Goal: Task Accomplishment & Management: Use online tool/utility

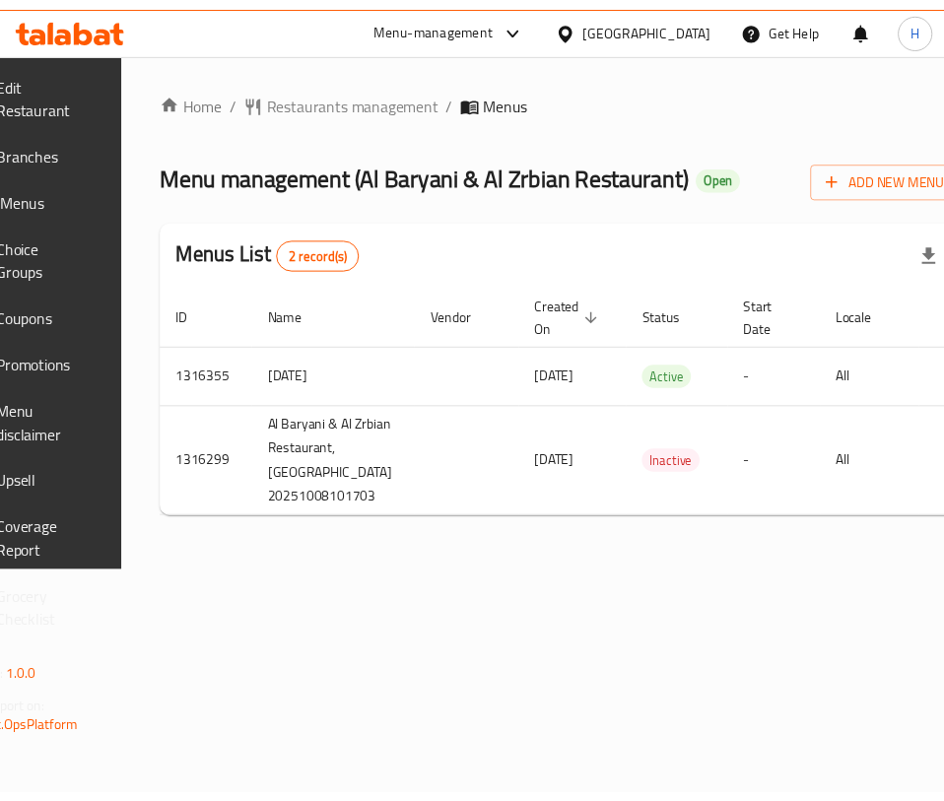
scroll to position [0, 249]
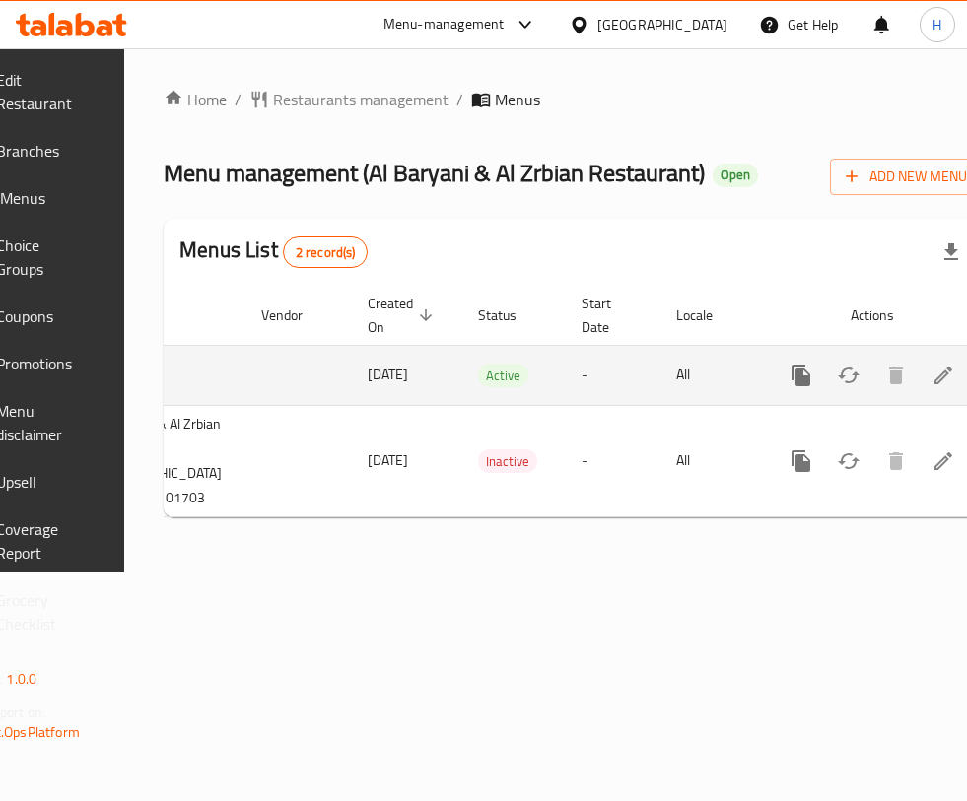
click at [931, 387] on icon "enhanced table" at bounding box center [943, 376] width 24 height 24
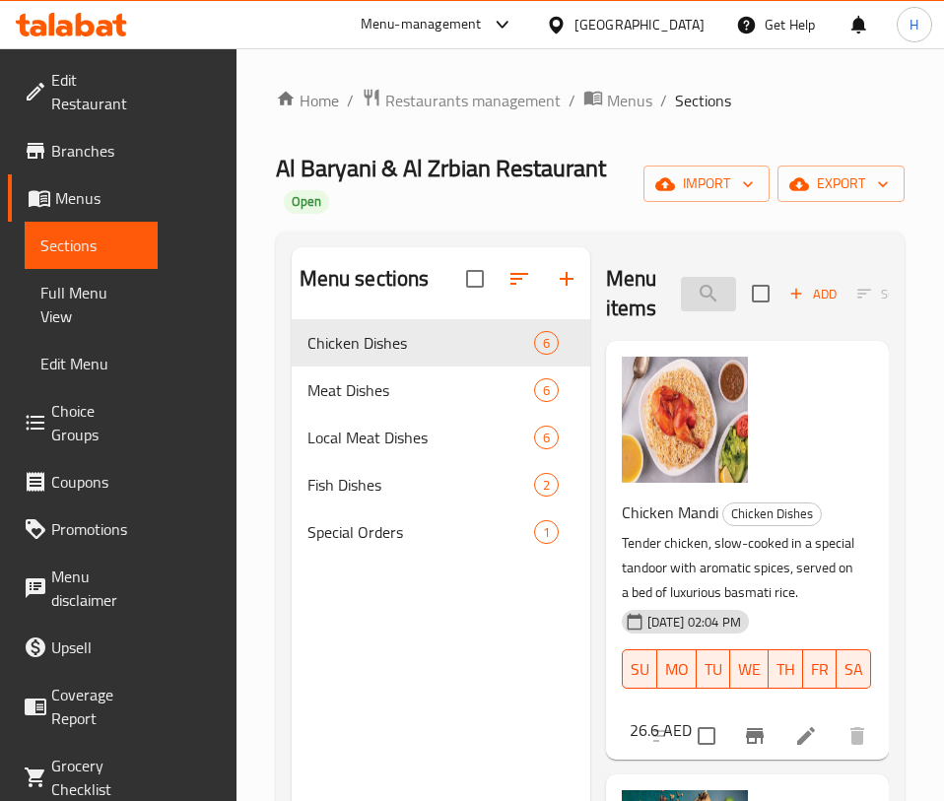
click at [681, 277] on input "search" at bounding box center [708, 294] width 55 height 34
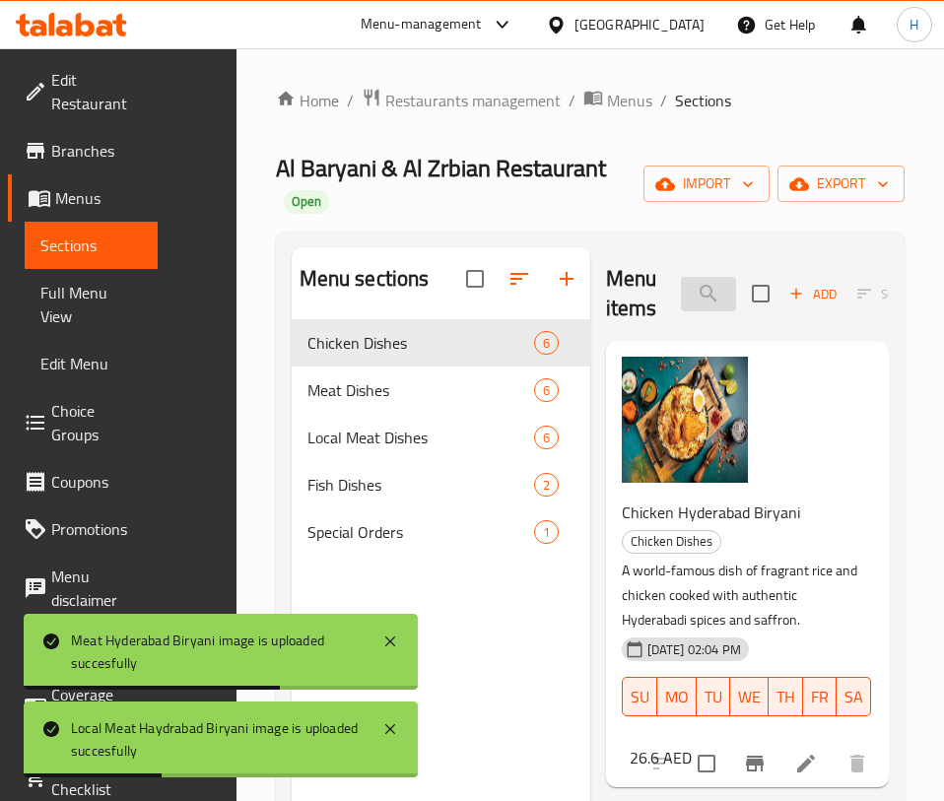
click at [683, 277] on input "biry" at bounding box center [708, 294] width 55 height 34
click at [684, 277] on input "biry" at bounding box center [708, 294] width 55 height 34
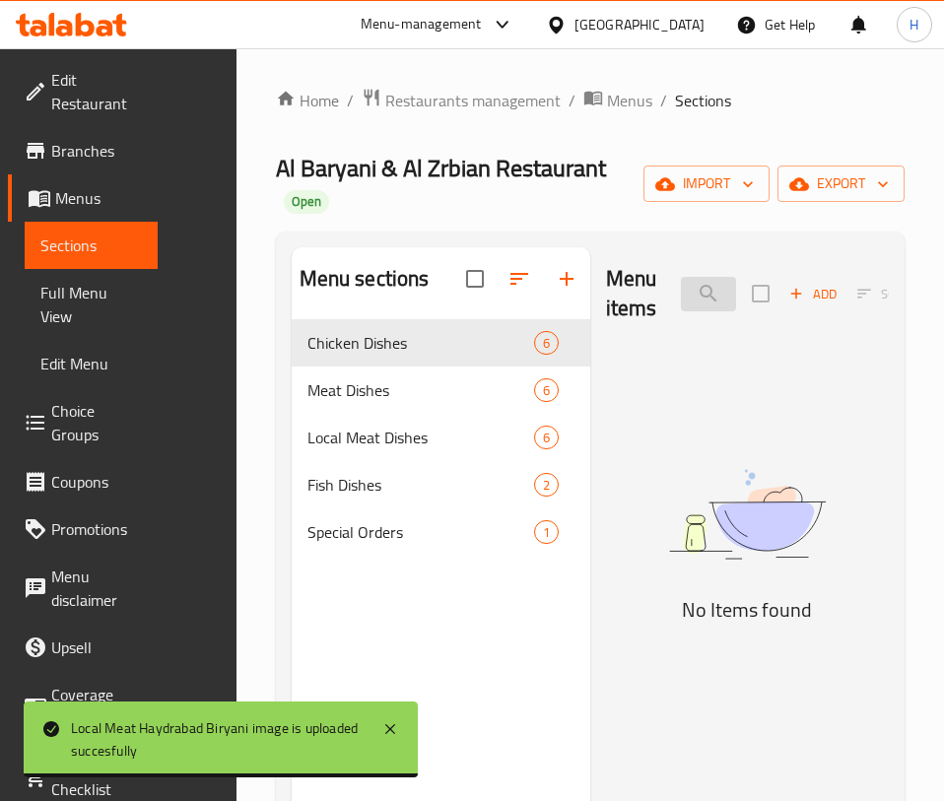
click at [681, 277] on input "butt" at bounding box center [708, 294] width 55 height 34
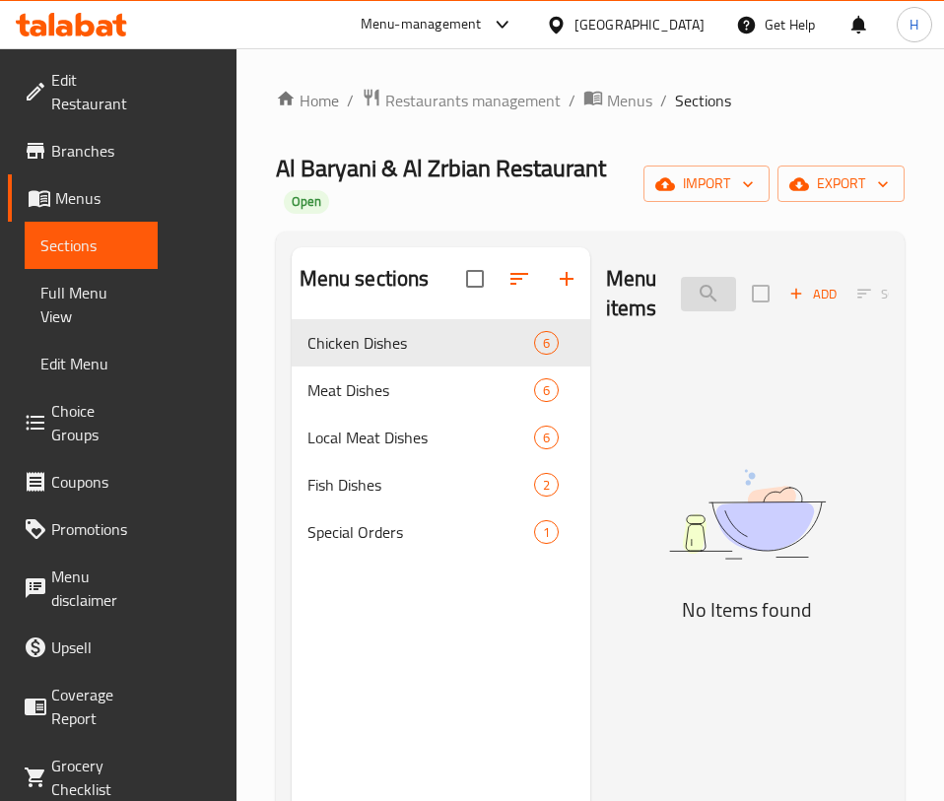
click at [681, 277] on input "butt" at bounding box center [708, 294] width 55 height 34
type input "b"
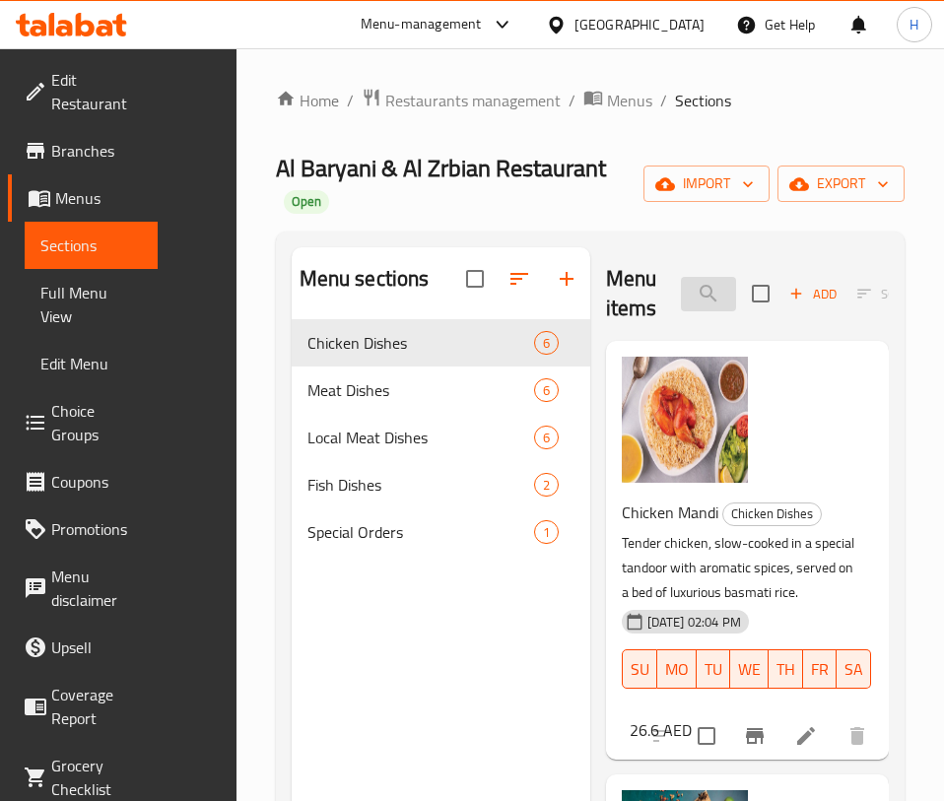
click at [687, 277] on input "chicken" at bounding box center [708, 294] width 55 height 34
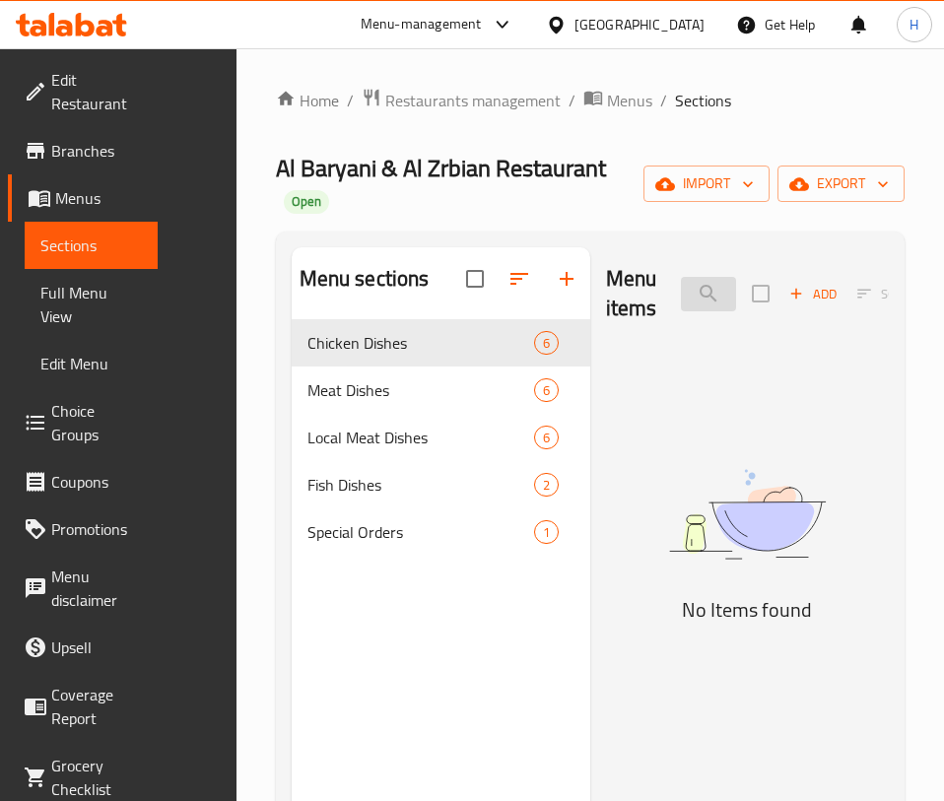
click at [681, 277] on input "زبد" at bounding box center [708, 294] width 55 height 34
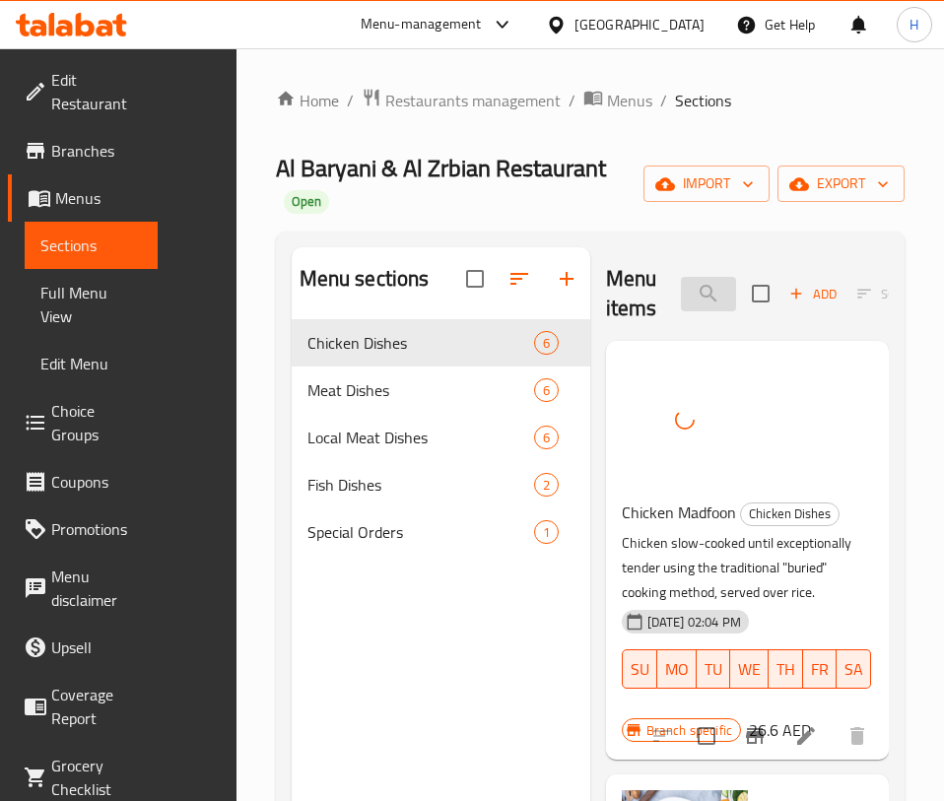
click at [681, 280] on input "madfo" at bounding box center [708, 294] width 55 height 34
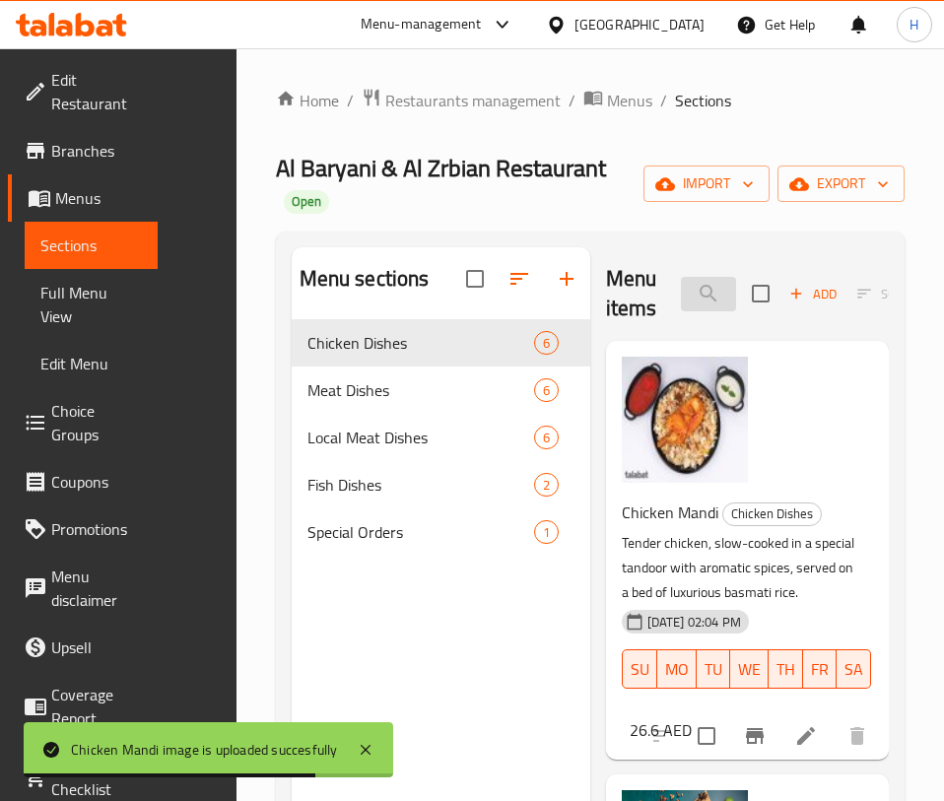
click at [688, 277] on input "mandi" at bounding box center [708, 294] width 55 height 34
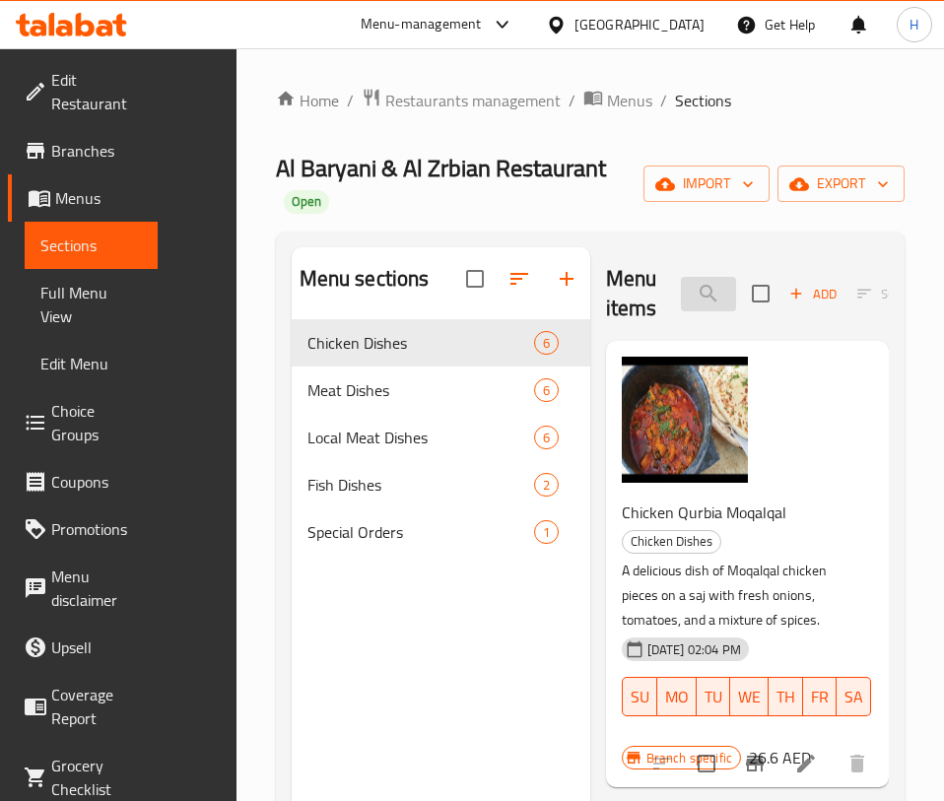
click at [681, 277] on input "moq" at bounding box center [708, 294] width 55 height 34
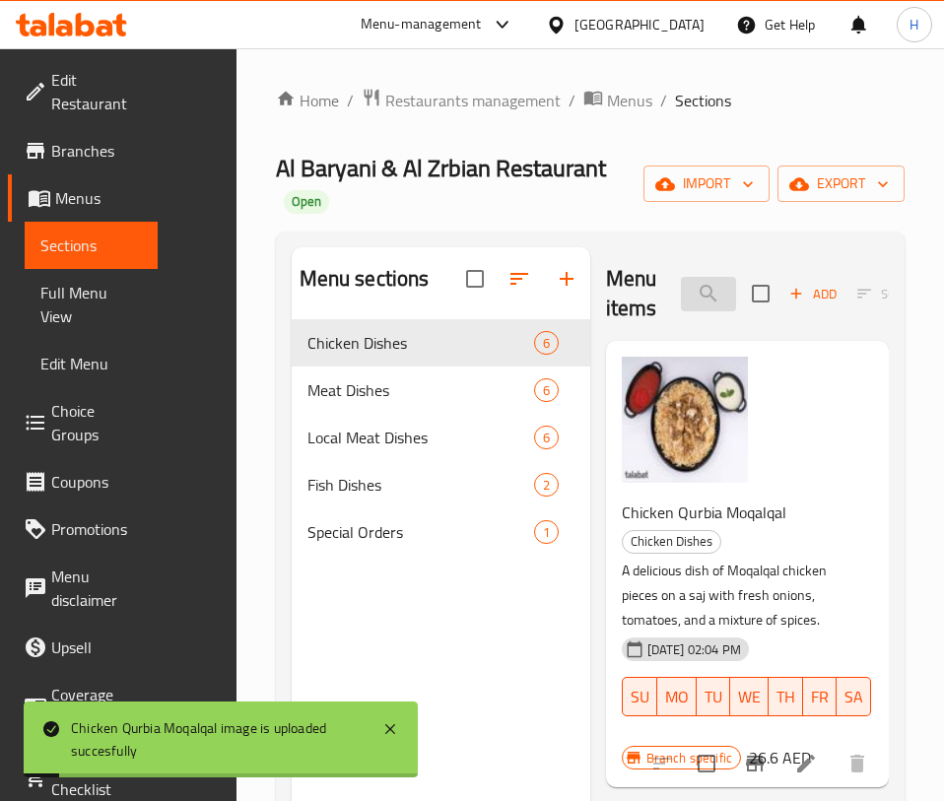
click at [681, 277] on input "moqalqal" at bounding box center [708, 294] width 55 height 34
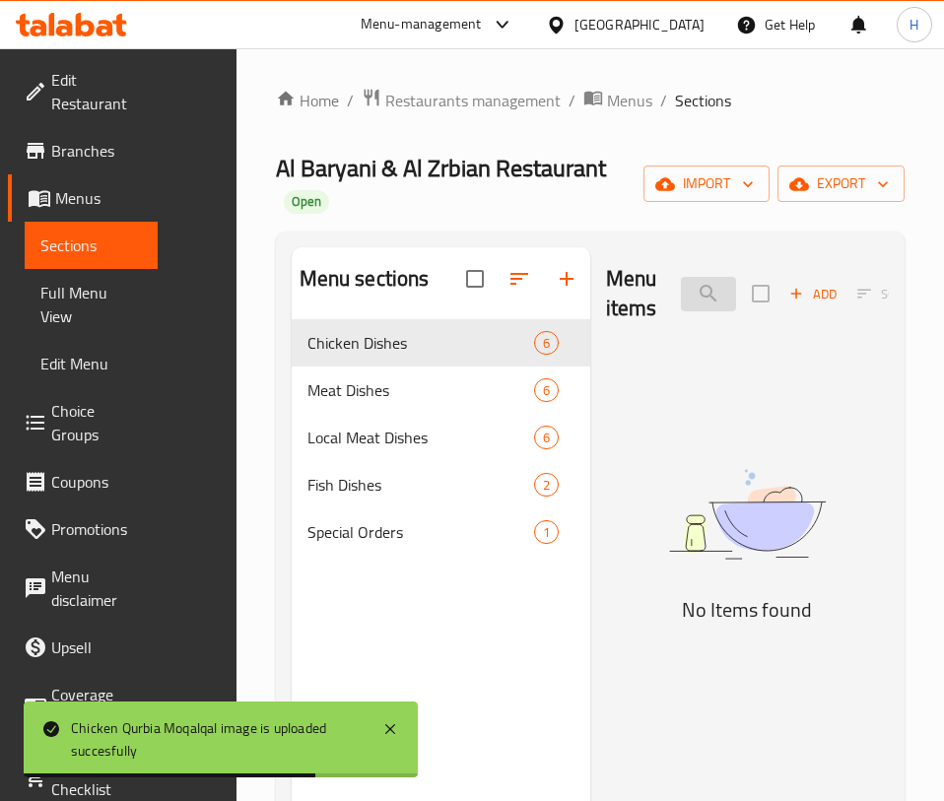
click at [681, 277] on input "zorb" at bounding box center [708, 294] width 55 height 34
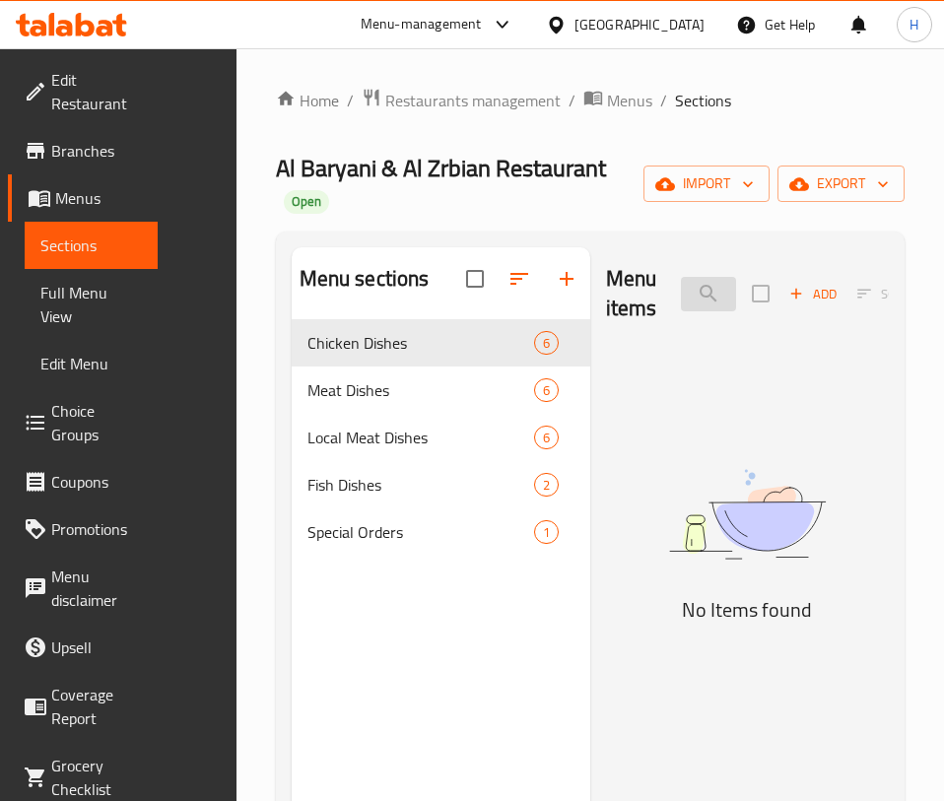
click at [681, 277] on input "zr" at bounding box center [708, 294] width 55 height 34
type input "ز"
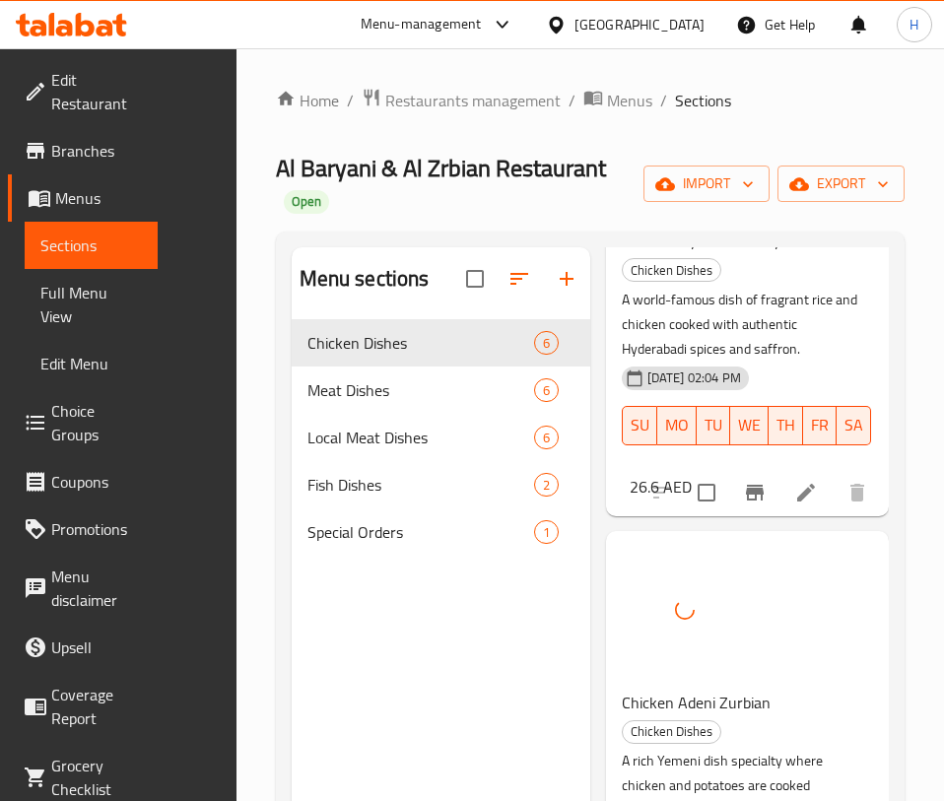
scroll to position [25, 0]
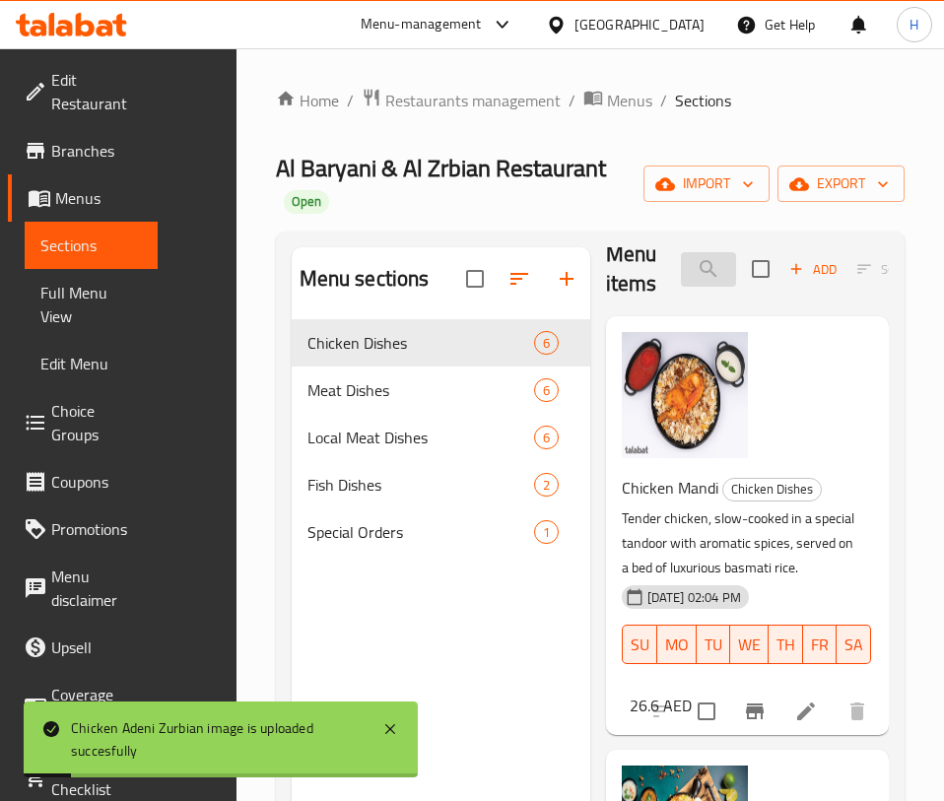
click at [681, 252] on input "search" at bounding box center [708, 269] width 55 height 34
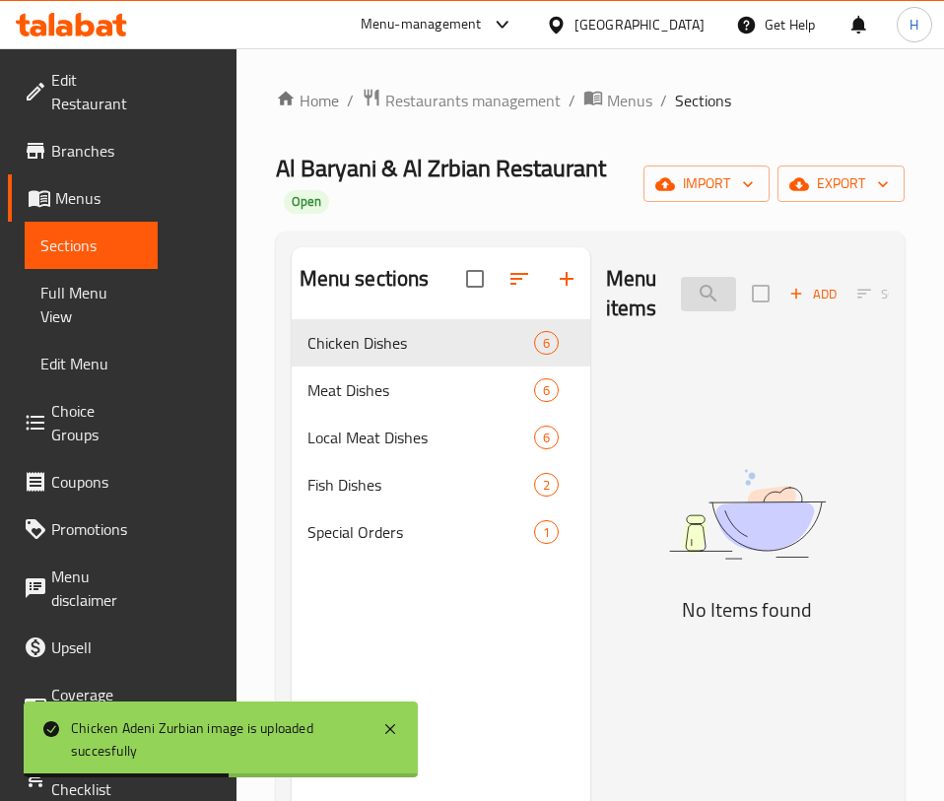
scroll to position [0, 0]
type input "س"
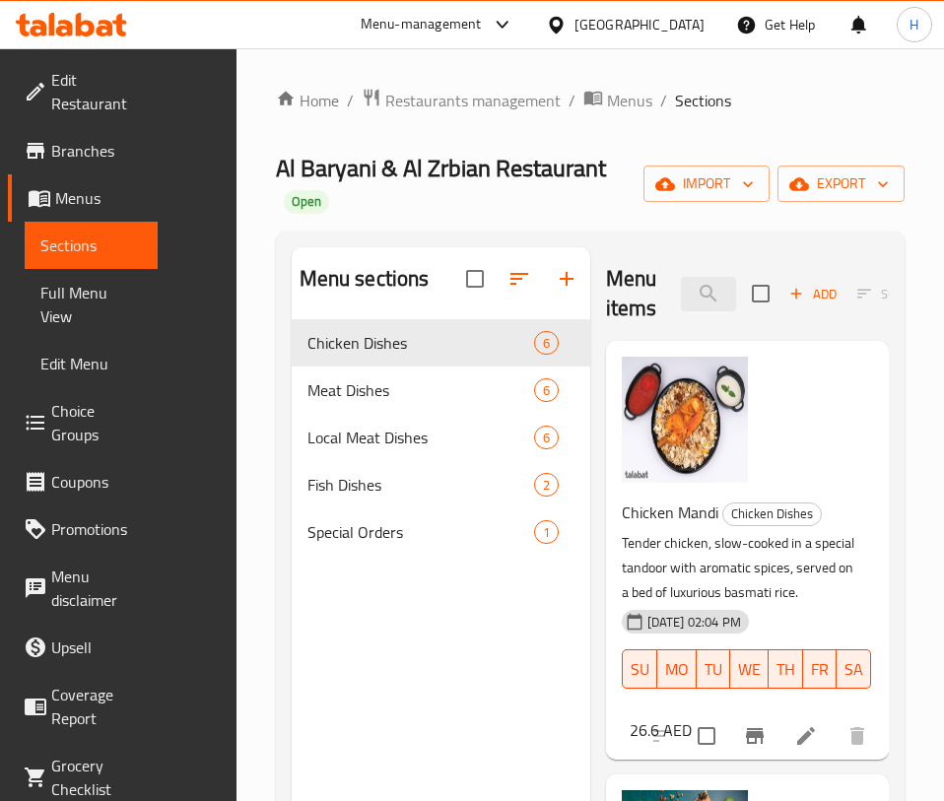
click at [666, 247] on div "Menu items salo Add Sort Manage items" at bounding box center [747, 294] width 283 height 94
click at [681, 277] on input "salo" at bounding box center [708, 294] width 55 height 34
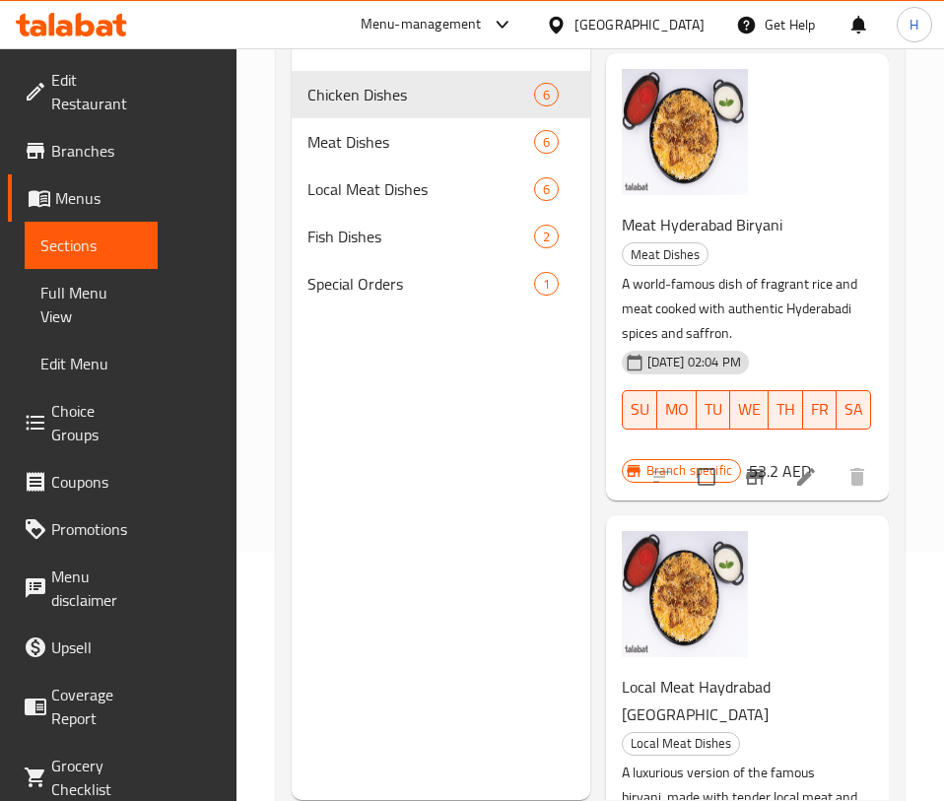
scroll to position [254, 0]
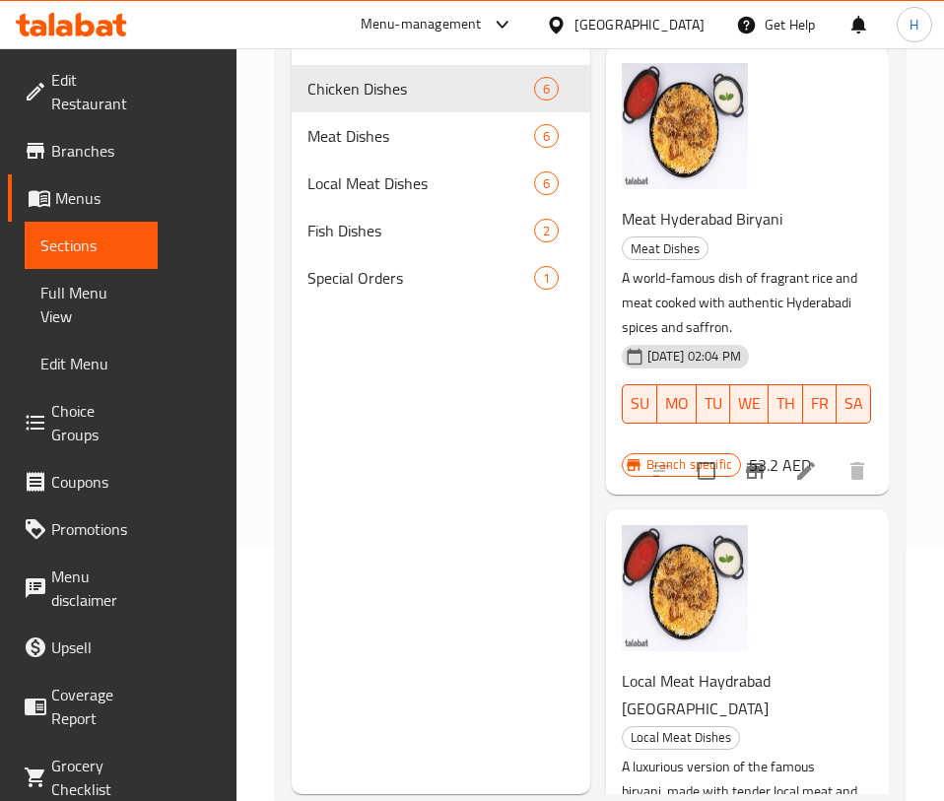
click at [861, 129] on div "Meat Hyderabad Biryani Meat Dishes A world-famous dish of fragrant rice and mea…" at bounding box center [747, 270] width 283 height 446
drag, startPoint x: 871, startPoint y: 265, endPoint x: 870, endPoint y: 211, distance: 54.2
click at [870, 211] on div "Menu sections Chicken Dishes 6 Meat Dishes 6 Local Meat Dishes 6 Fish Dishes 2 …" at bounding box center [591, 393] width 630 height 833
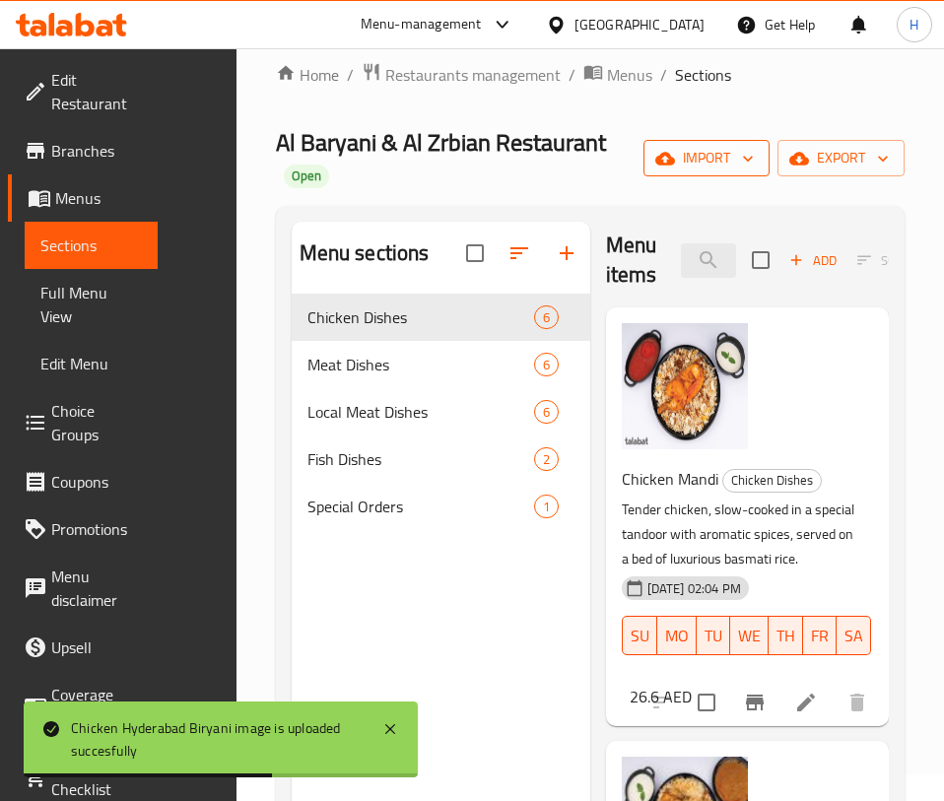
scroll to position [20, 0]
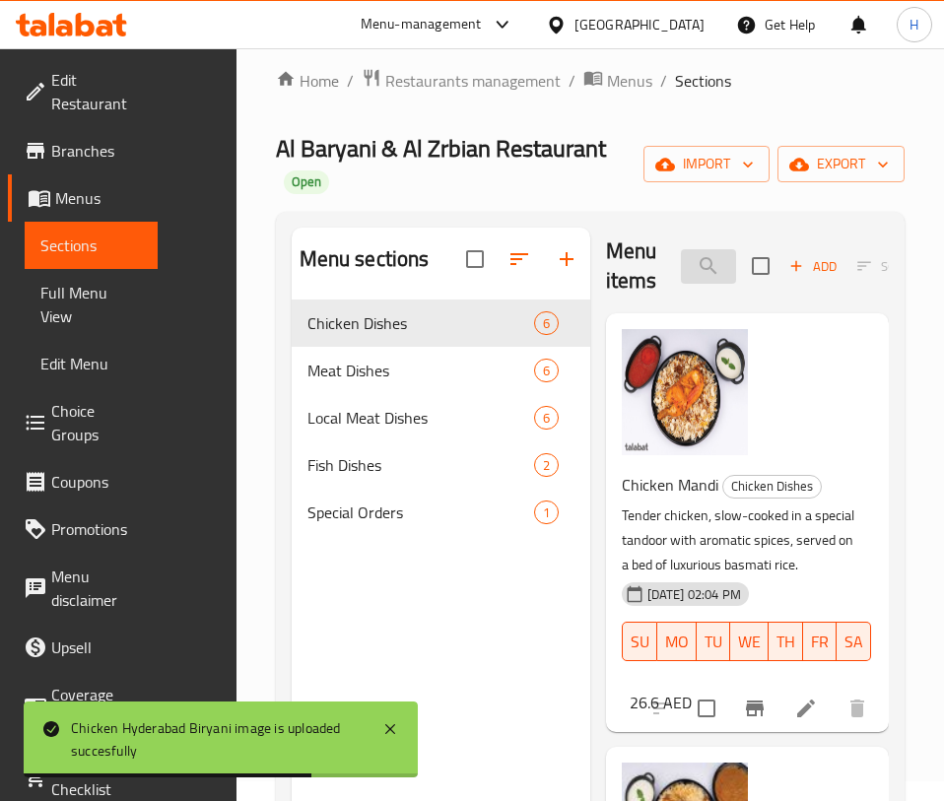
click at [681, 249] on input "hyd" at bounding box center [708, 266] width 55 height 34
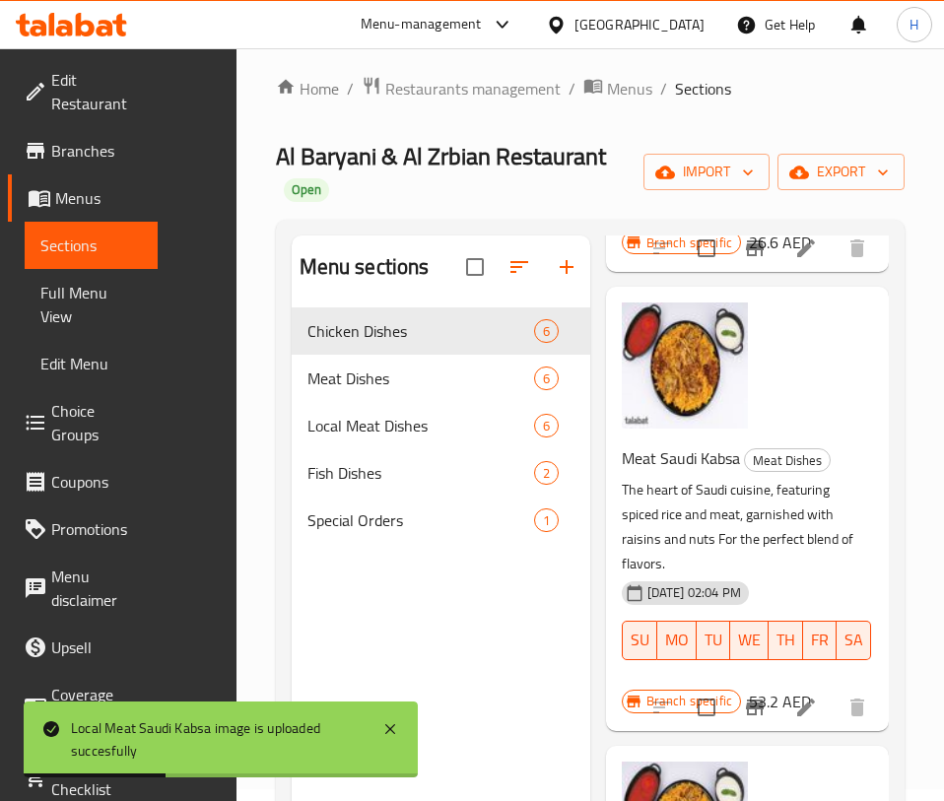
scroll to position [0, 0]
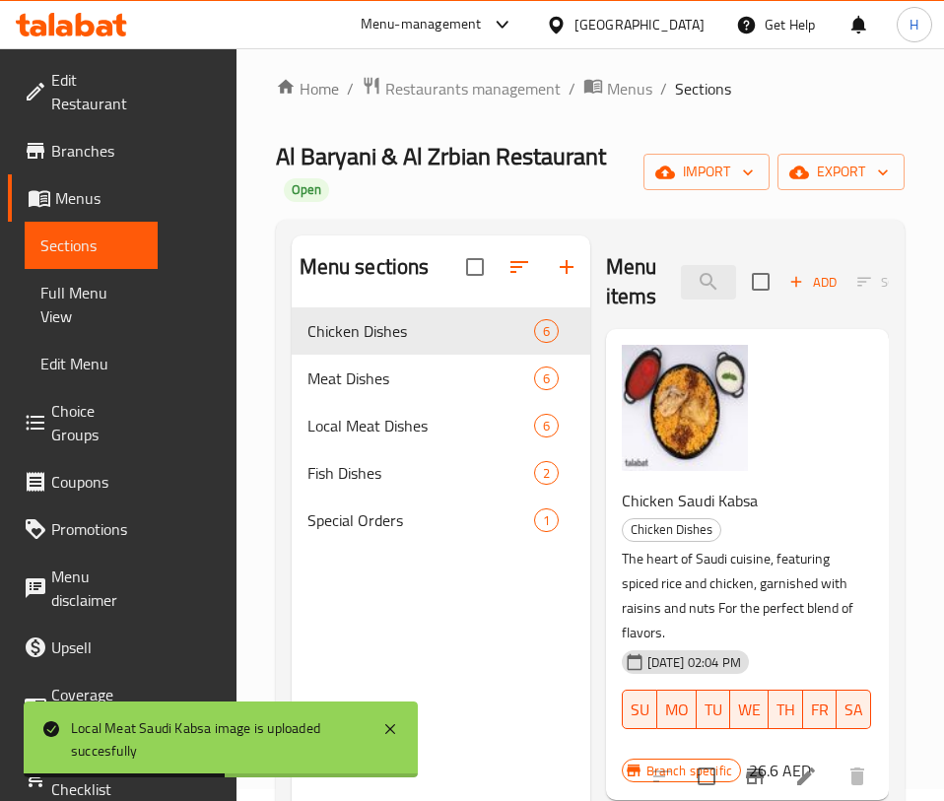
click at [700, 283] on div "Menu items kabsa Add Sort Manage items" at bounding box center [747, 283] width 283 height 94
click at [682, 265] on input "kabsa" at bounding box center [708, 282] width 55 height 34
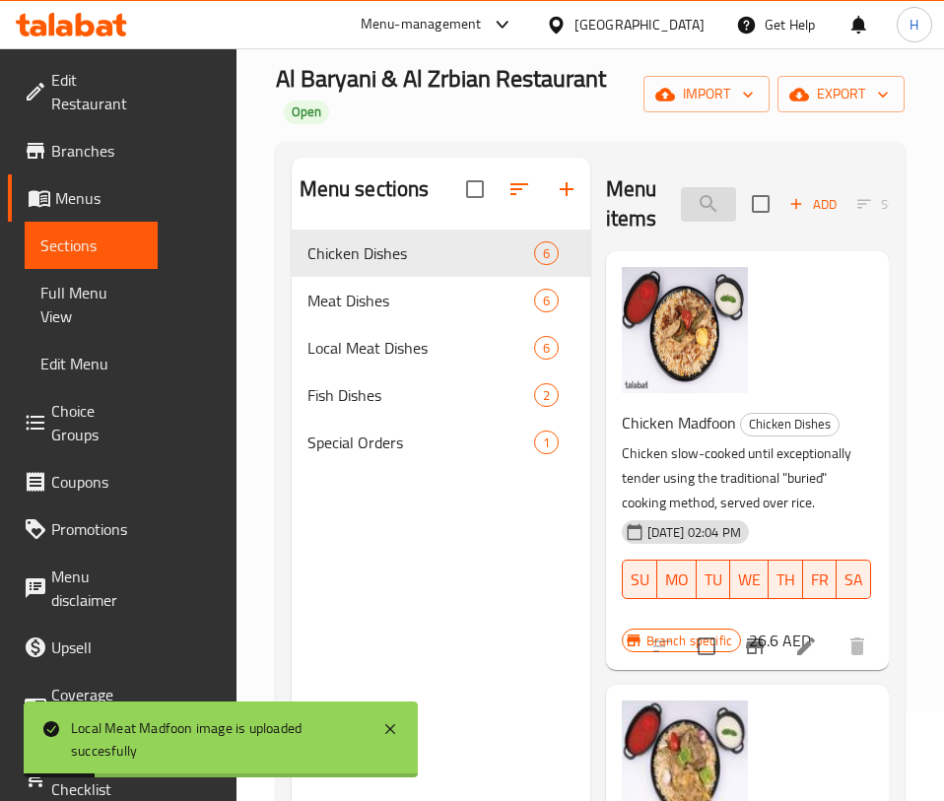
click at [681, 187] on input "madfoon" at bounding box center [708, 204] width 55 height 34
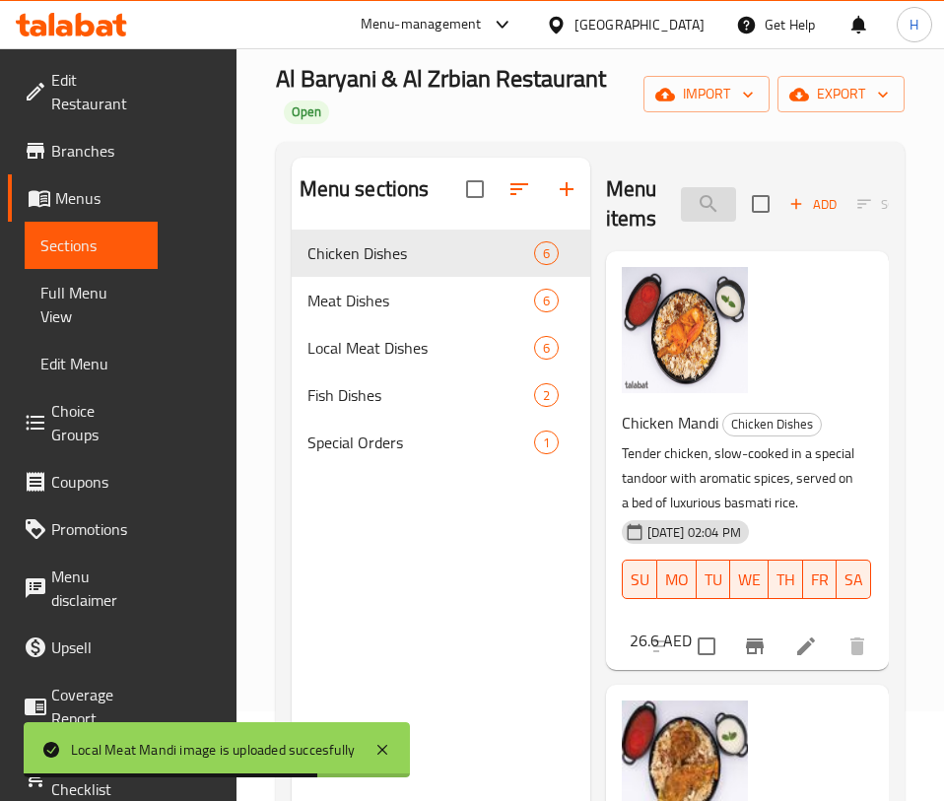
click at [681, 187] on input "mandi" at bounding box center [708, 204] width 55 height 34
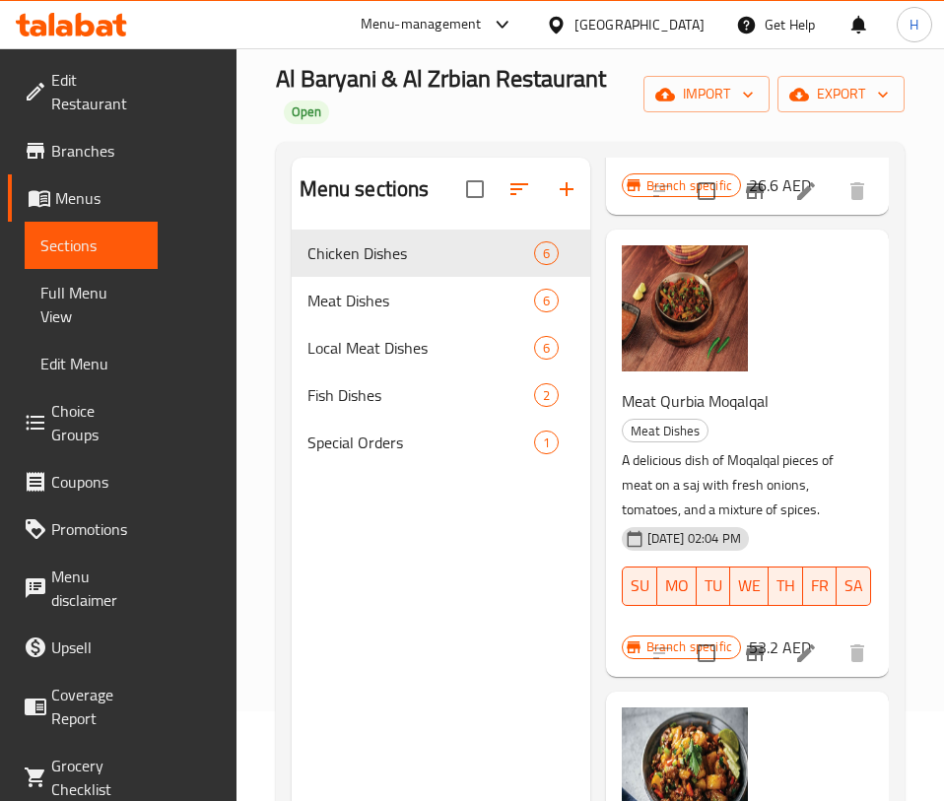
scroll to position [528, 0]
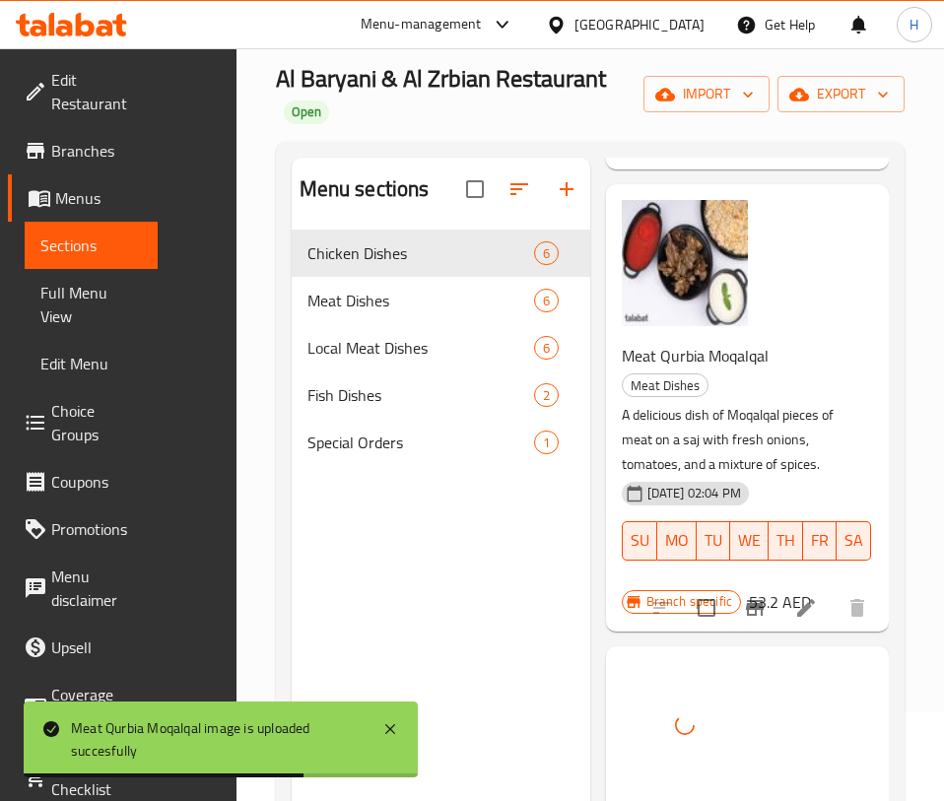
click at [865, 184] on div "Meat Qurbia Moqalqal Meat Dishes A delicious dish of Moqalqal pieces of meat on…" at bounding box center [747, 407] width 283 height 446
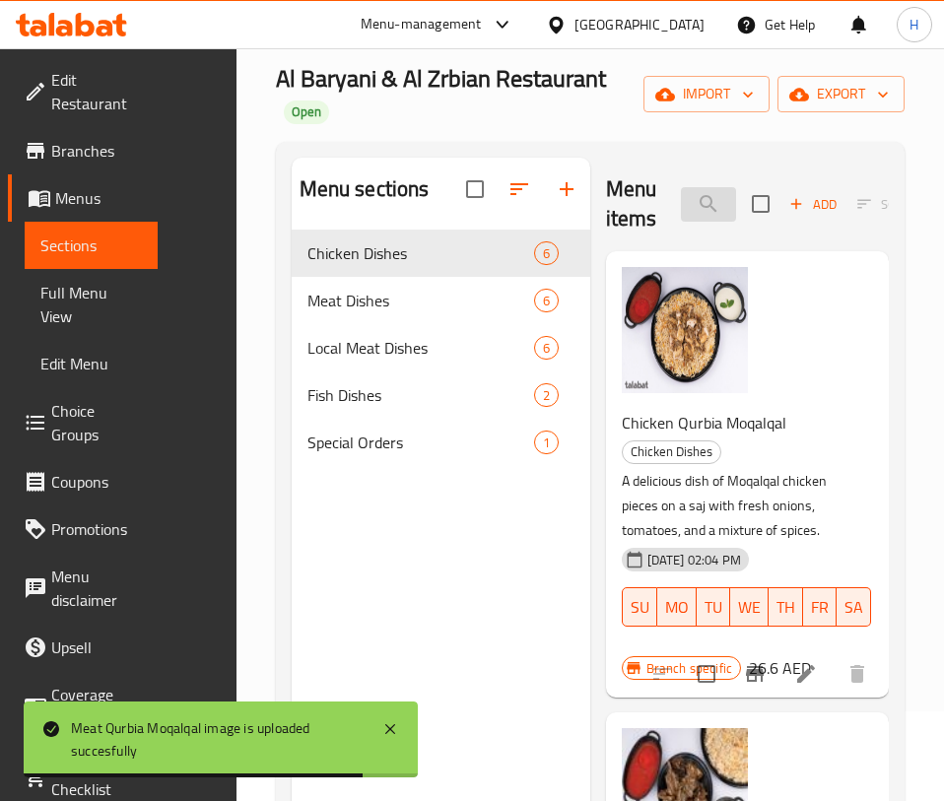
click at [682, 187] on input "moq" at bounding box center [708, 204] width 55 height 34
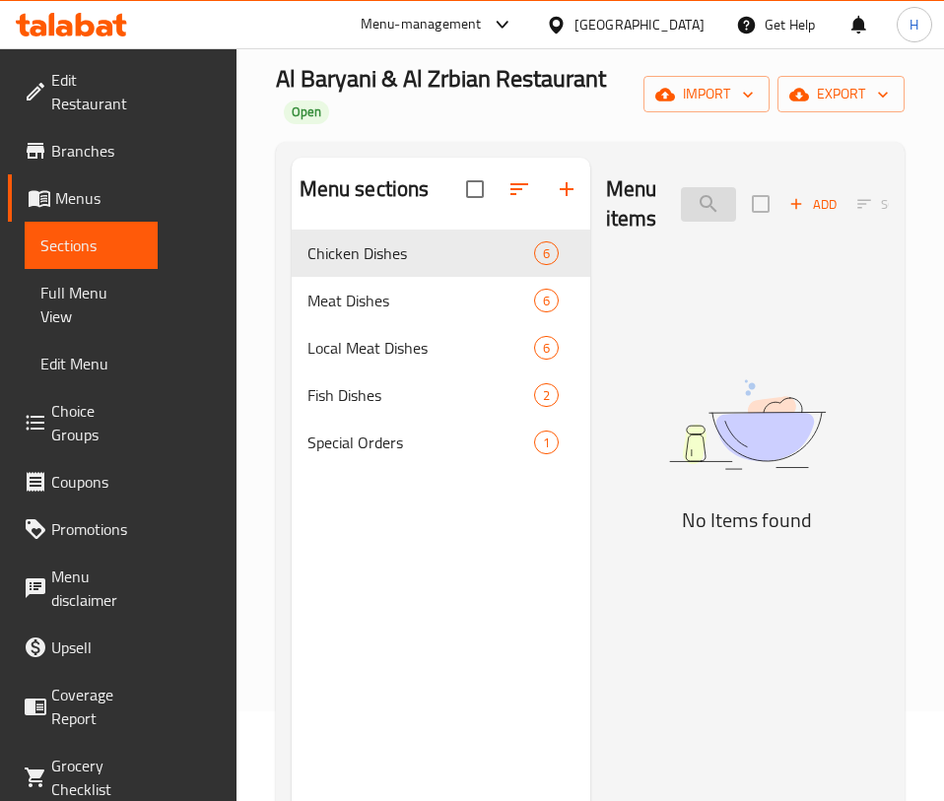
click at [681, 187] on input "تش" at bounding box center [708, 204] width 55 height 34
click at [681, 187] on input "tomato c" at bounding box center [708, 204] width 55 height 34
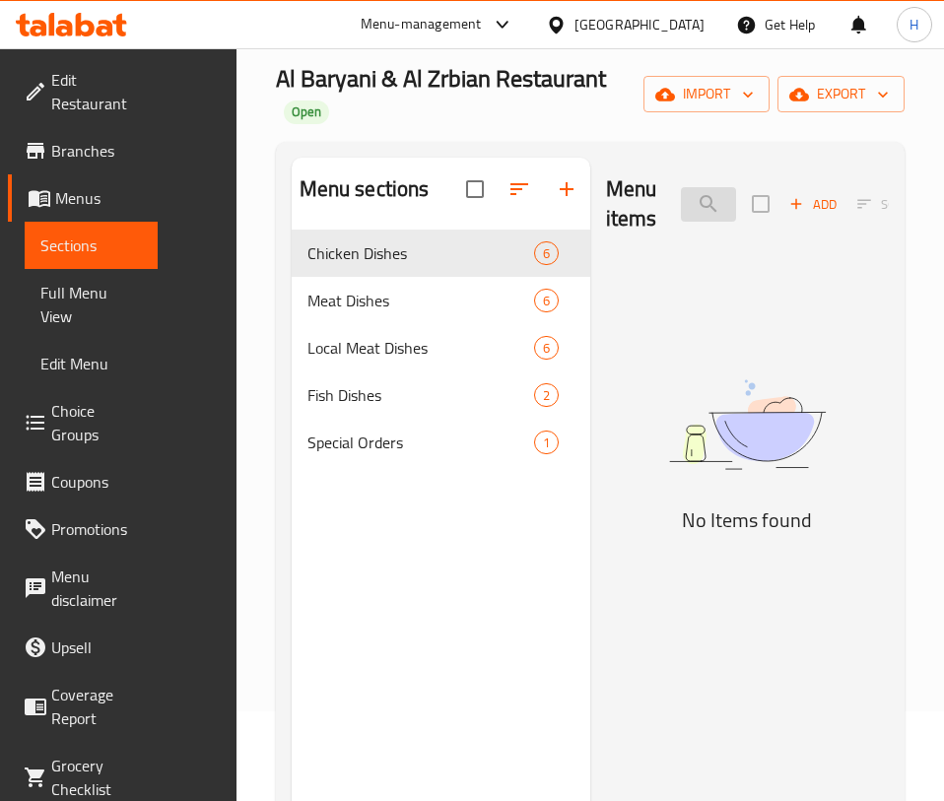
click at [681, 187] on input "tomato c" at bounding box center [708, 204] width 55 height 34
click at [681, 187] on input "yog" at bounding box center [708, 204] width 55 height 34
type input "zorb"
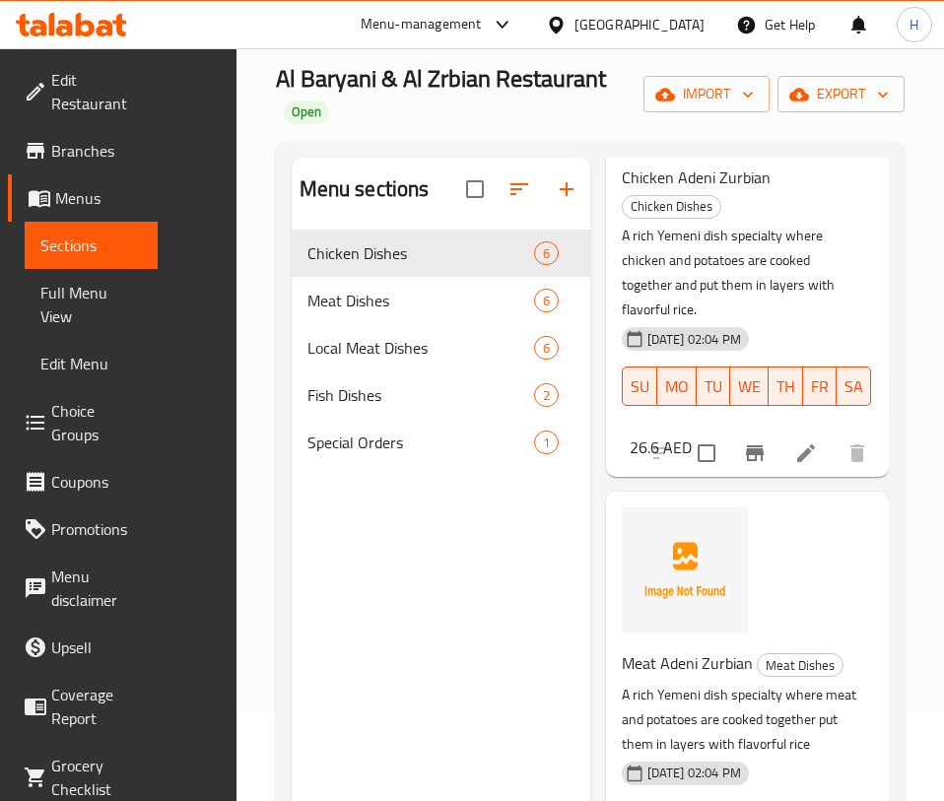
scroll to position [254, 0]
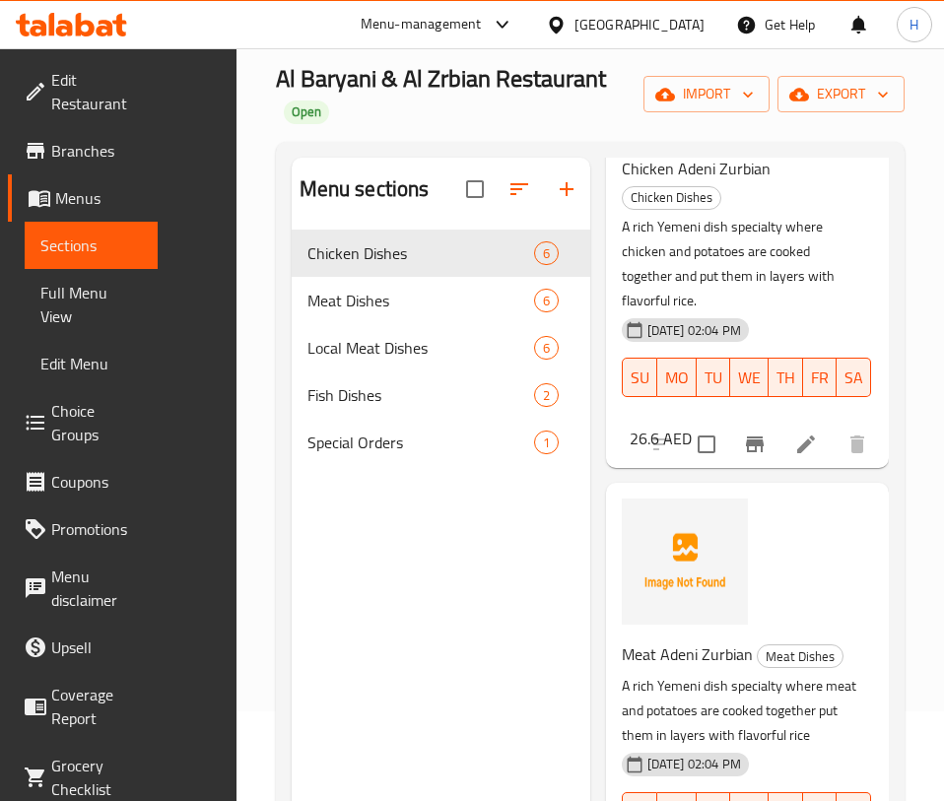
type input "zur"
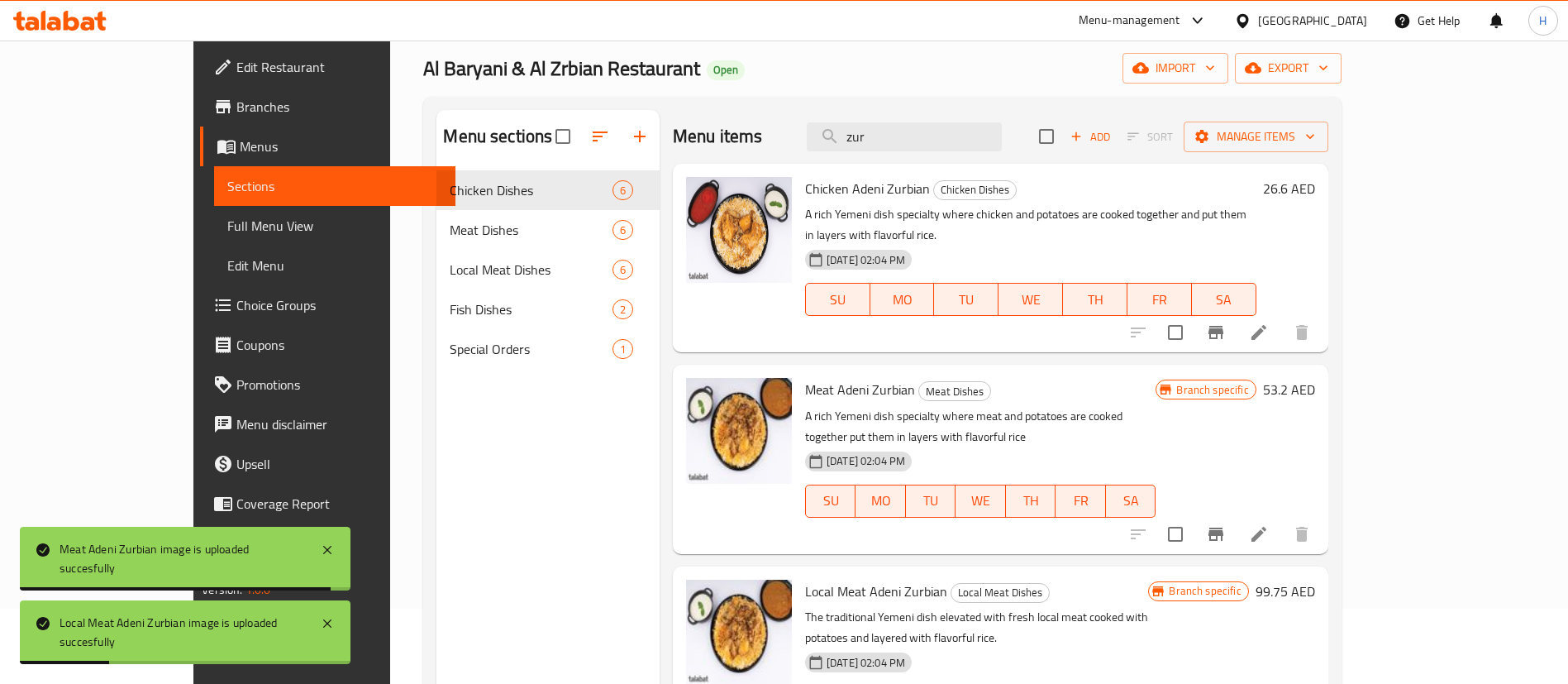
scroll to position [0, 0]
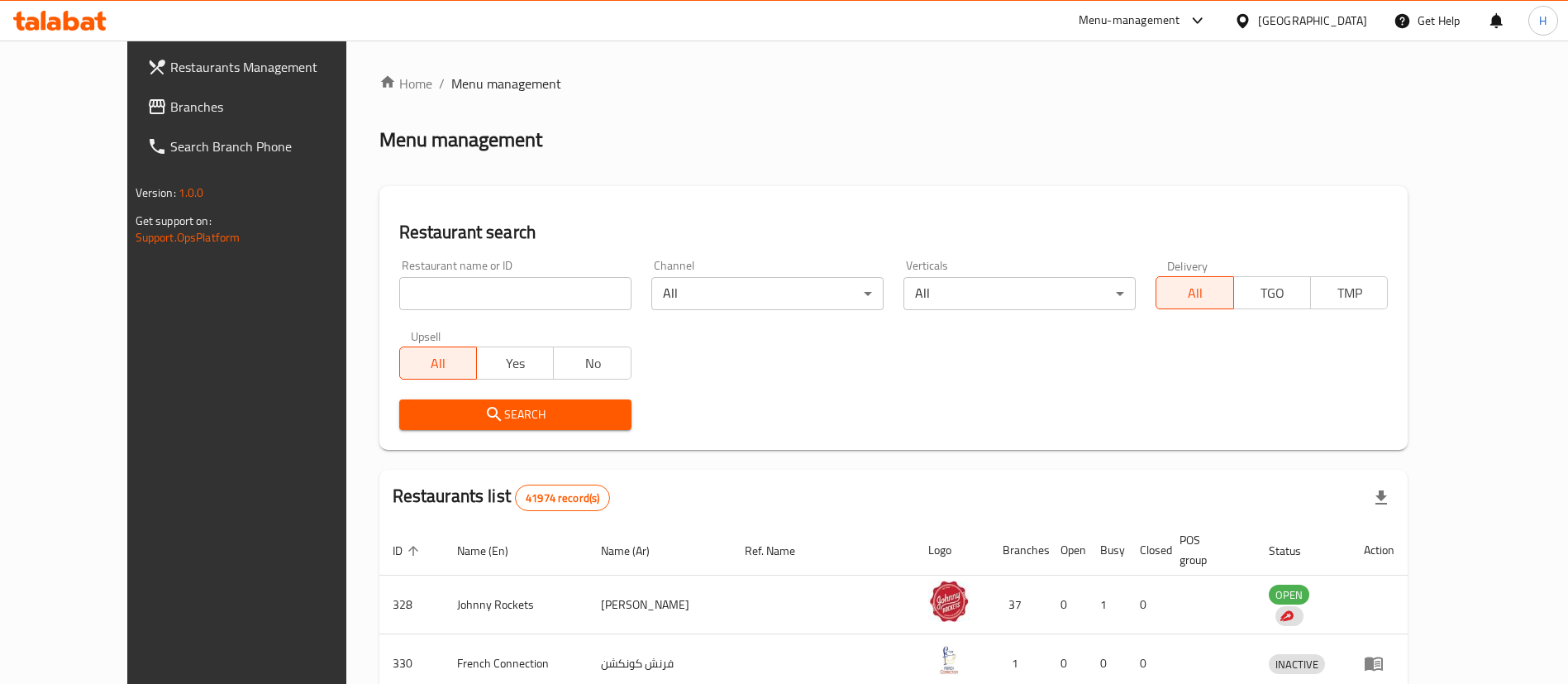
click at [134, 95] on link "Branches" at bounding box center [262, 106] width 255 height 39
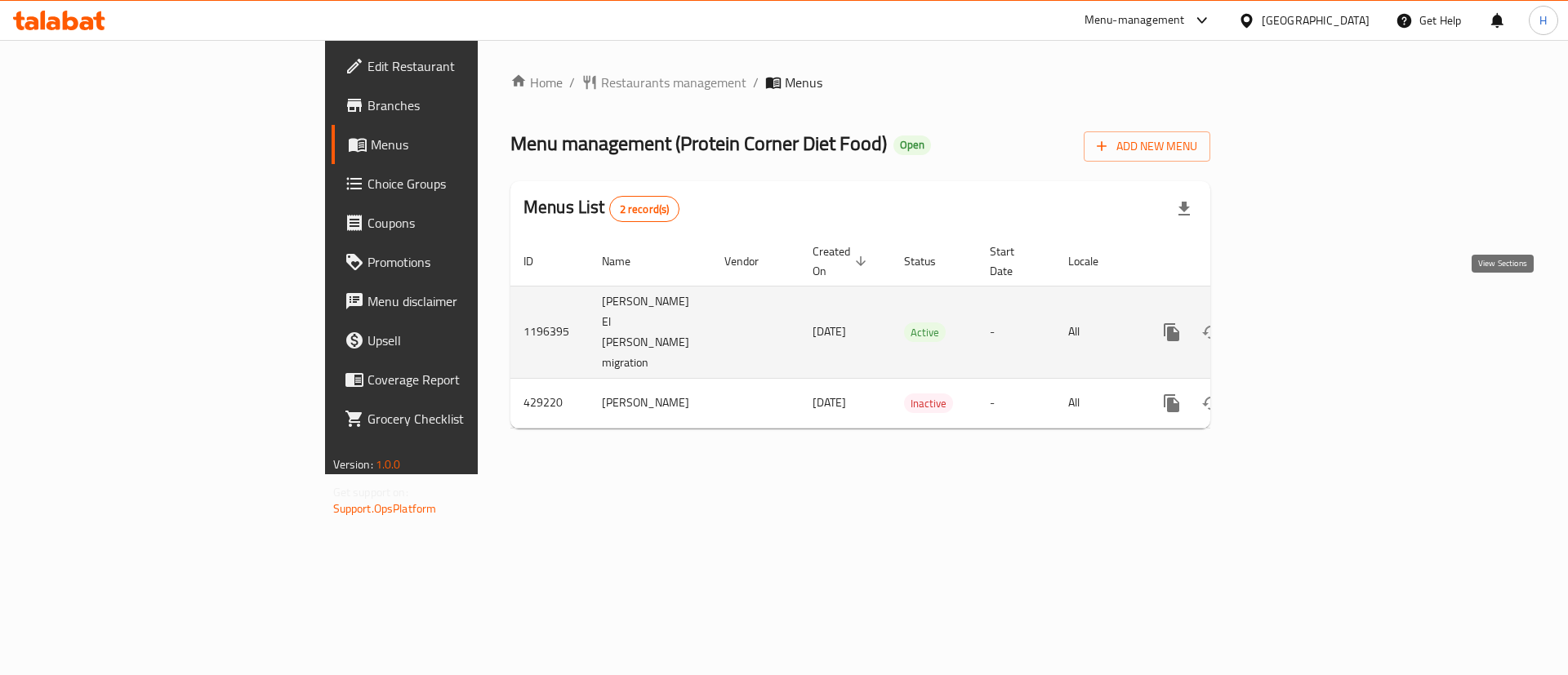
click at [1299, 322] on icon "enhanced table" at bounding box center [1290, 332] width 20 height 20
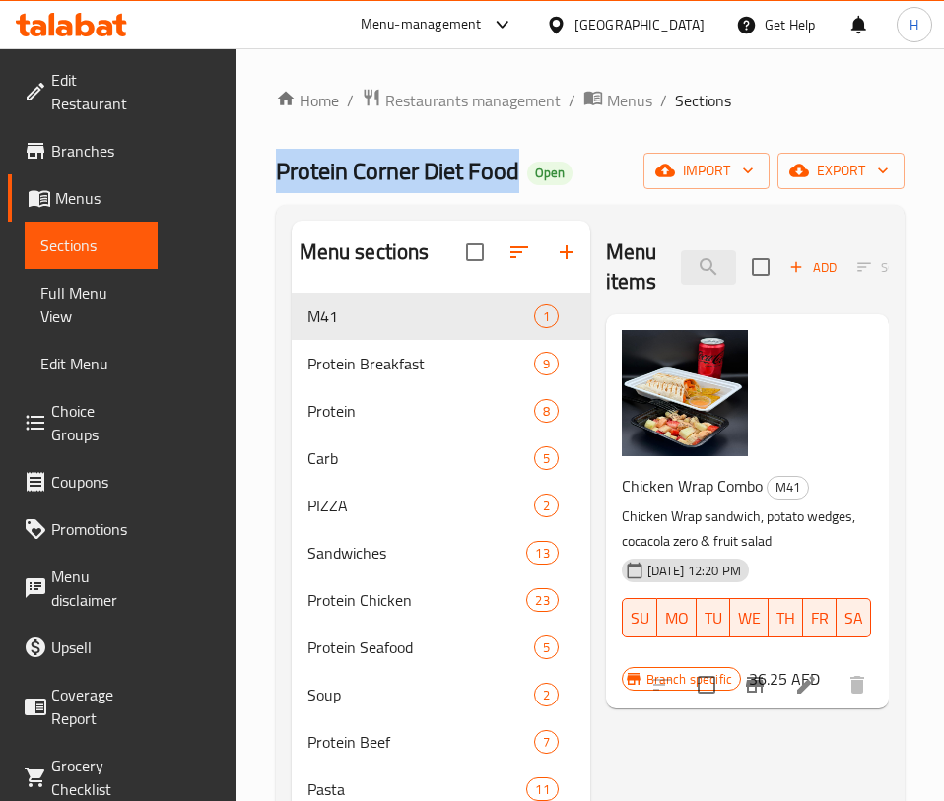
drag, startPoint x: 418, startPoint y: 164, endPoint x: 193, endPoint y: 175, distance: 225.0
click at [236, 175] on div "Home / Restaurants management / Menus / Sections Protein Corner Diet Food Open …" at bounding box center [590, 562] width 708 height 1029
copy span "Protein Corner Diet Food"
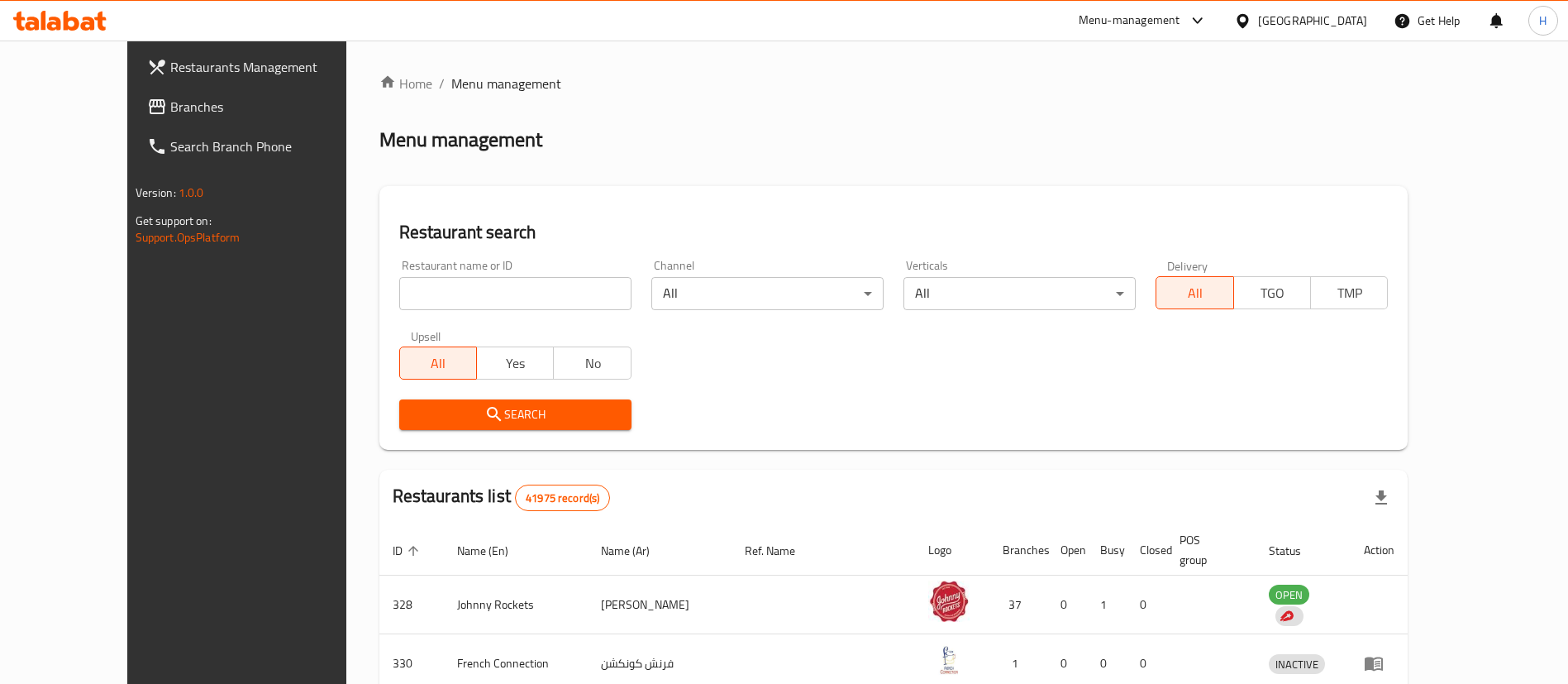
click at [769, 172] on div "Home / Menu management Menu management Restaurant search Restaurant name or ID …" at bounding box center [893, 599] width 1029 height 1052
click at [170, 103] on span "Branches" at bounding box center [273, 107] width 206 height 20
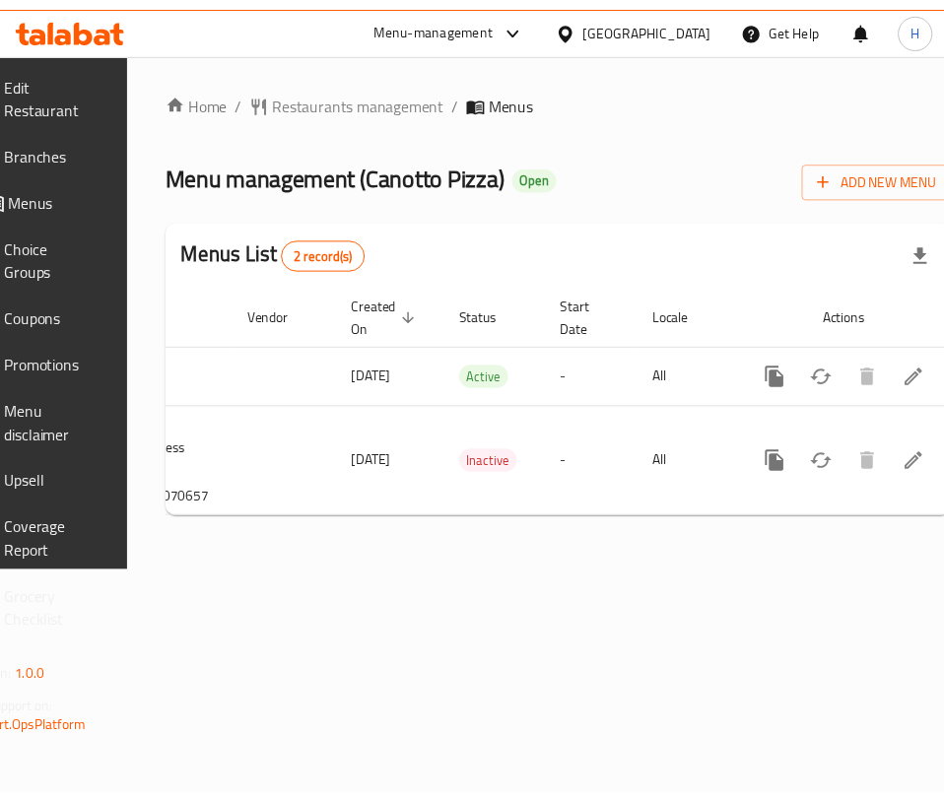
scroll to position [0, 252]
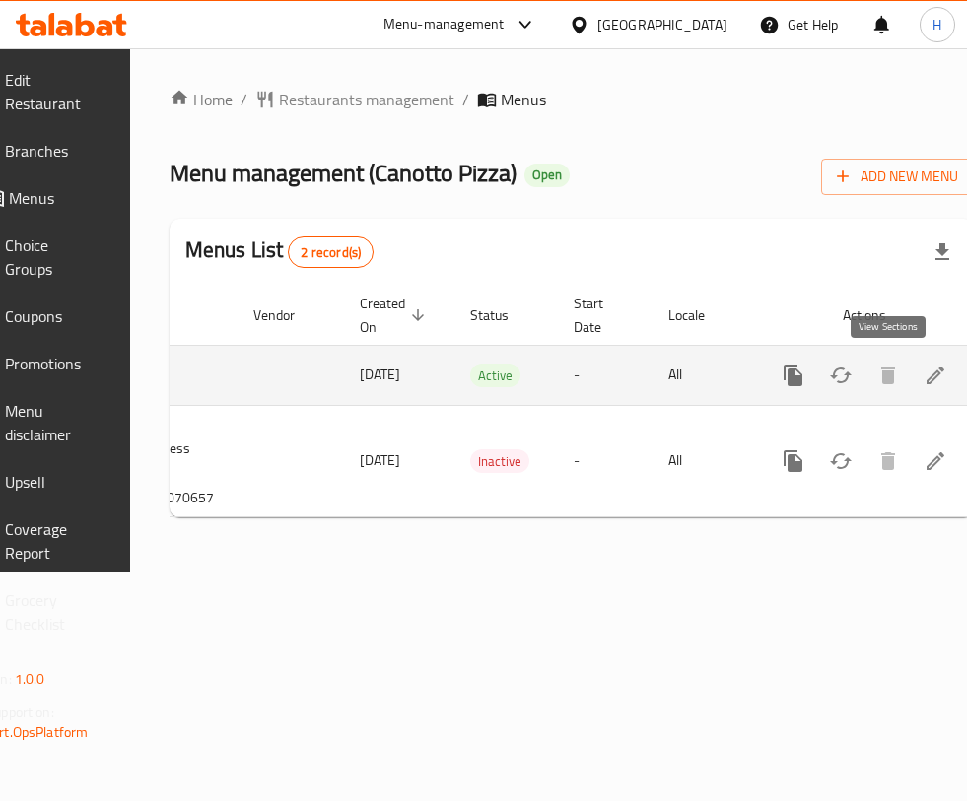
click at [923, 374] on icon "enhanced table" at bounding box center [935, 376] width 24 height 24
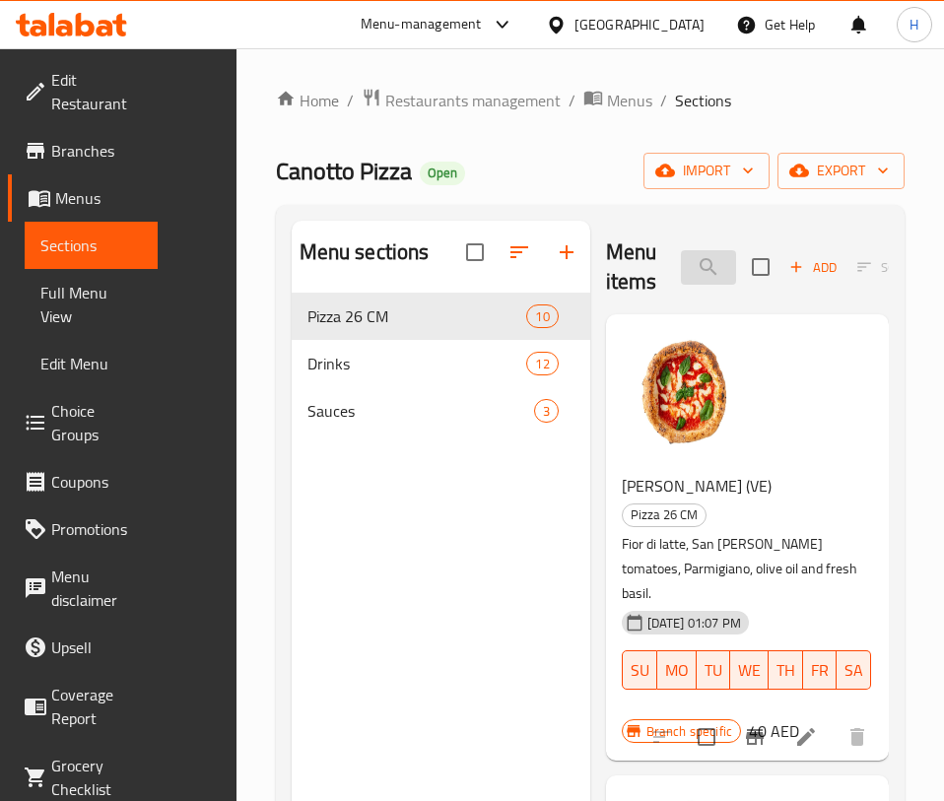
click at [681, 266] on input "search" at bounding box center [708, 267] width 55 height 34
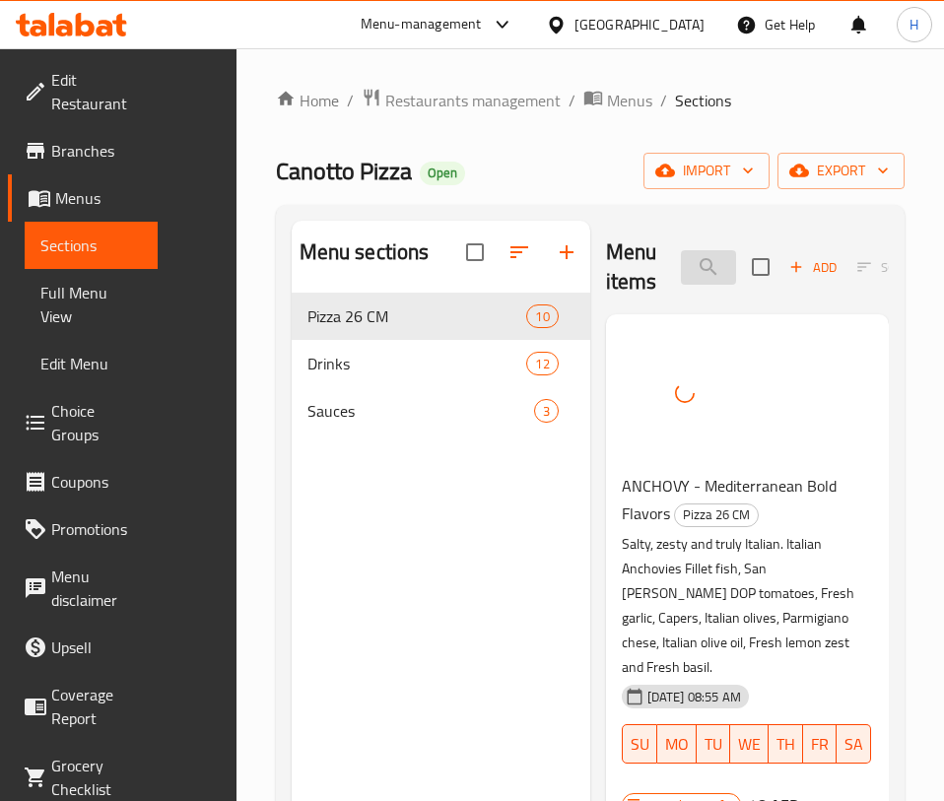
click at [707, 267] on input "anch" at bounding box center [708, 267] width 55 height 34
click at [706, 267] on input "anch" at bounding box center [708, 267] width 55 height 34
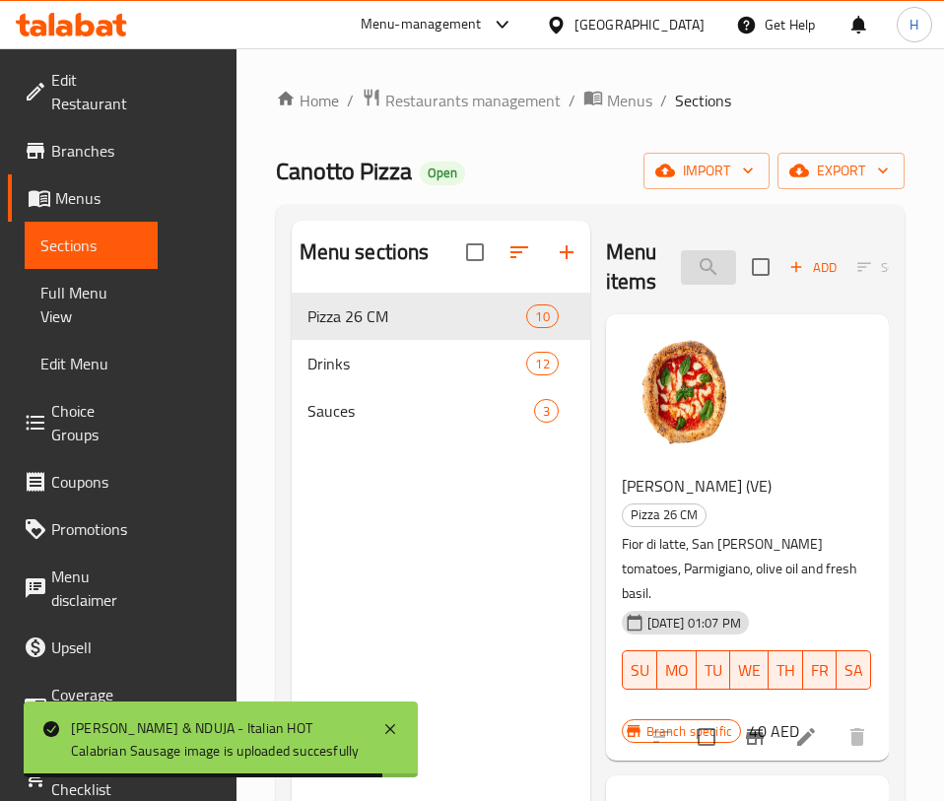
click at [681, 271] on input "angu" at bounding box center [708, 267] width 55 height 34
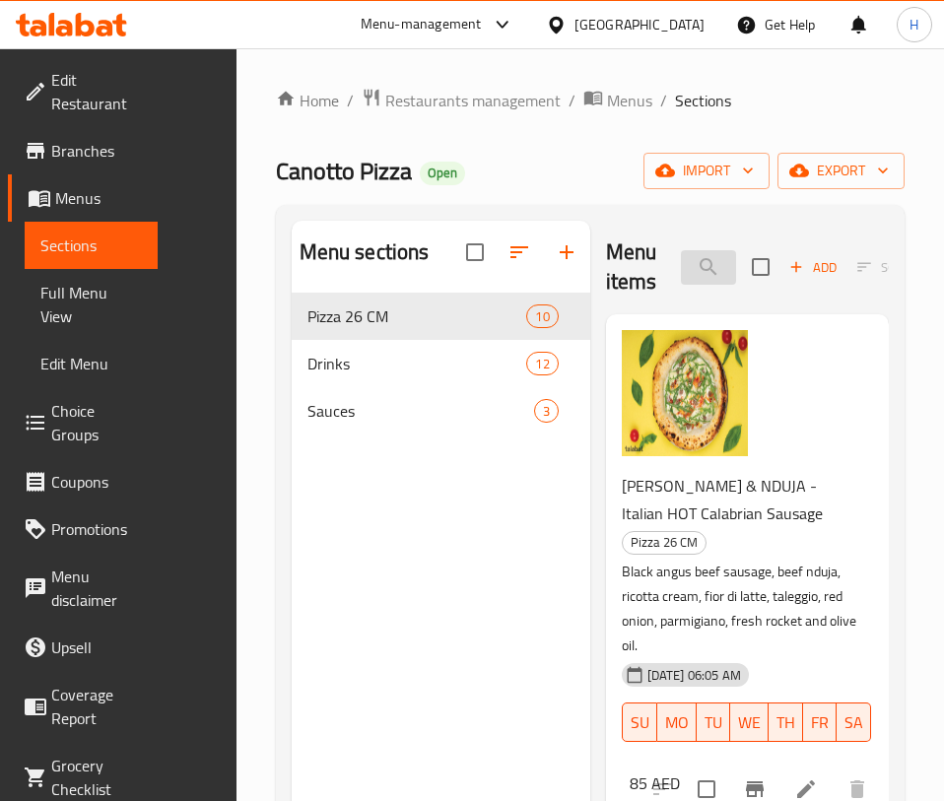
click at [684, 256] on input "black ang" at bounding box center [708, 267] width 55 height 34
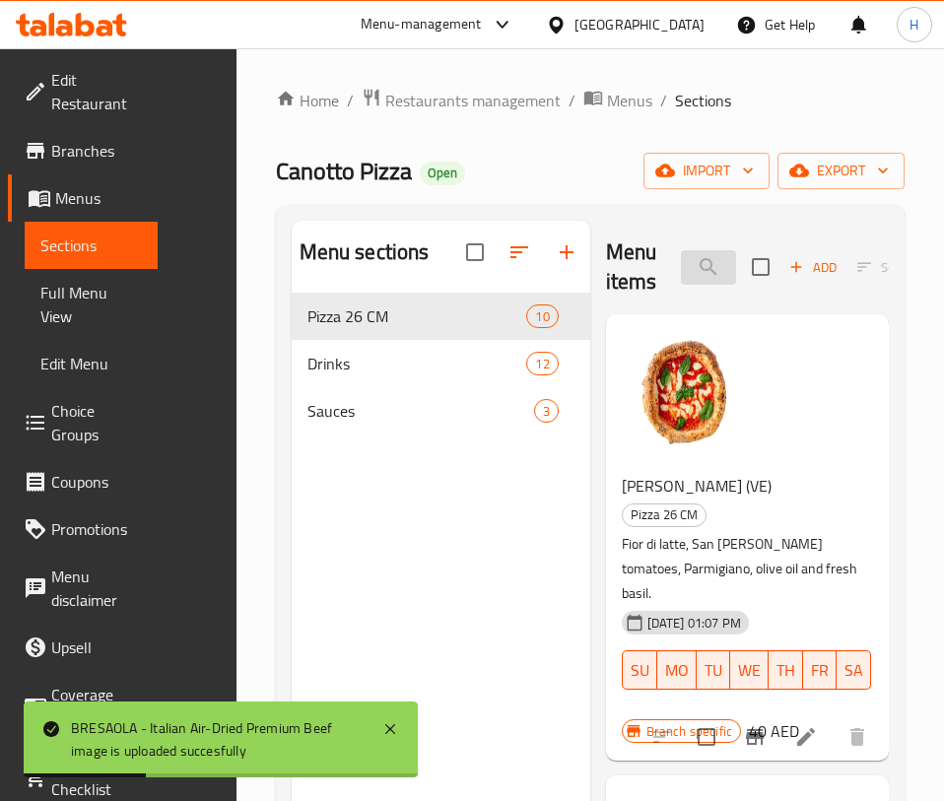
click at [681, 274] on input "bres" at bounding box center [708, 267] width 55 height 34
type input "v"
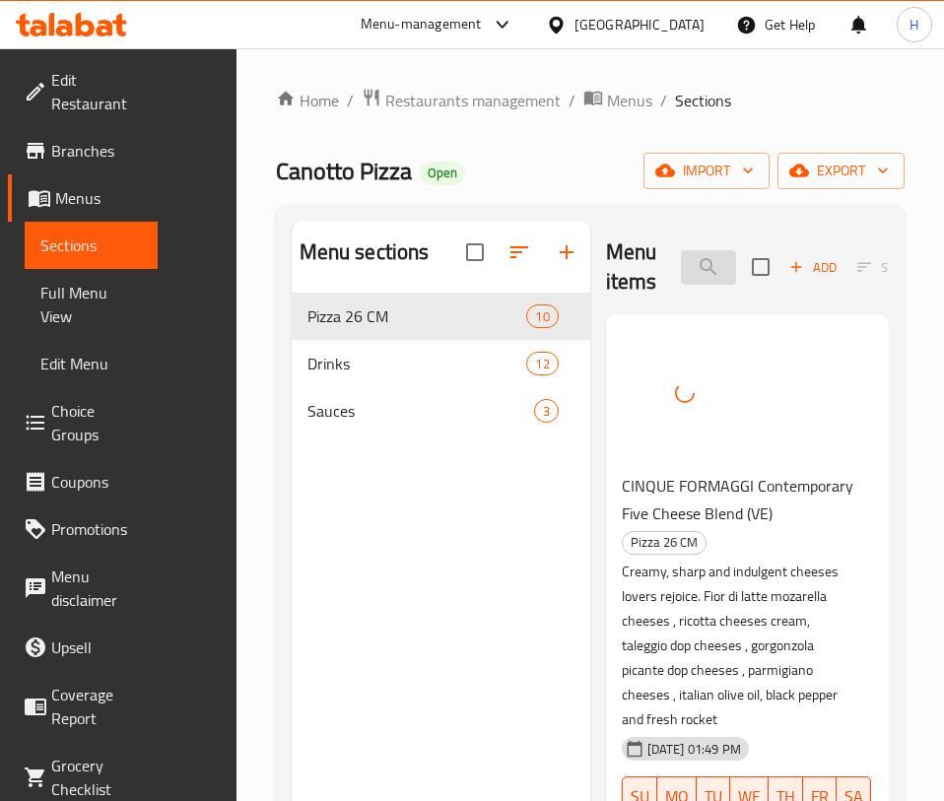
click at [704, 280] on input "cinq" at bounding box center [708, 267] width 55 height 34
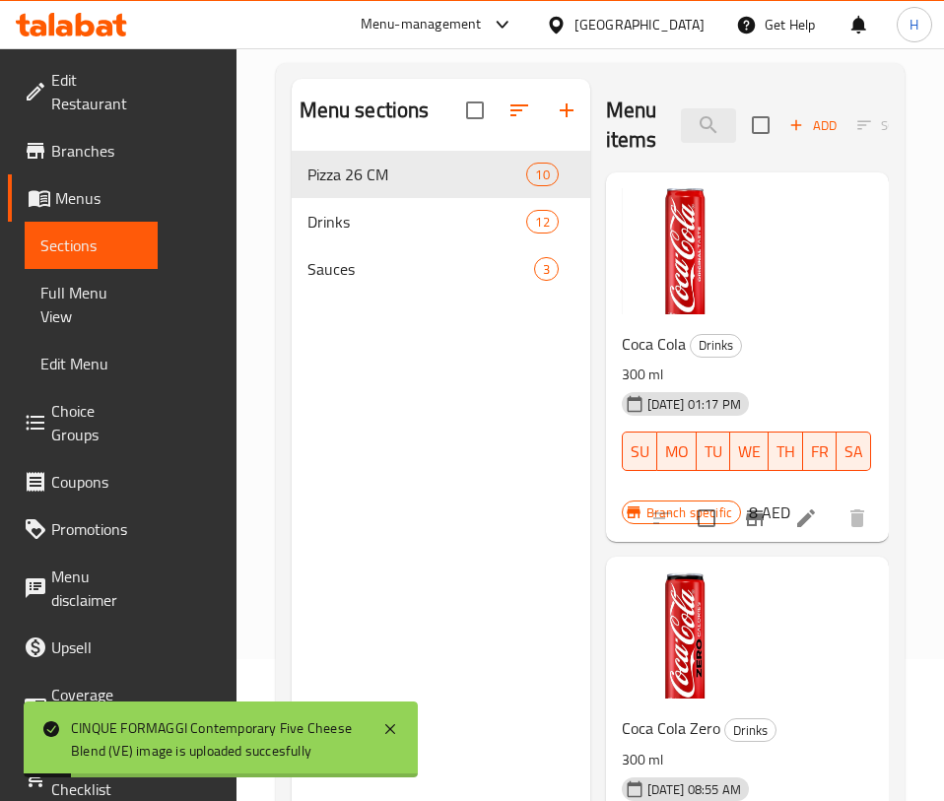
scroll to position [143, 0]
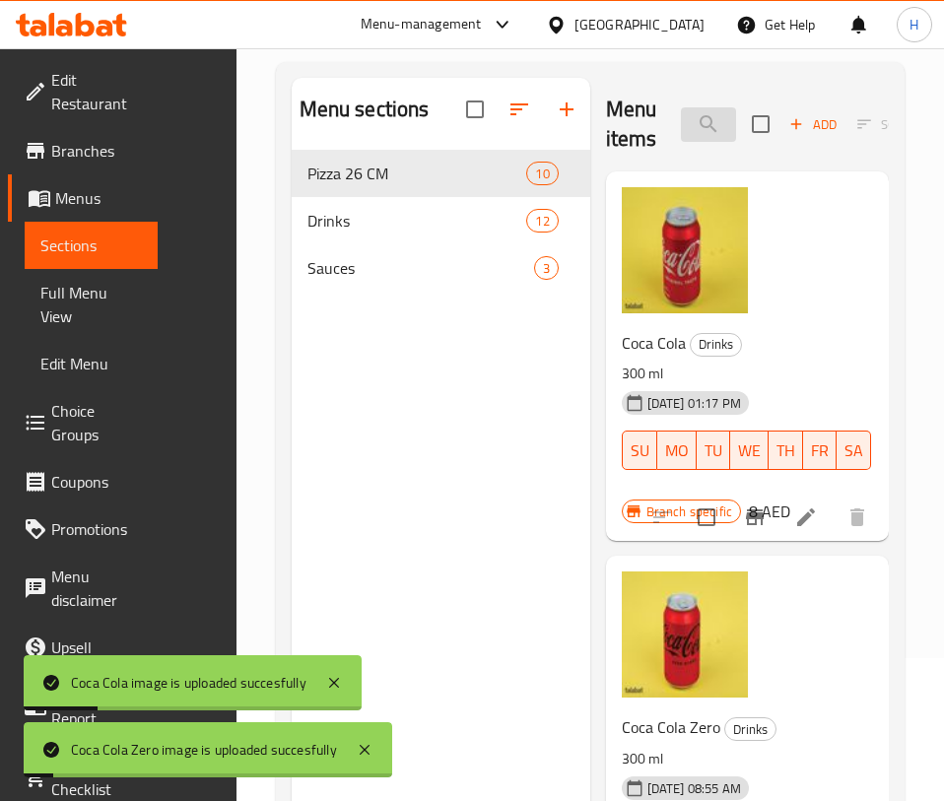
click at [681, 132] on input "coca" at bounding box center [708, 124] width 55 height 34
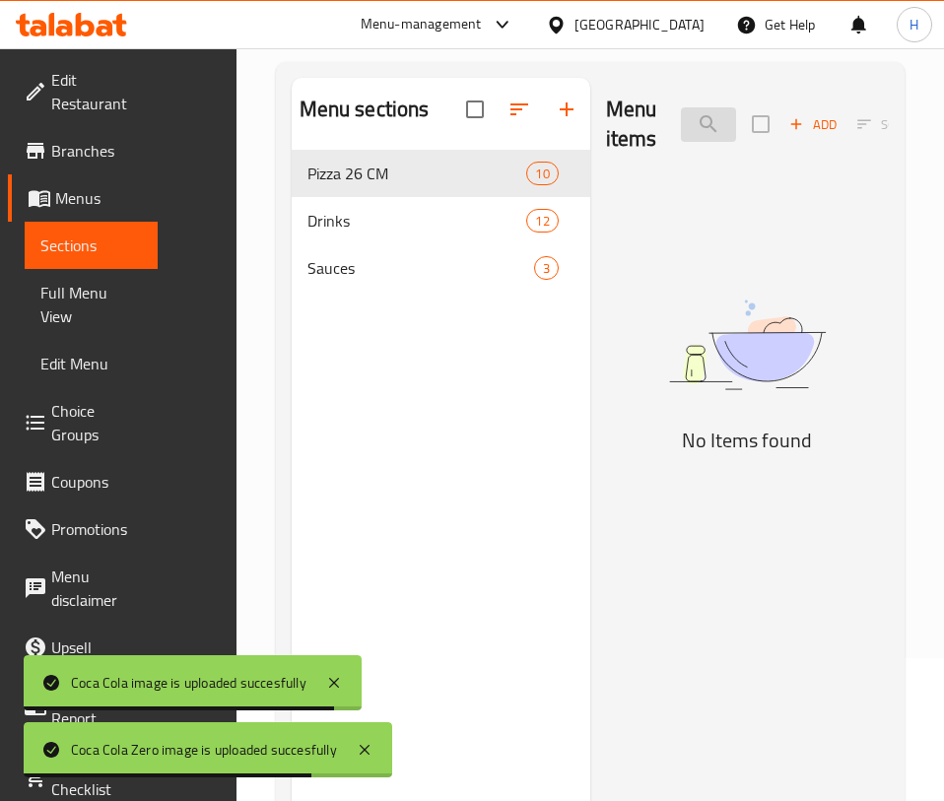
click at [681, 135] on input "cold b" at bounding box center [708, 124] width 55 height 34
click at [681, 136] on input "cold b" at bounding box center [708, 124] width 55 height 34
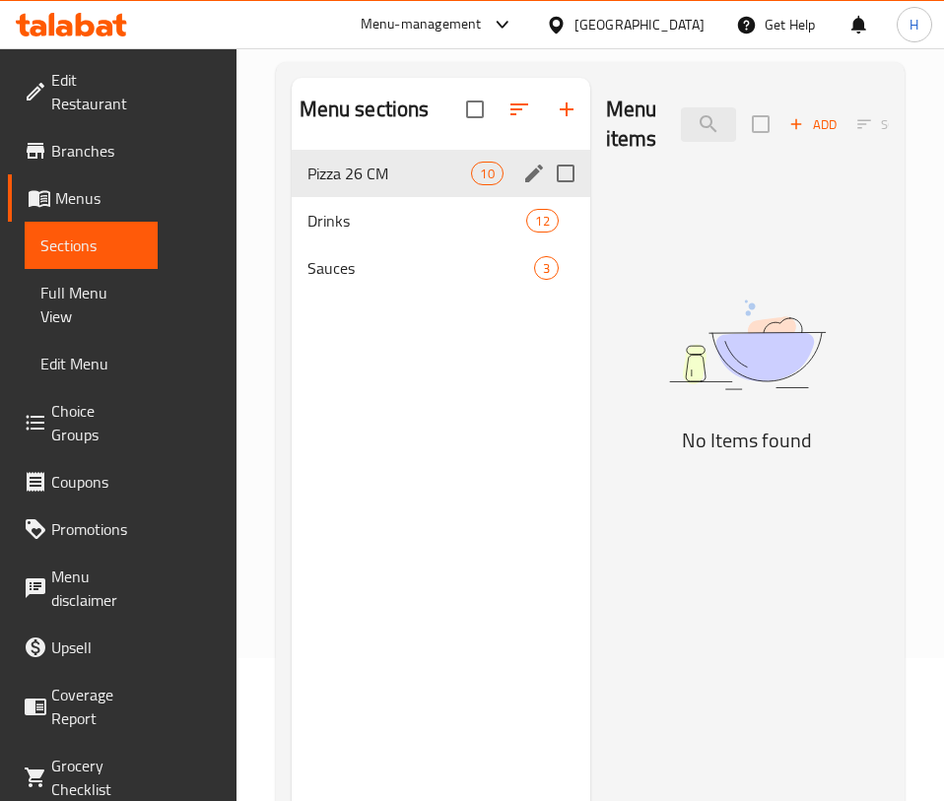
type input "brew"
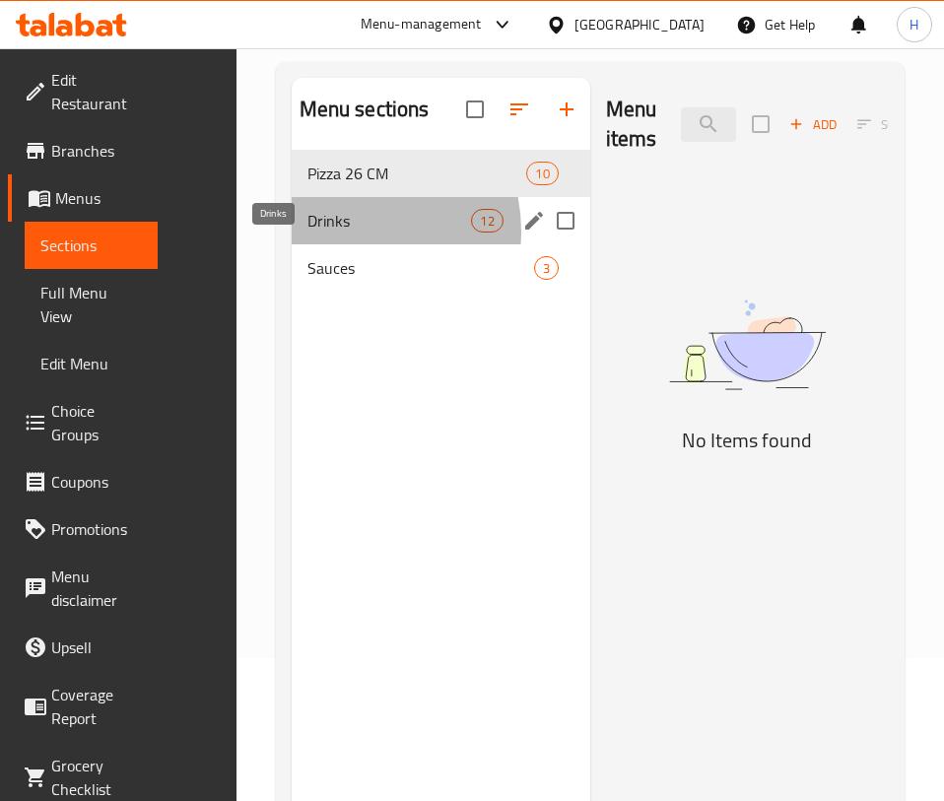
click at [307, 233] on span "Drinks" at bounding box center [389, 221] width 165 height 24
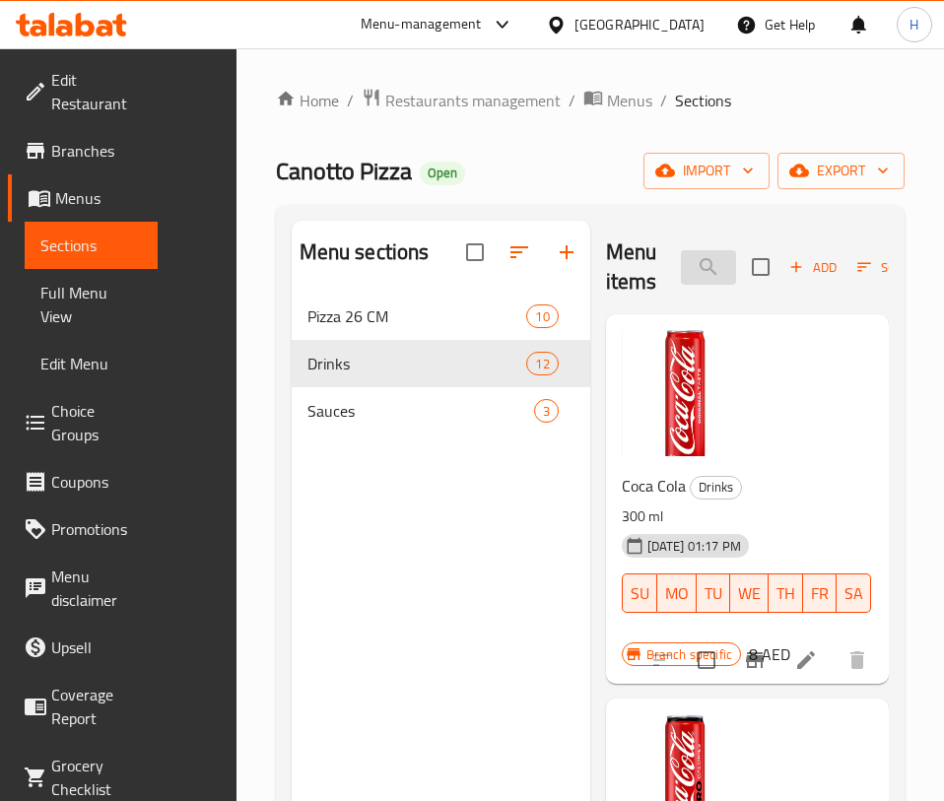
click at [681, 250] on input "brew" at bounding box center [708, 267] width 55 height 34
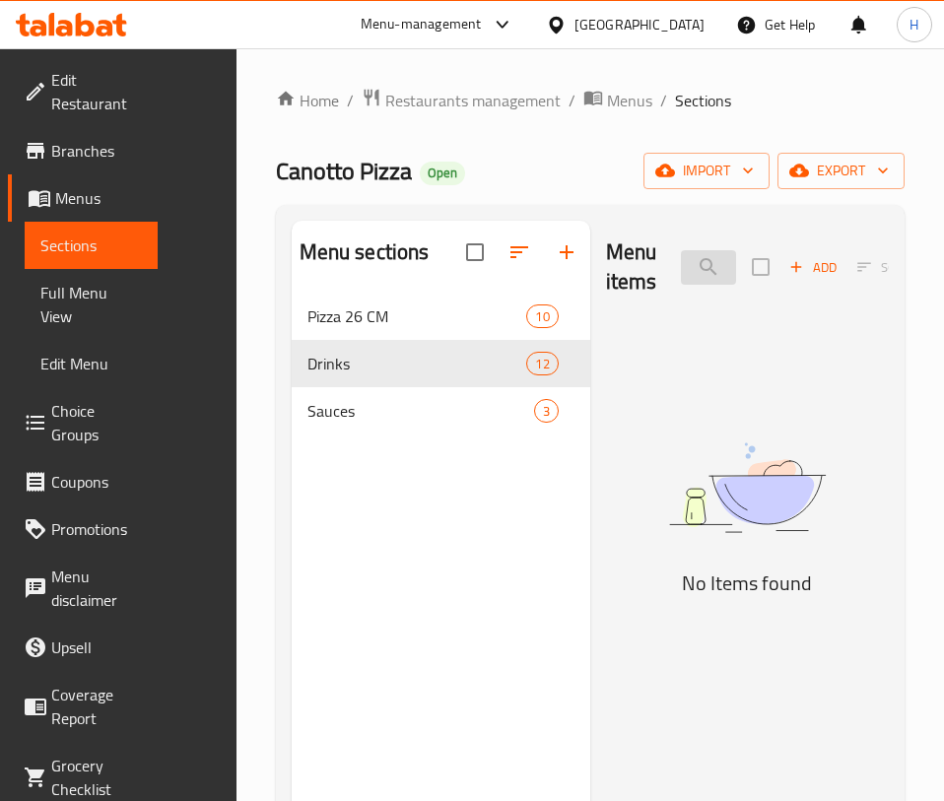
click at [681, 279] on input "tir" at bounding box center [708, 267] width 55 height 34
click at [705, 265] on input "tir" at bounding box center [708, 267] width 55 height 34
click at [705, 266] on input "tir" at bounding box center [708, 267] width 55 height 34
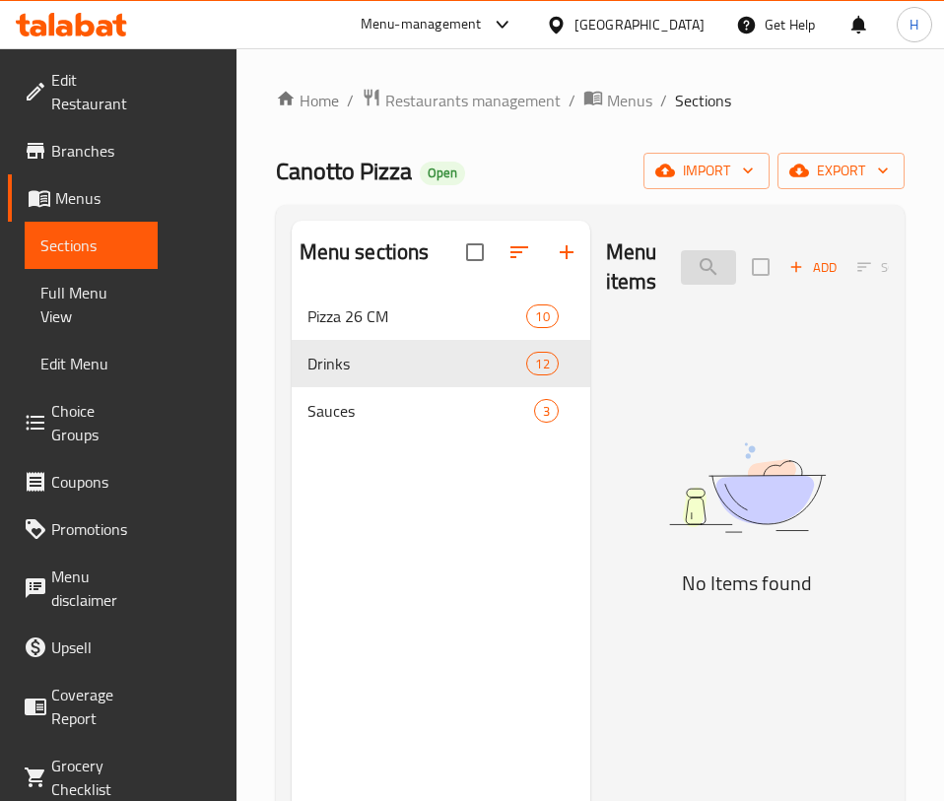
click at [705, 266] on input "tir" at bounding box center [708, 267] width 55 height 34
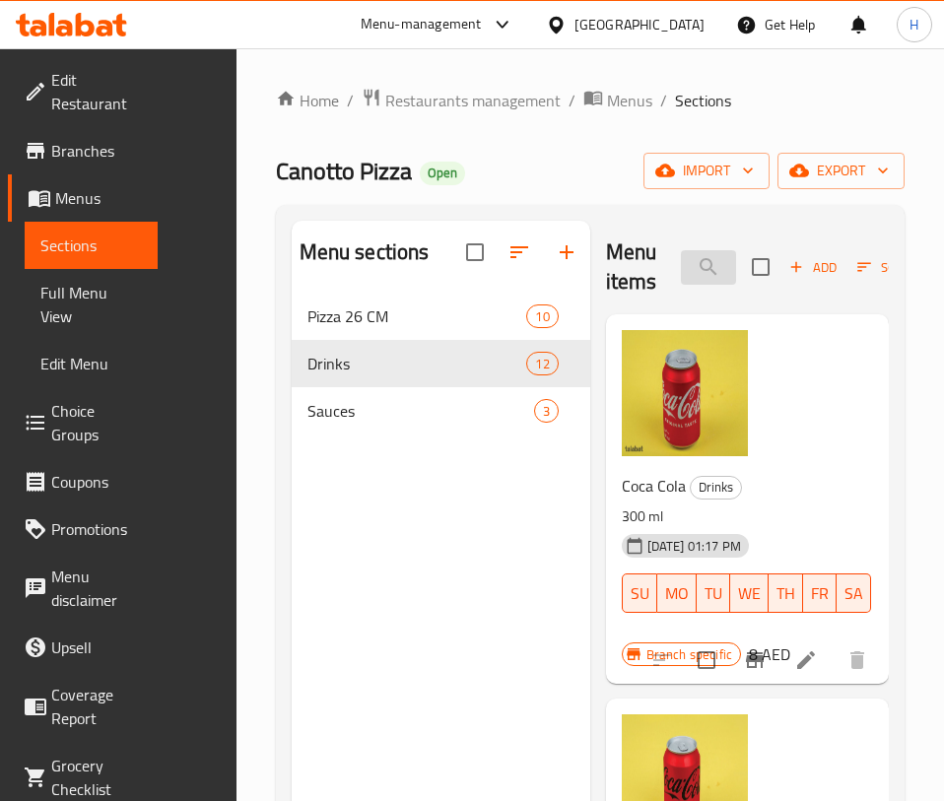
click at [681, 261] on input "diav" at bounding box center [708, 267] width 55 height 34
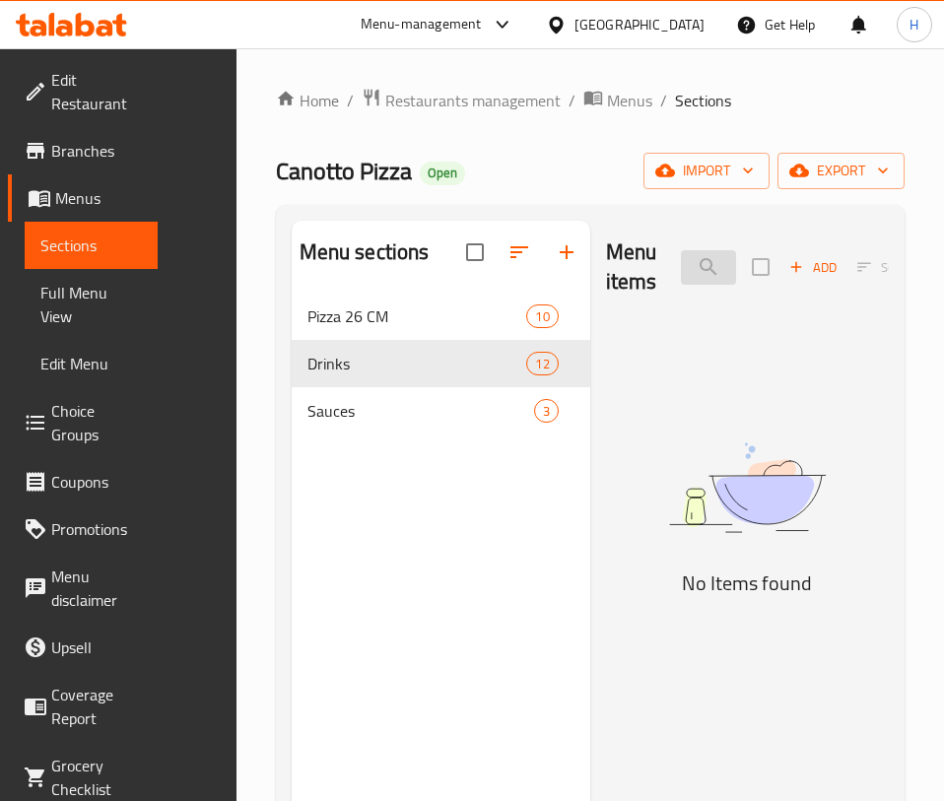
type input "d"
click at [681, 252] on input "دب" at bounding box center [708, 267] width 55 height 34
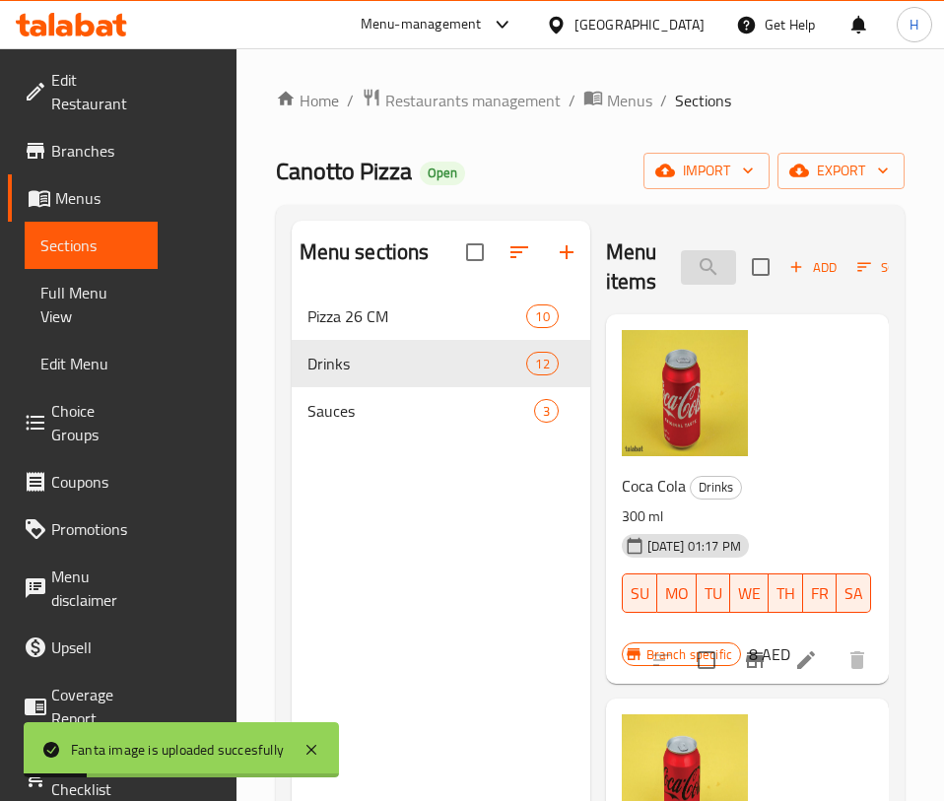
click at [681, 254] on input "fanta" at bounding box center [708, 267] width 55 height 34
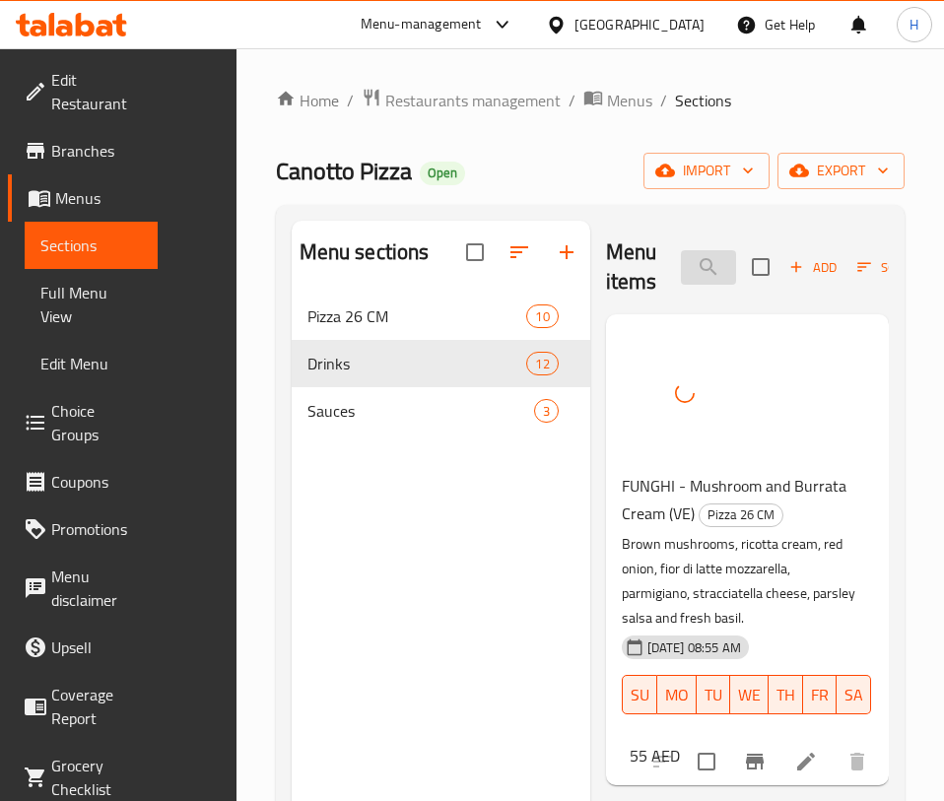
click at [681, 261] on input "fun" at bounding box center [708, 267] width 55 height 34
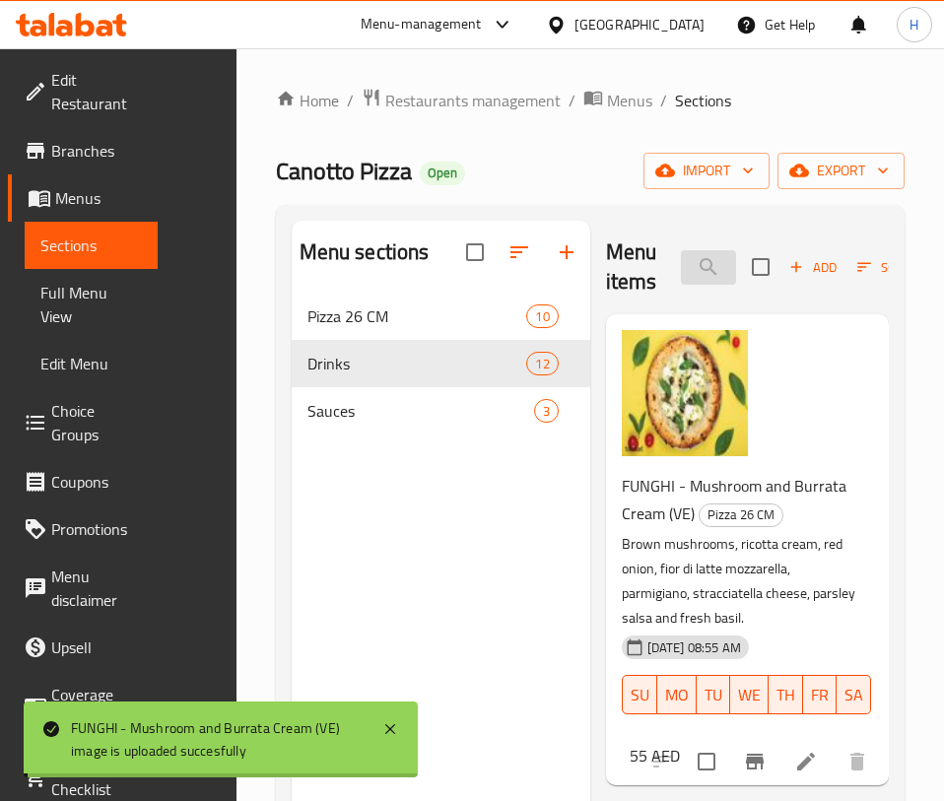
click at [681, 261] on input "fun" at bounding box center [708, 267] width 55 height 34
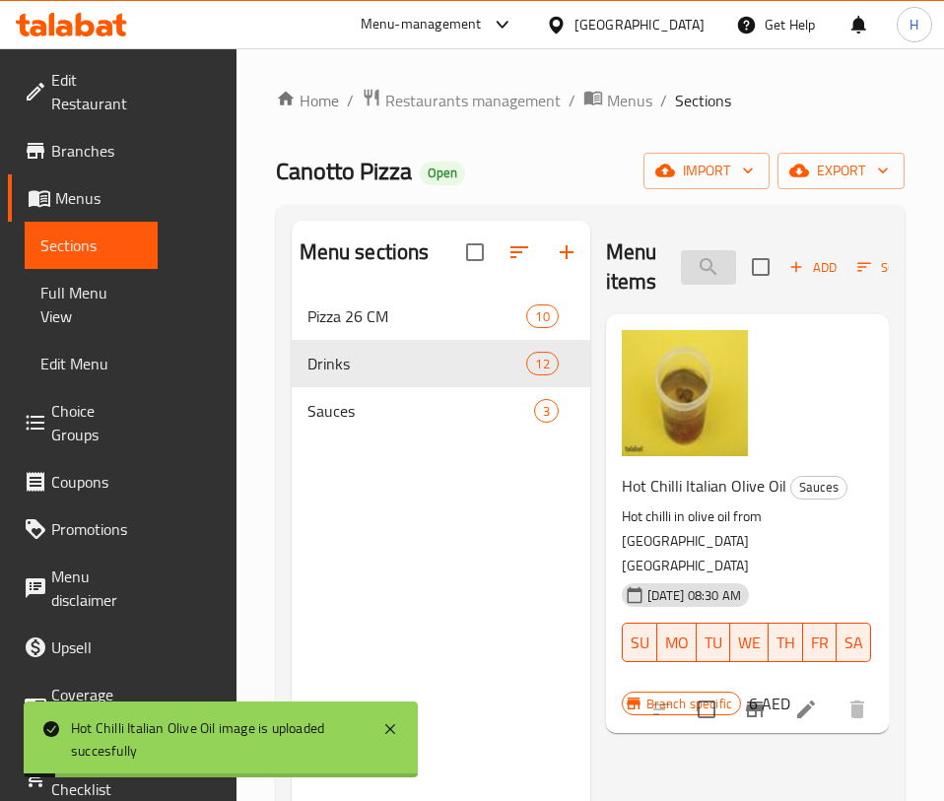
click at [681, 271] on input "hot ch" at bounding box center [708, 267] width 55 height 34
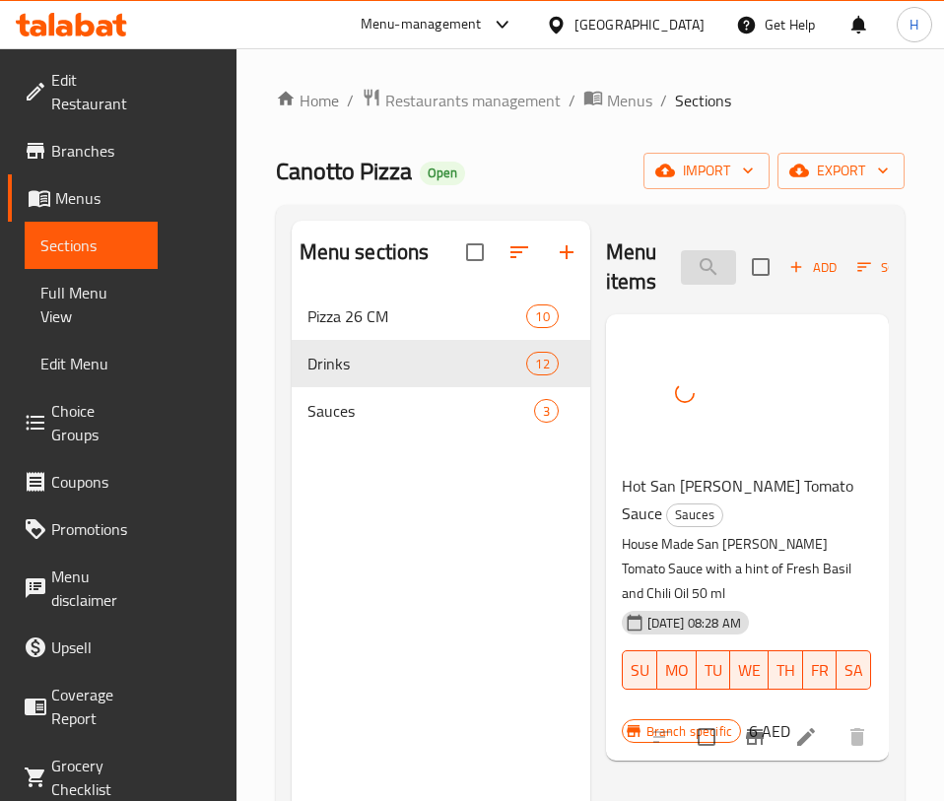
click at [681, 259] on input "hot san" at bounding box center [708, 267] width 55 height 34
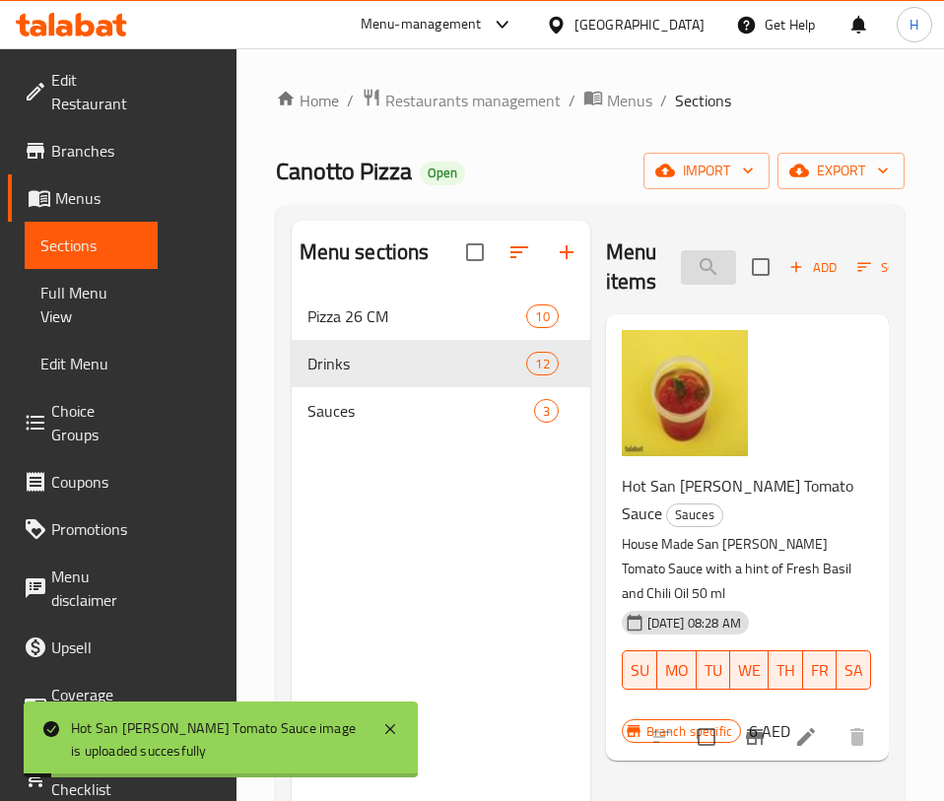
click at [681, 259] on input "hot san" at bounding box center [708, 267] width 55 height 34
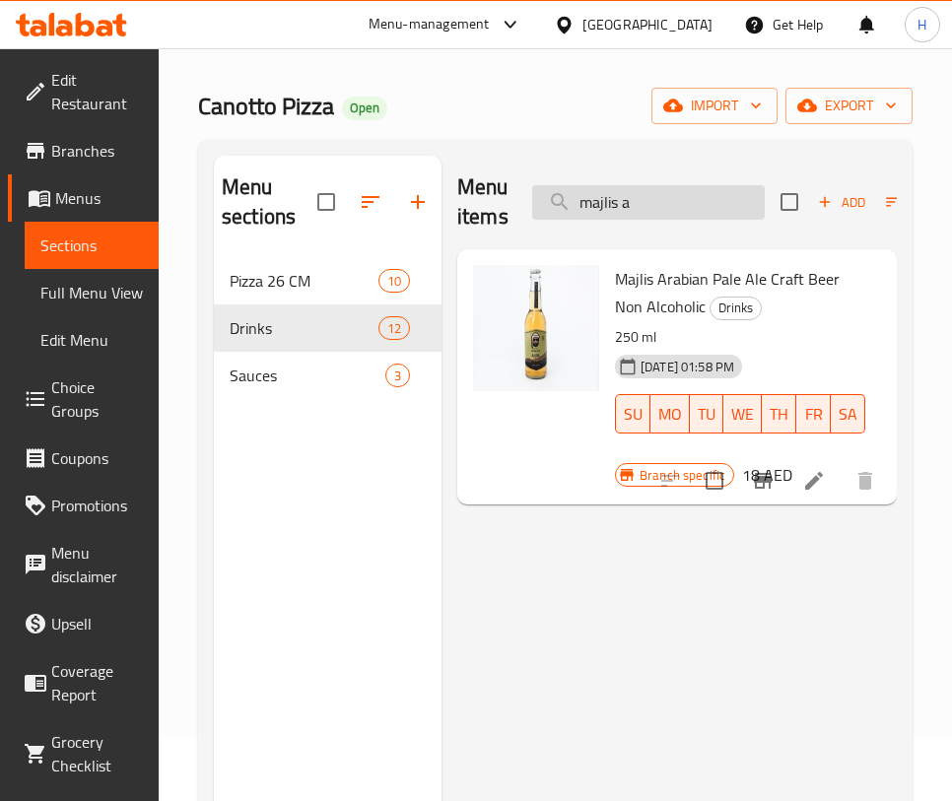
click at [669, 199] on input "majlis a" at bounding box center [648, 202] width 233 height 34
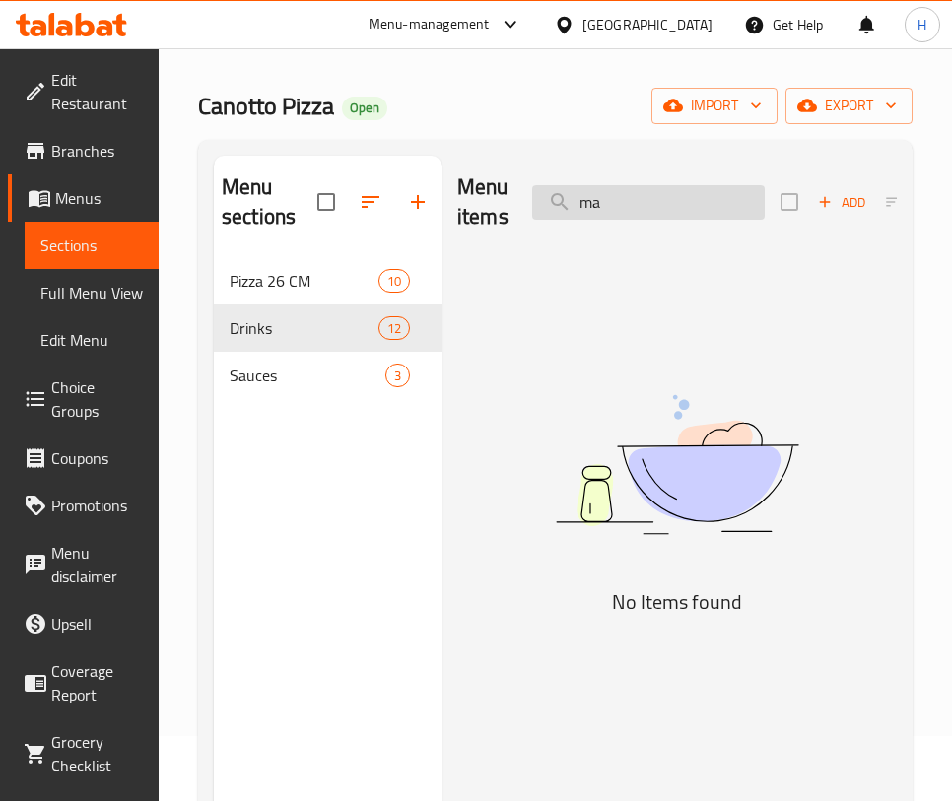
type input "m"
click at [623, 177] on div "Menu items alp Add Sort Manage items" at bounding box center [676, 203] width 439 height 94
click at [625, 191] on input "alp" at bounding box center [648, 202] width 233 height 34
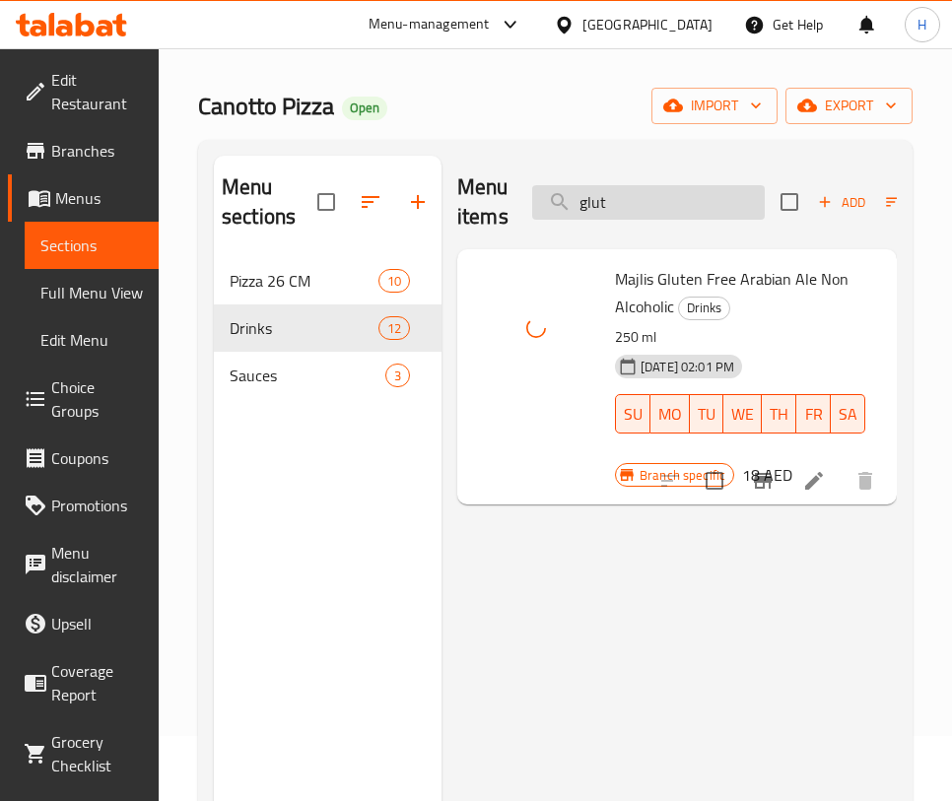
click at [611, 200] on input "glut" at bounding box center [648, 202] width 233 height 34
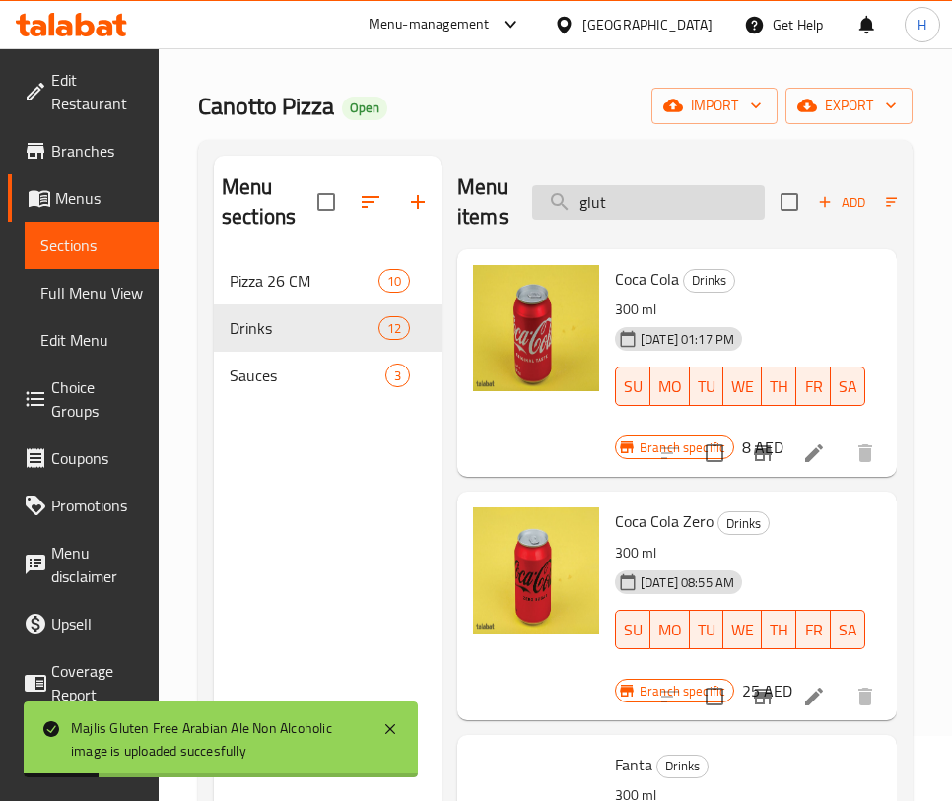
type input "o"
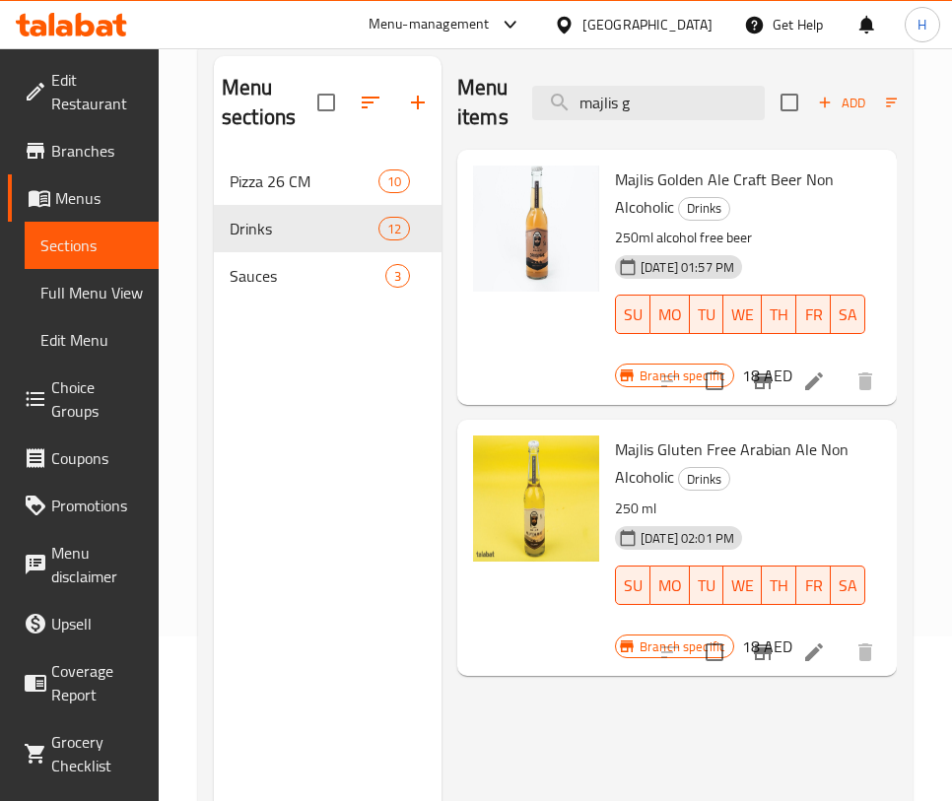
scroll to position [163, 0]
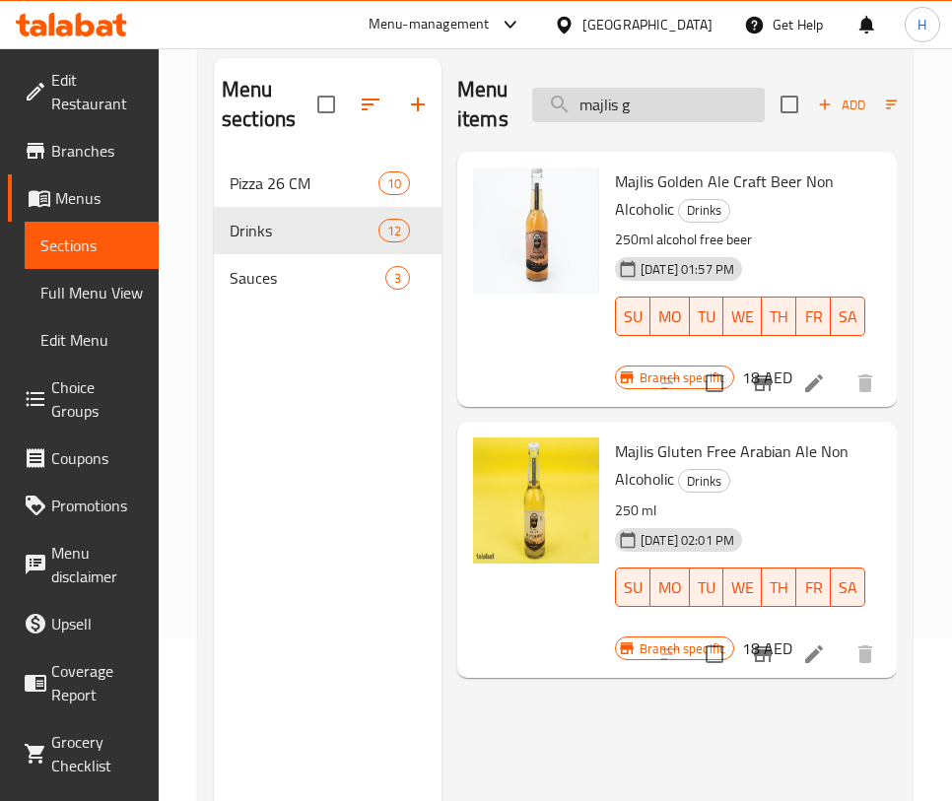
click at [725, 102] on input "majlis g" at bounding box center [648, 105] width 233 height 34
click at [724, 102] on input "majlis g" at bounding box center [648, 105] width 233 height 34
click at [724, 101] on input "majlis g" at bounding box center [648, 105] width 233 height 34
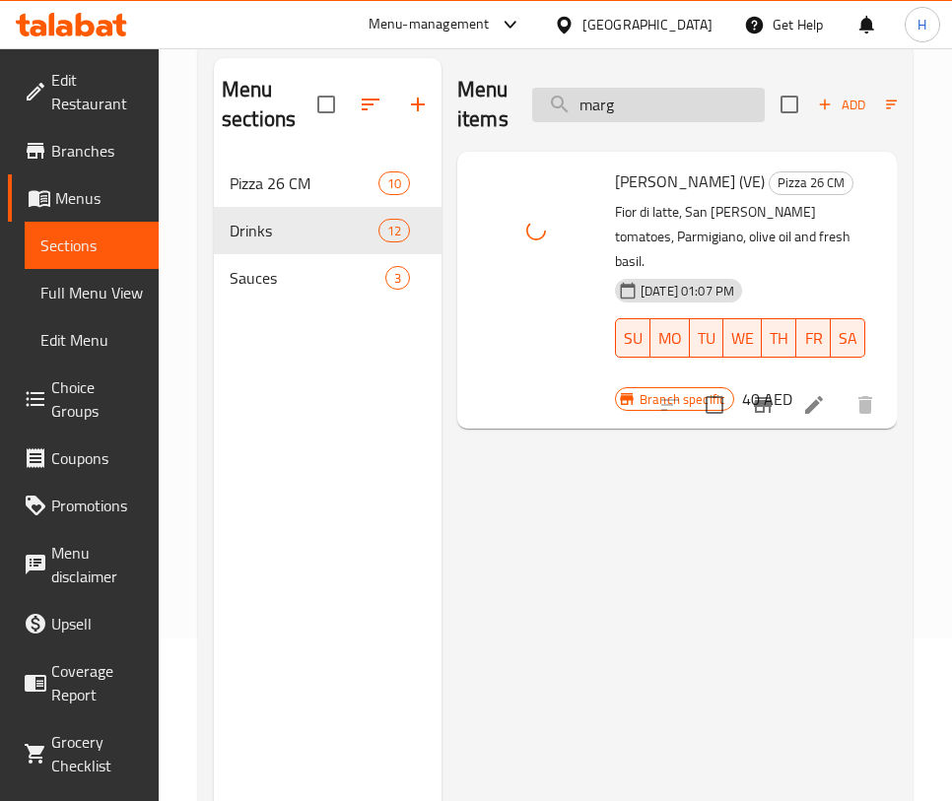
click at [673, 97] on input "marg" at bounding box center [648, 105] width 233 height 34
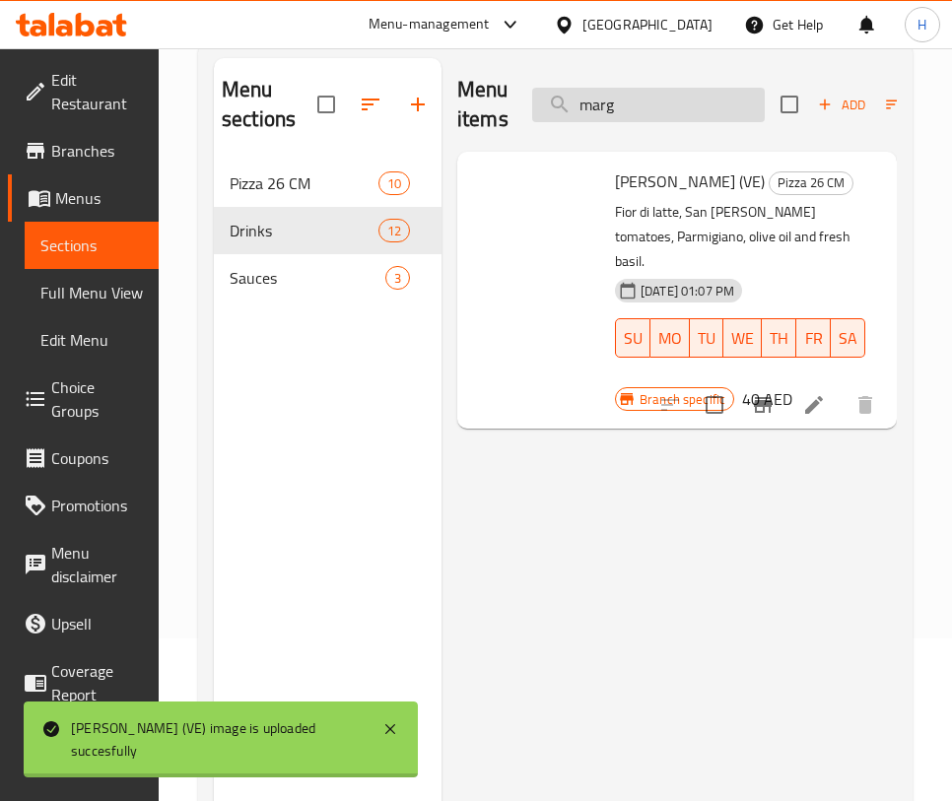
click at [673, 97] on input "marg" at bounding box center [648, 105] width 233 height 34
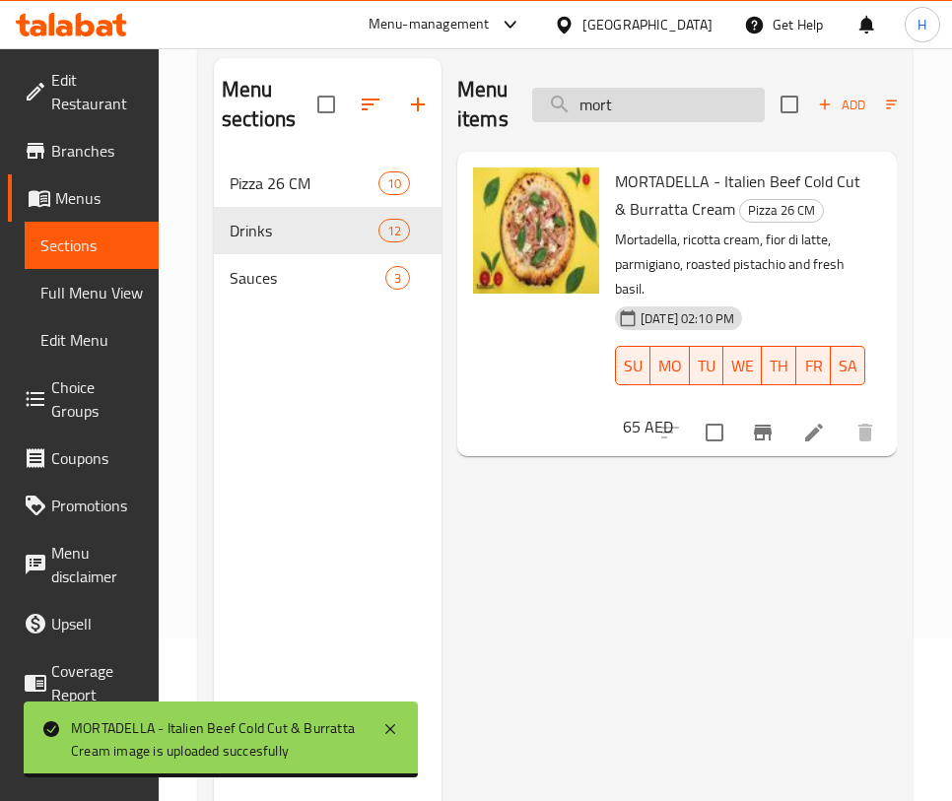
click at [634, 93] on input "mort" at bounding box center [648, 105] width 233 height 34
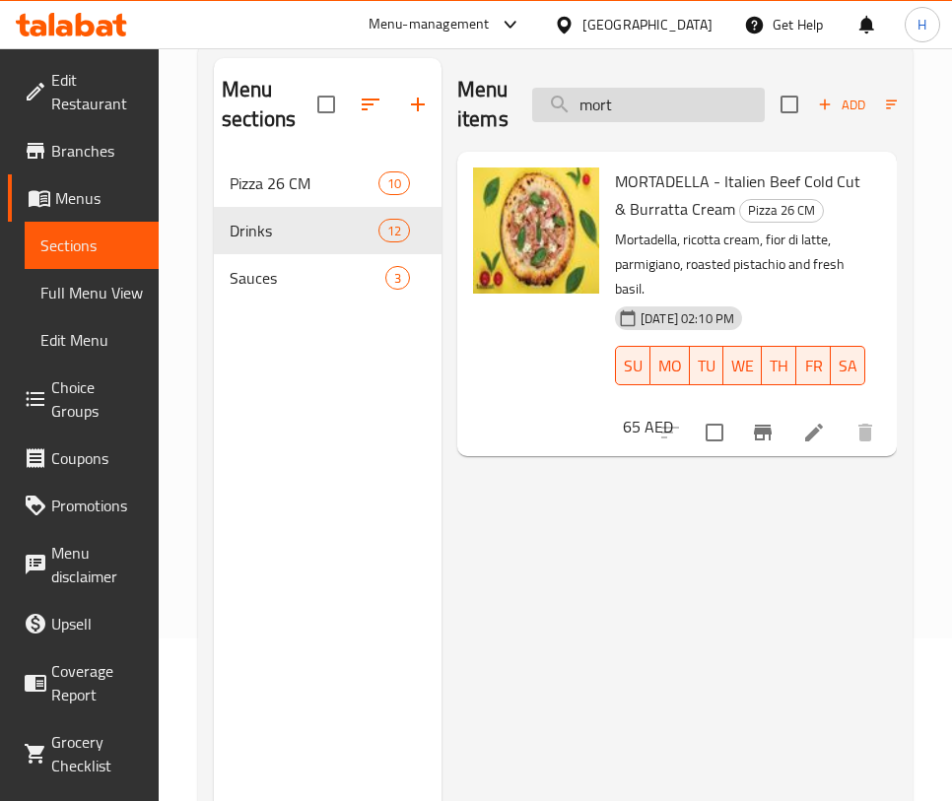
click at [634, 92] on input "mort" at bounding box center [648, 105] width 233 height 34
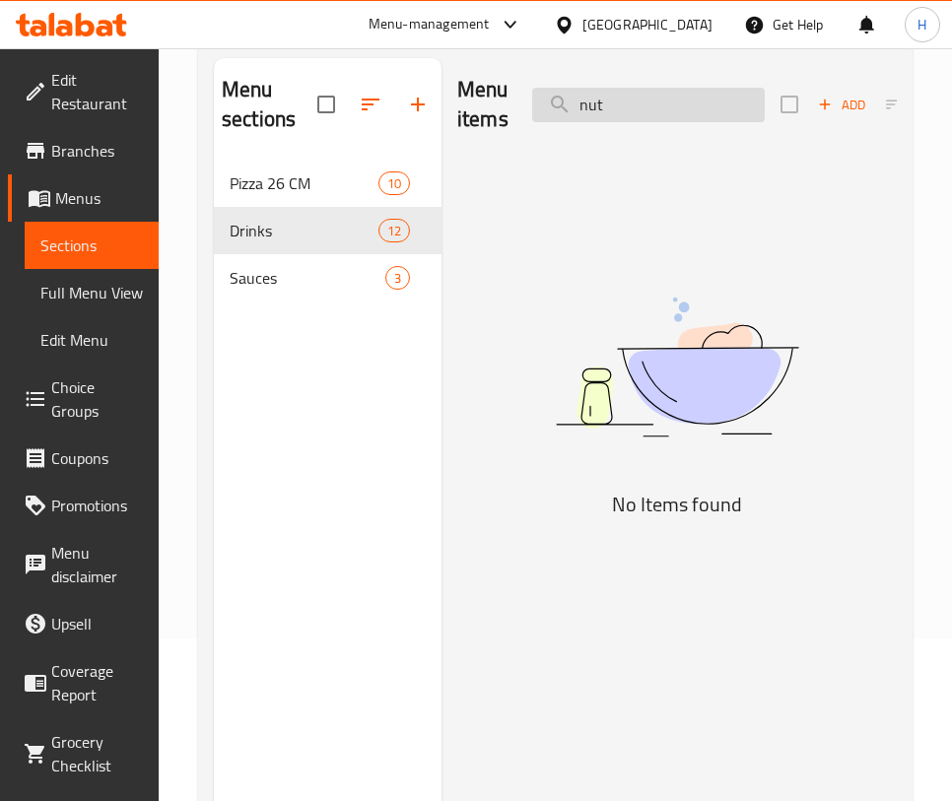
click at [646, 106] on input "nut" at bounding box center [648, 105] width 233 height 34
click at [647, 107] on input "nut" at bounding box center [648, 105] width 233 height 34
click at [648, 108] on input "nut" at bounding box center [648, 105] width 233 height 34
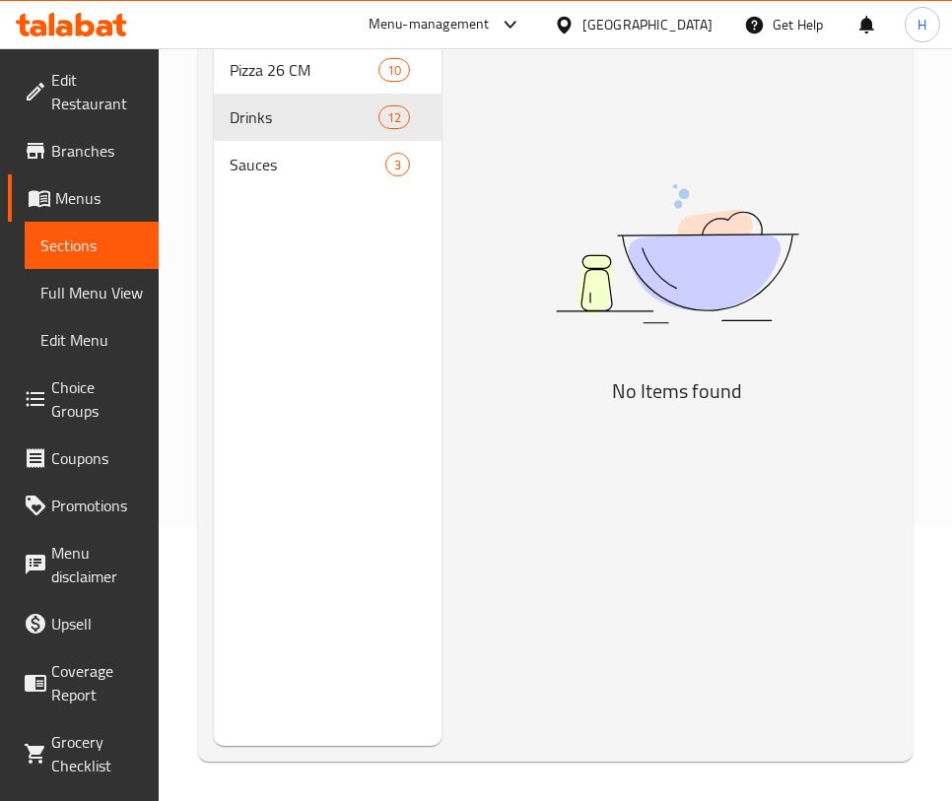
scroll to position [0, 0]
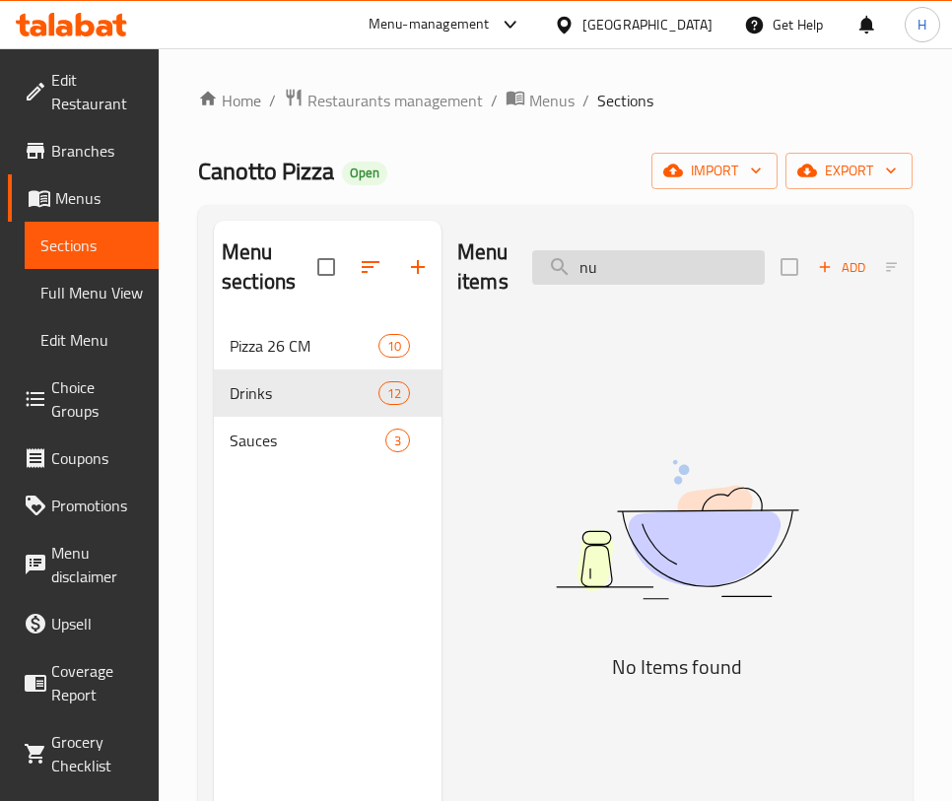
click at [648, 281] on input "nu" at bounding box center [648, 267] width 233 height 34
click at [645, 278] on input "nu" at bounding box center [648, 267] width 233 height 34
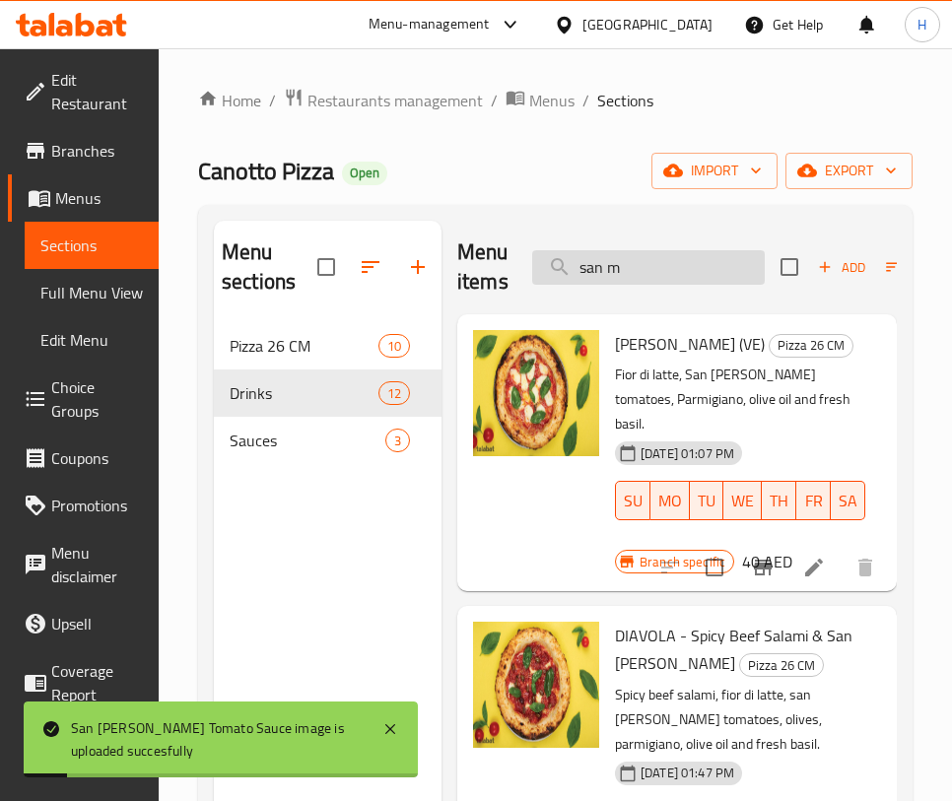
click at [742, 265] on input "san m" at bounding box center [648, 267] width 233 height 34
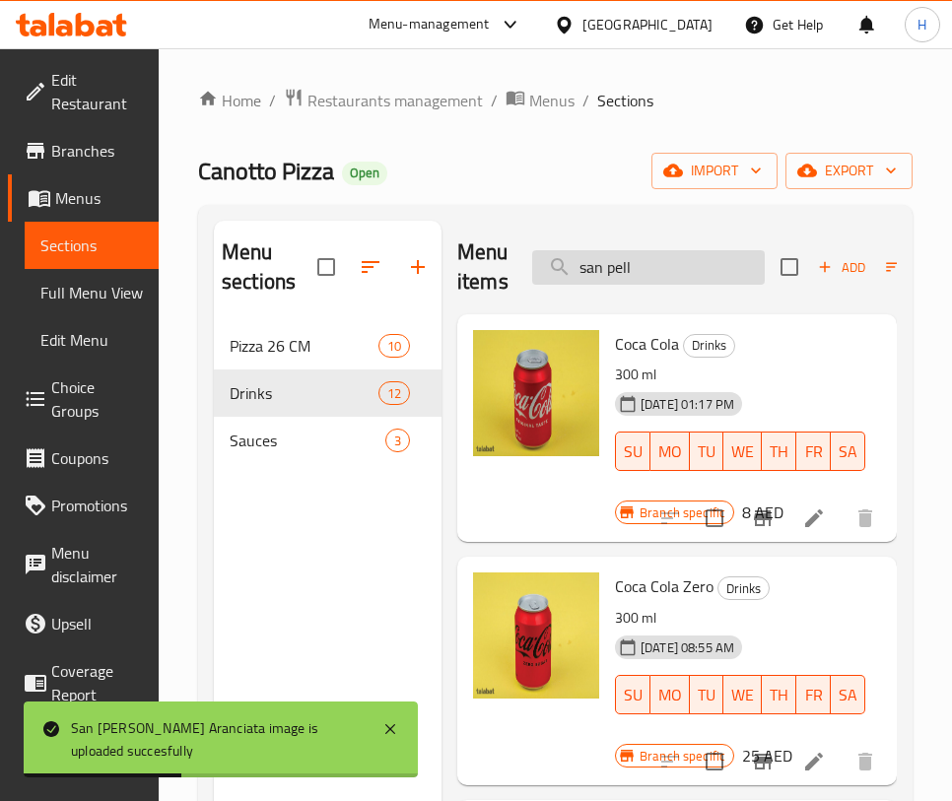
click at [695, 267] on input "san pell" at bounding box center [648, 267] width 233 height 34
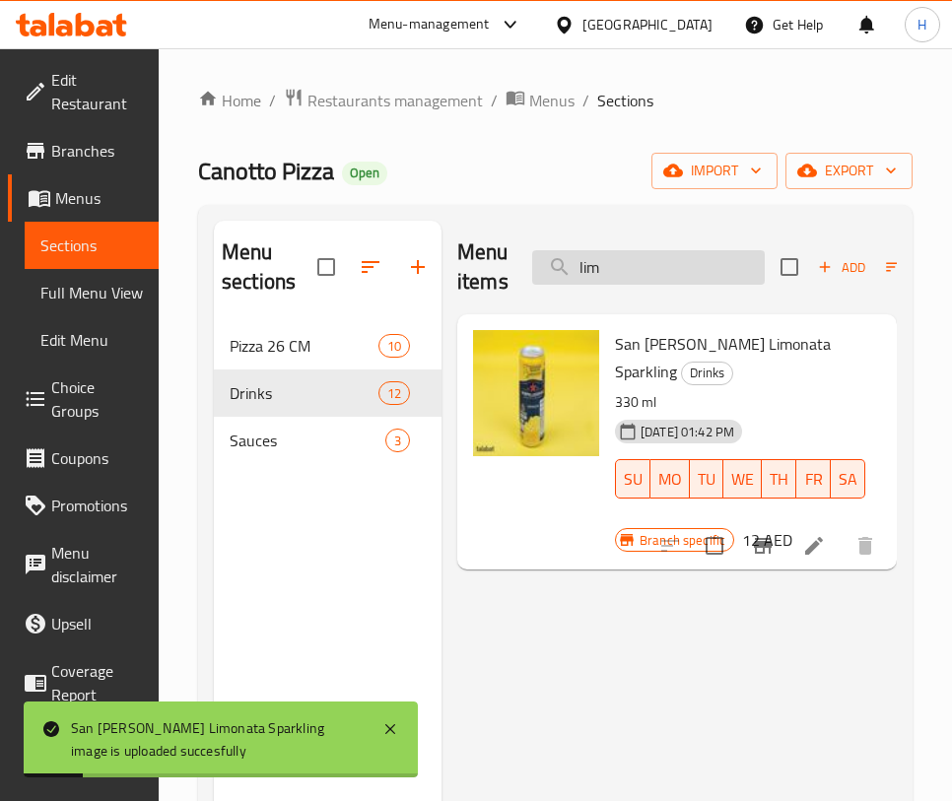
click at [650, 265] on input "lim" at bounding box center [648, 267] width 233 height 34
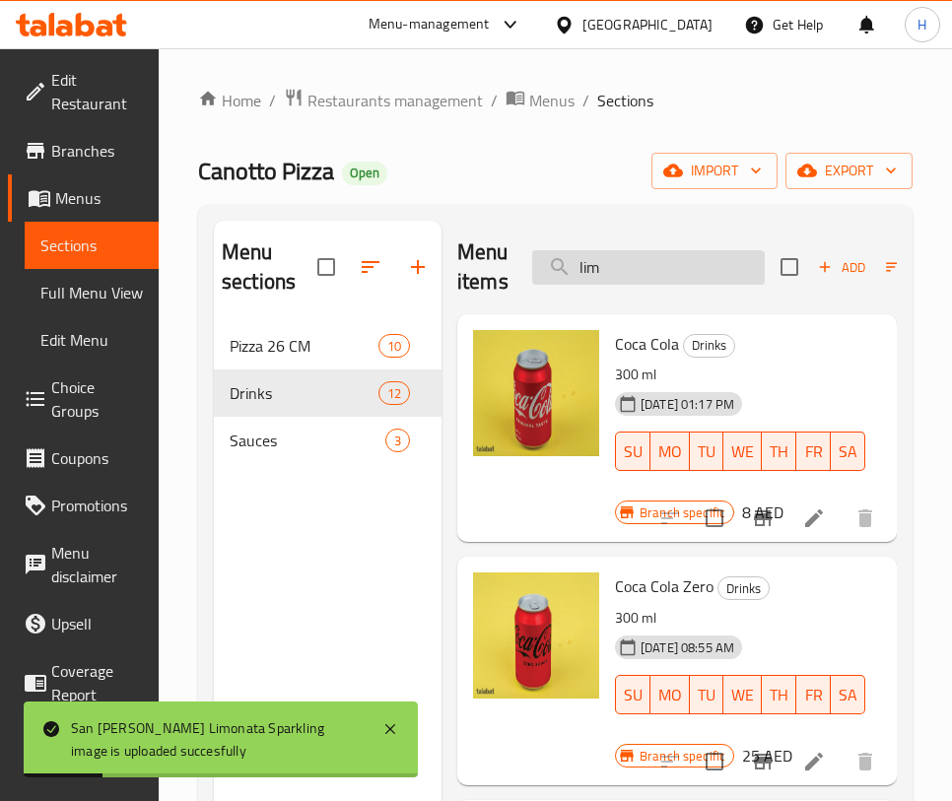
click at [650, 265] on input "lim" at bounding box center [648, 267] width 233 height 34
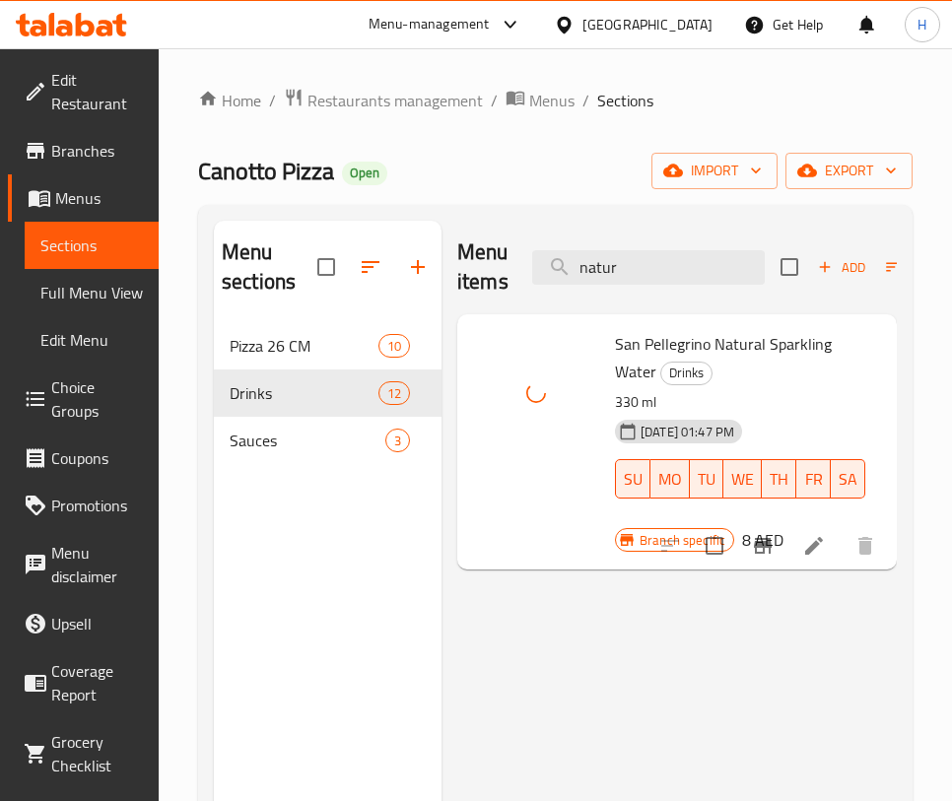
click at [641, 238] on div "Menu items natur Add Sort Manage items" at bounding box center [676, 268] width 439 height 94
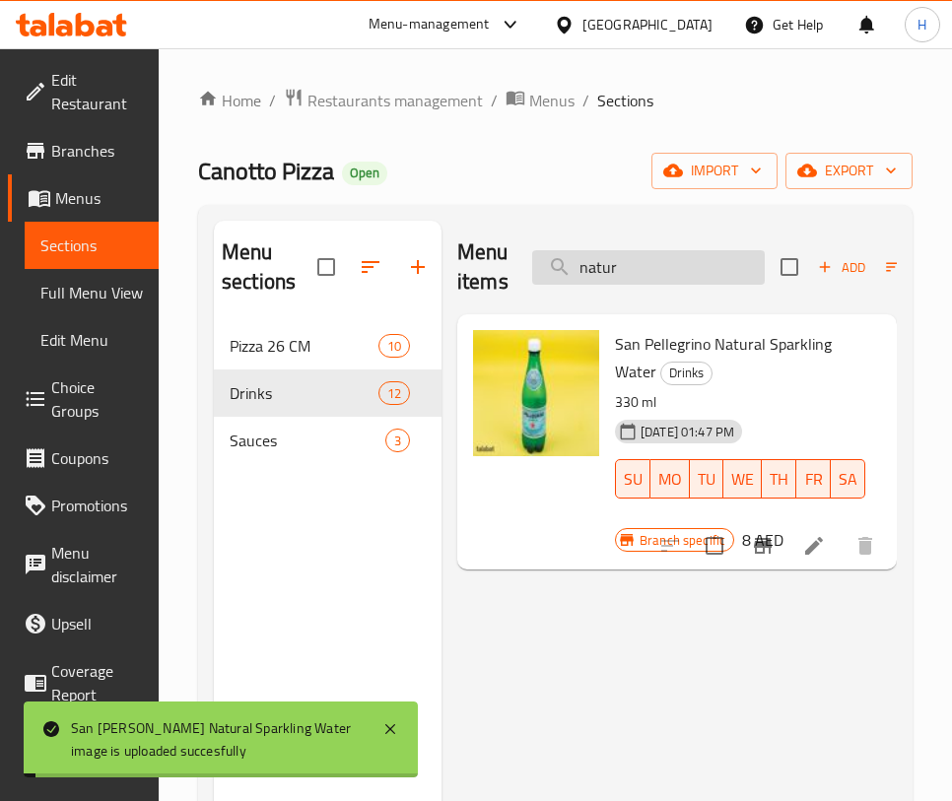
click at [641, 251] on input "natur" at bounding box center [648, 267] width 233 height 34
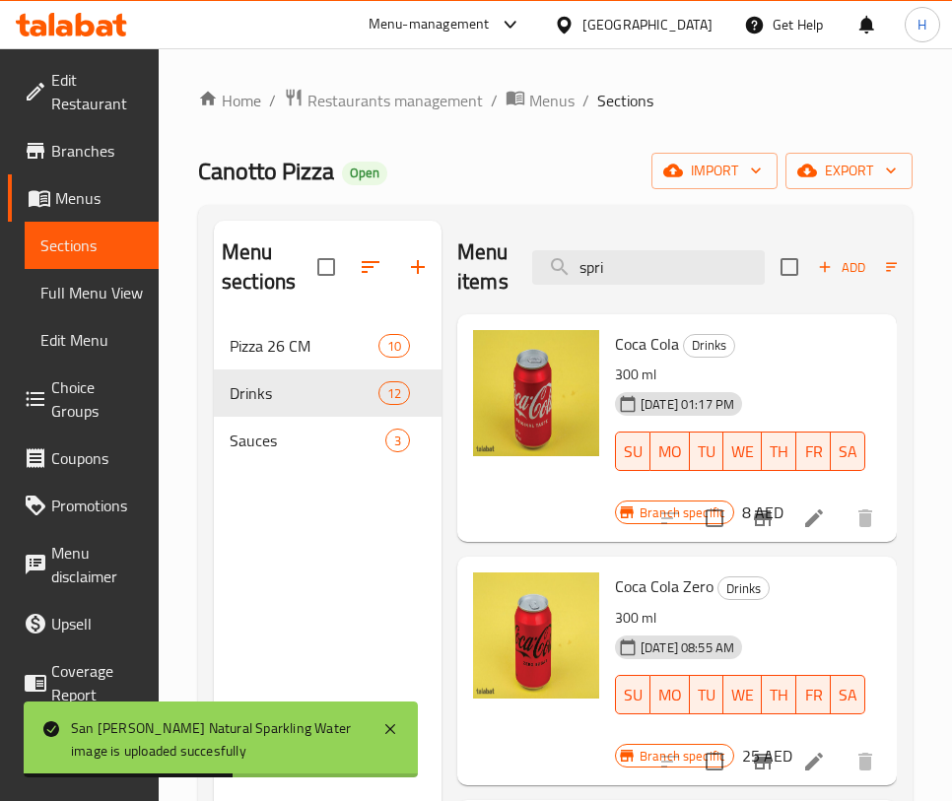
type input "spri"
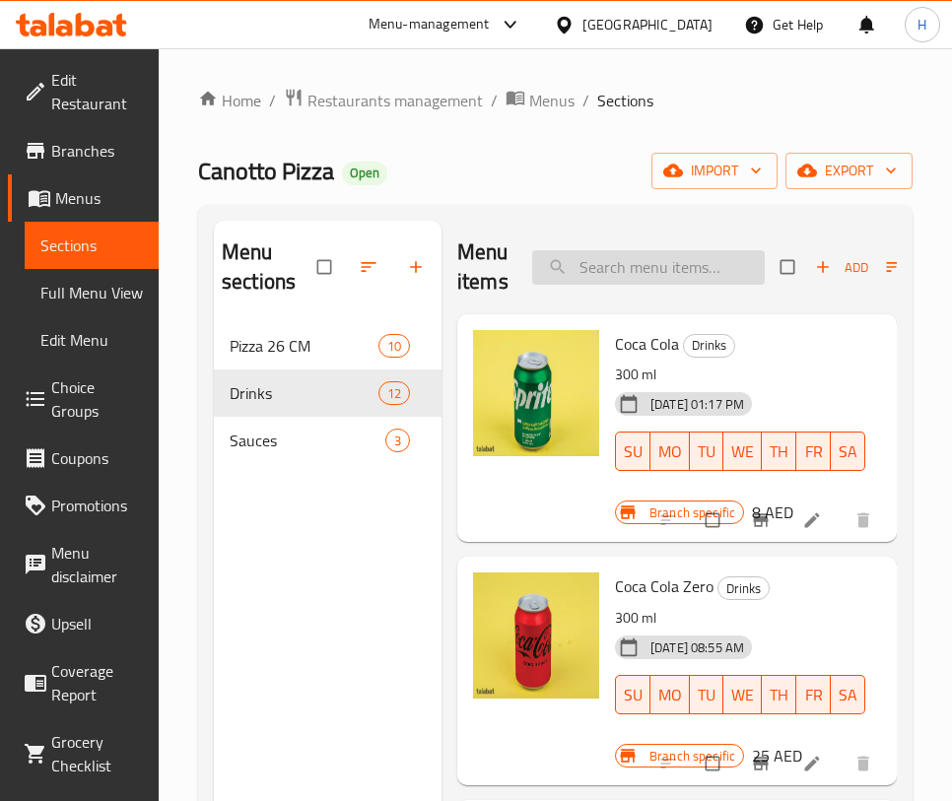
click at [621, 276] on input "search" at bounding box center [648, 267] width 233 height 34
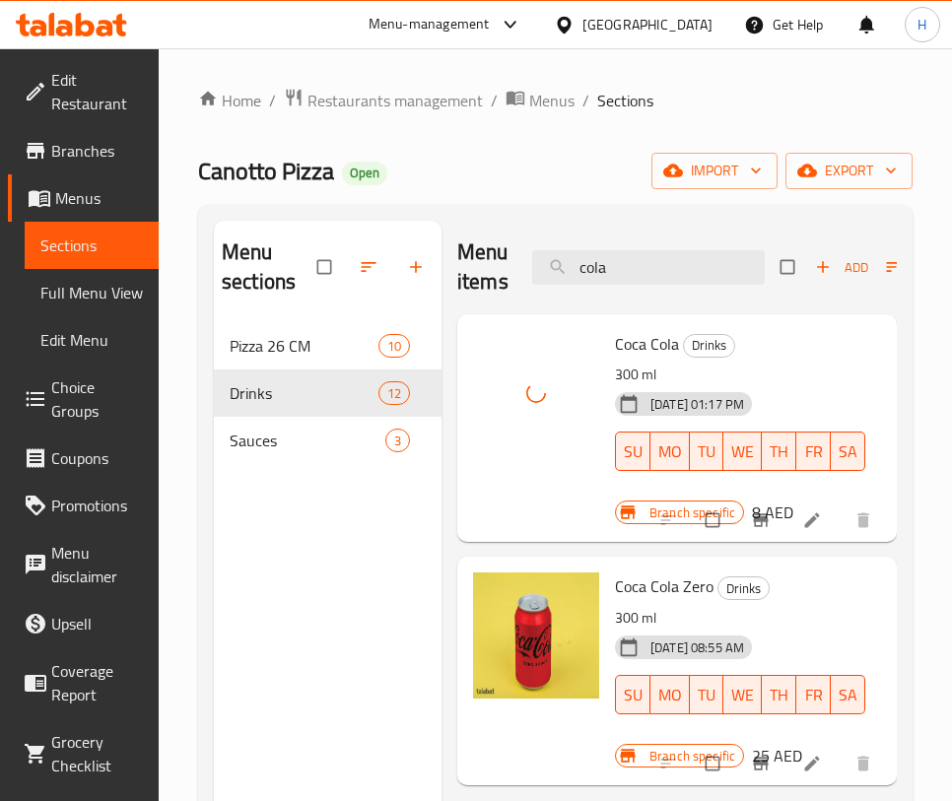
click at [641, 243] on div "Menu items cola Add Sort Manage items" at bounding box center [676, 268] width 439 height 94
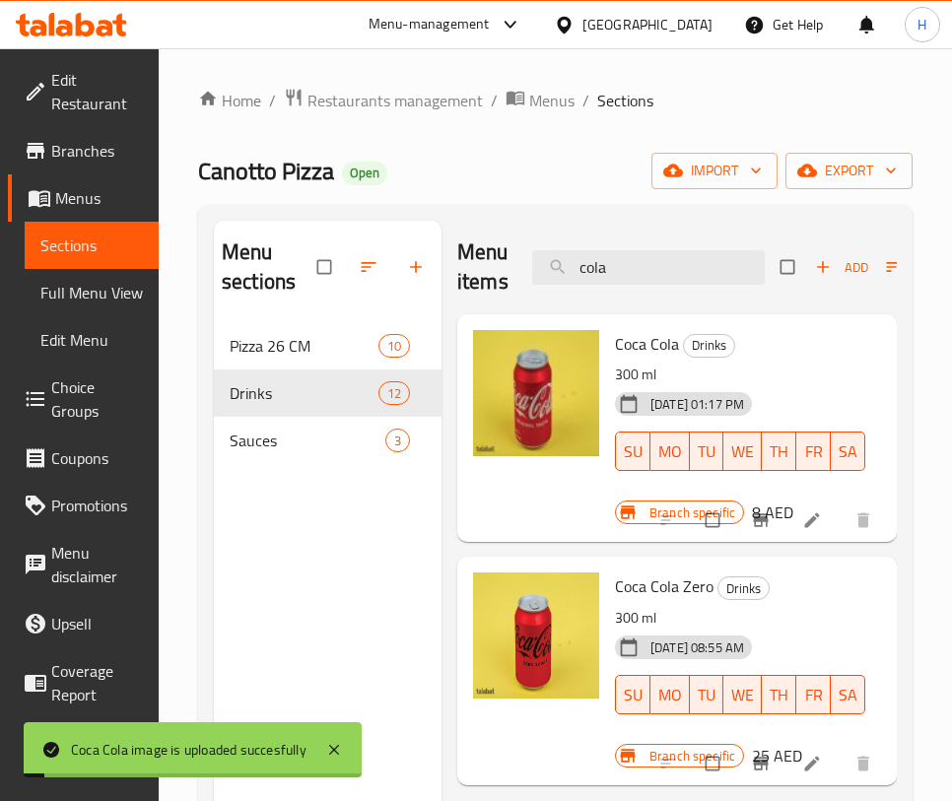
click at [712, 229] on div "Menu items cola Add Sort Manage items" at bounding box center [676, 268] width 439 height 94
click at [694, 256] on input "cola" at bounding box center [648, 267] width 233 height 34
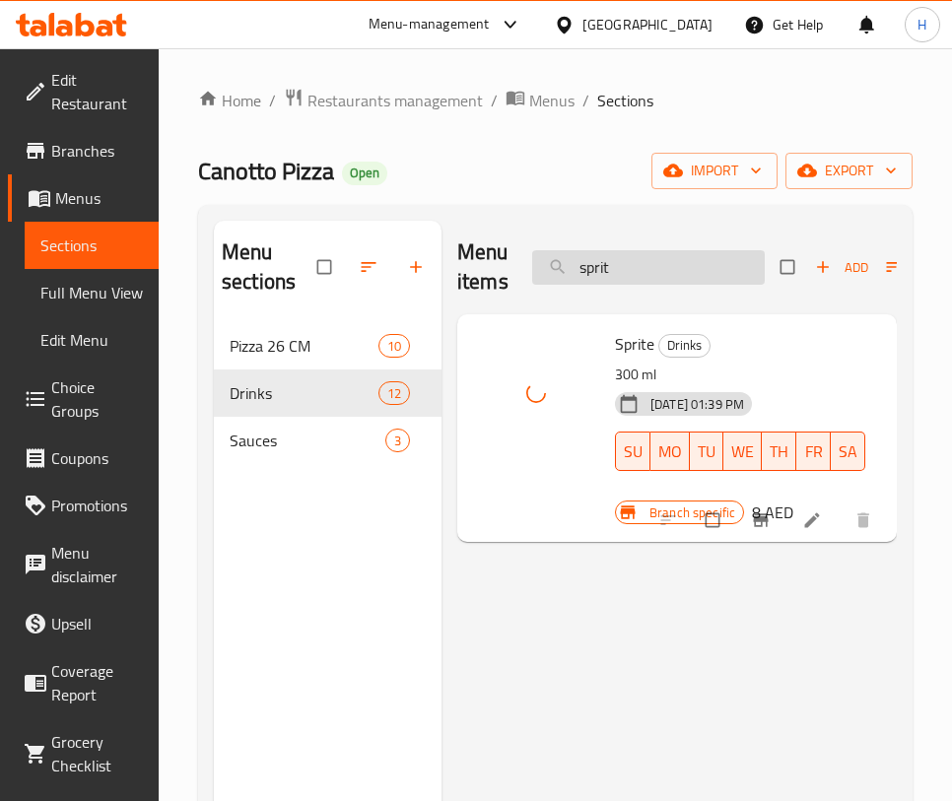
click at [609, 261] on input "sprit" at bounding box center [648, 267] width 233 height 34
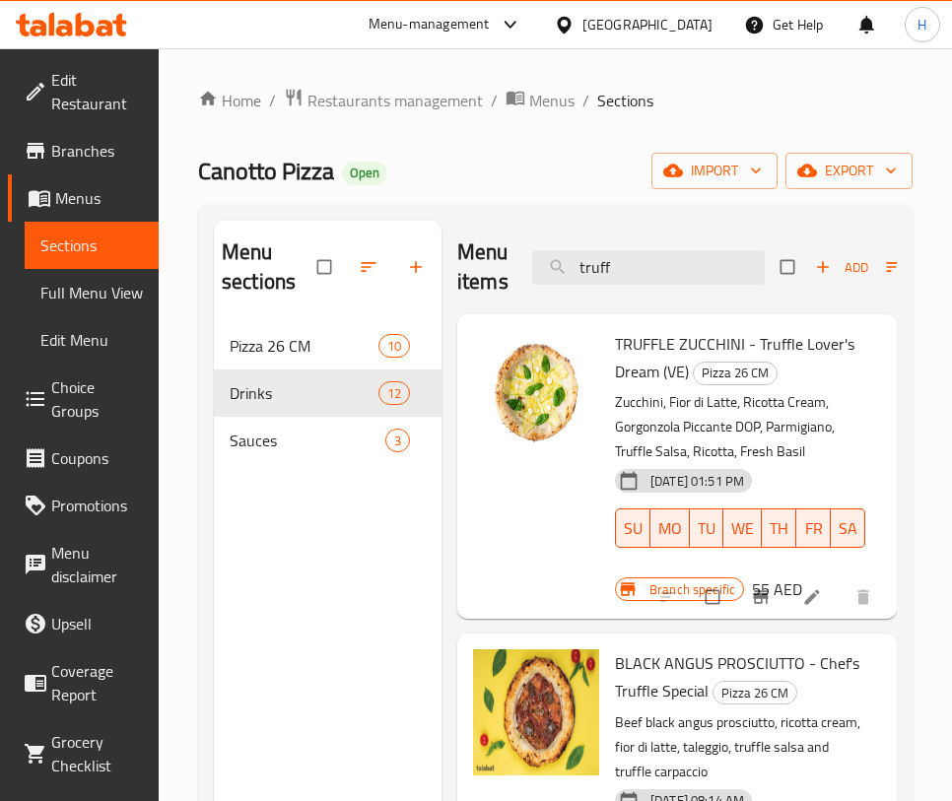
type input "truff"
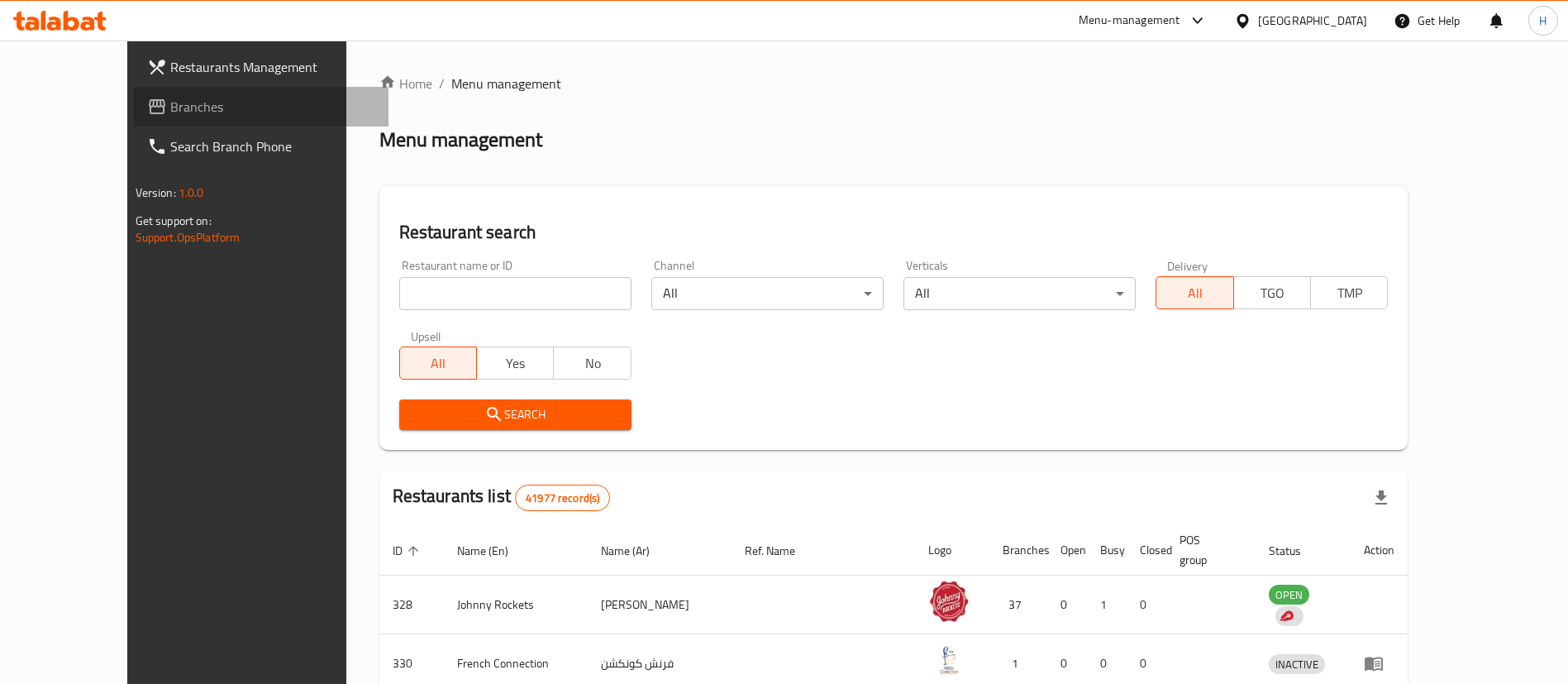
click at [170, 111] on span "Branches" at bounding box center [273, 107] width 206 height 20
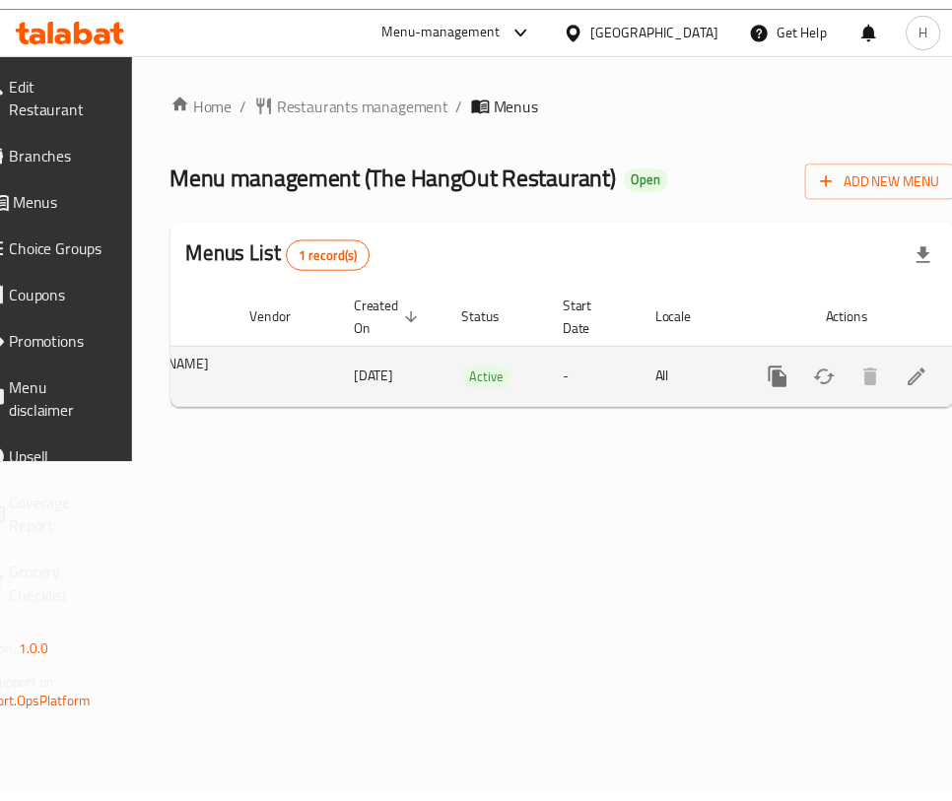
scroll to position [0, 246]
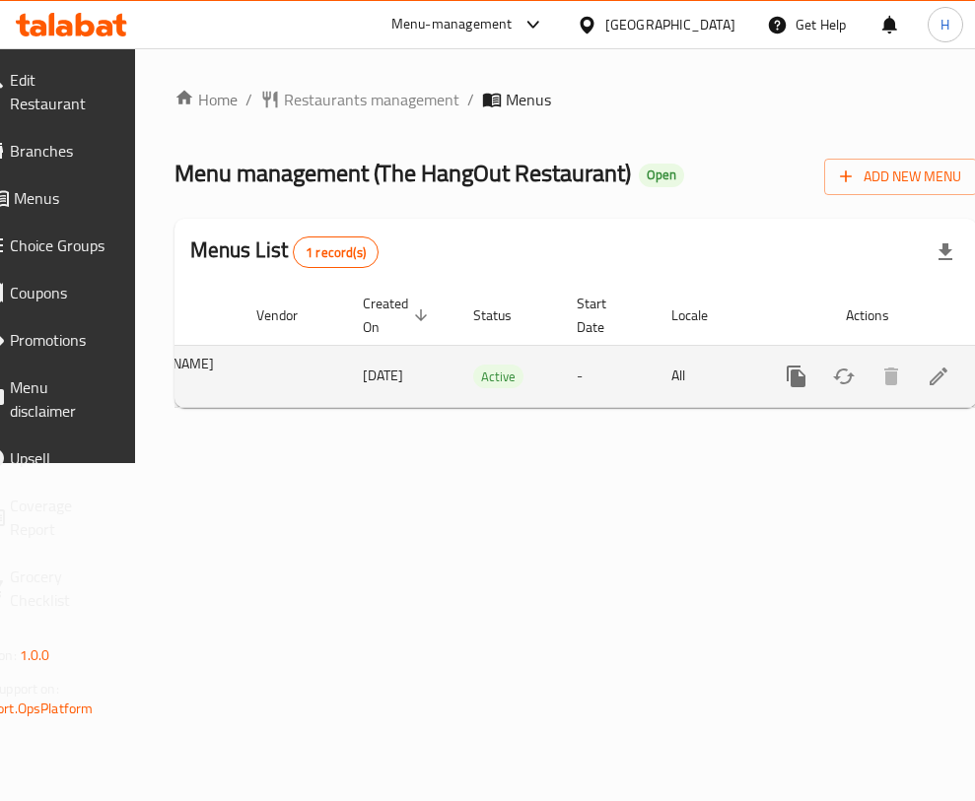
click at [914, 363] on link "enhanced table" at bounding box center [937, 376] width 47 height 47
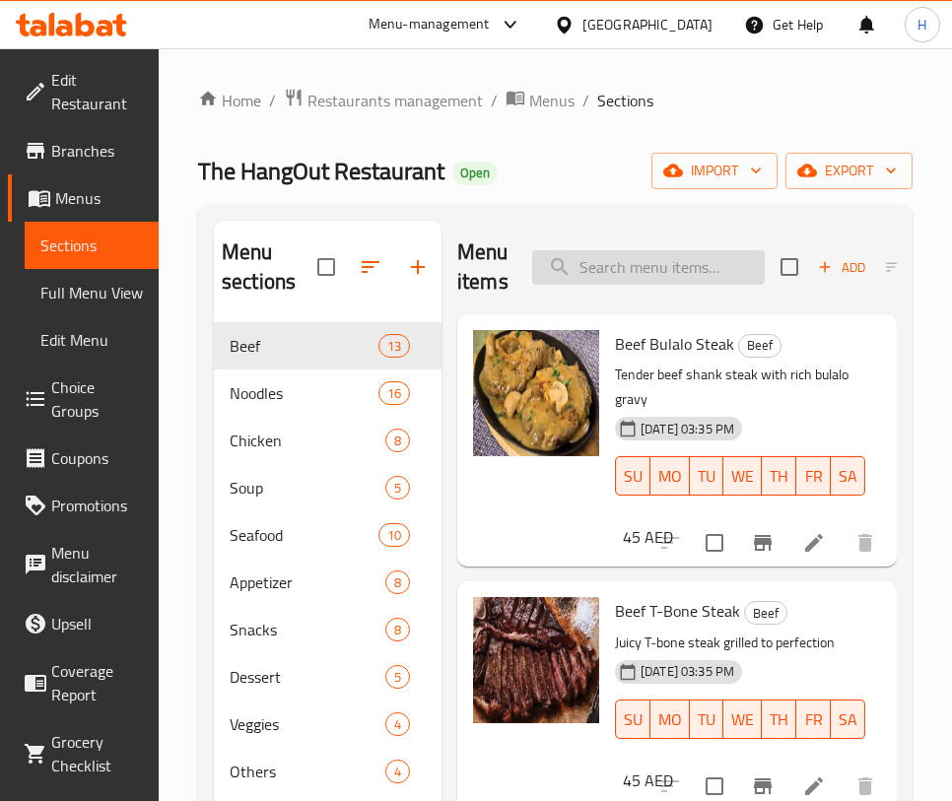
click at [643, 258] on input "search" at bounding box center [648, 267] width 233 height 34
type input "f"
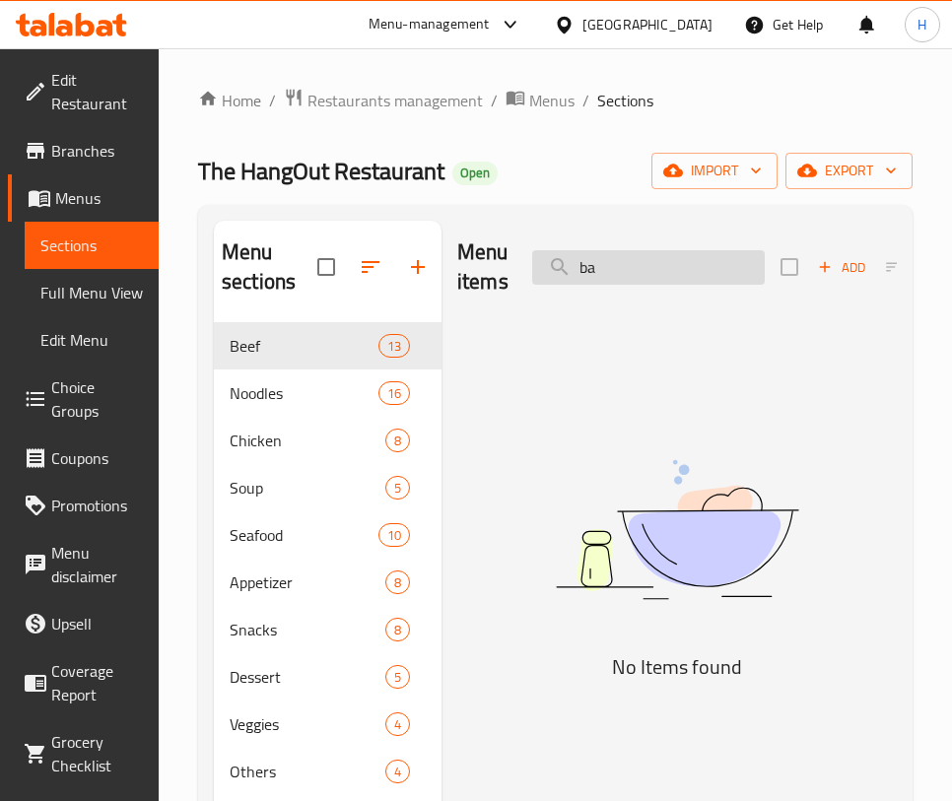
type input "b"
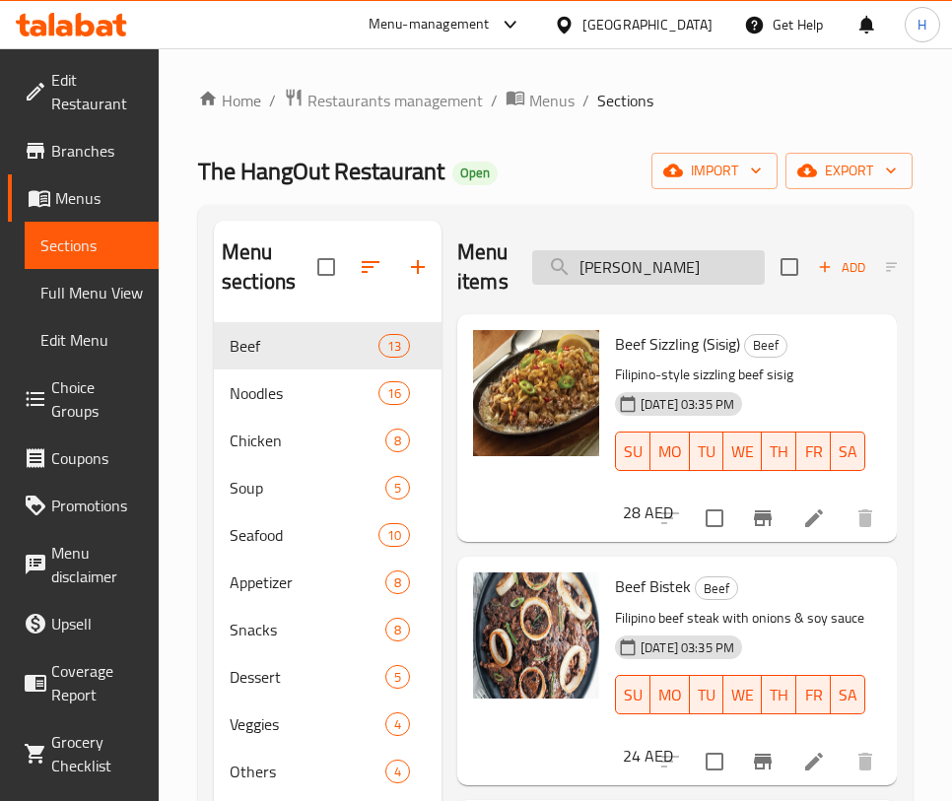
click at [701, 256] on input "[PERSON_NAME]" at bounding box center [648, 267] width 233 height 34
click at [700, 256] on input "[PERSON_NAME]" at bounding box center [648, 267] width 233 height 34
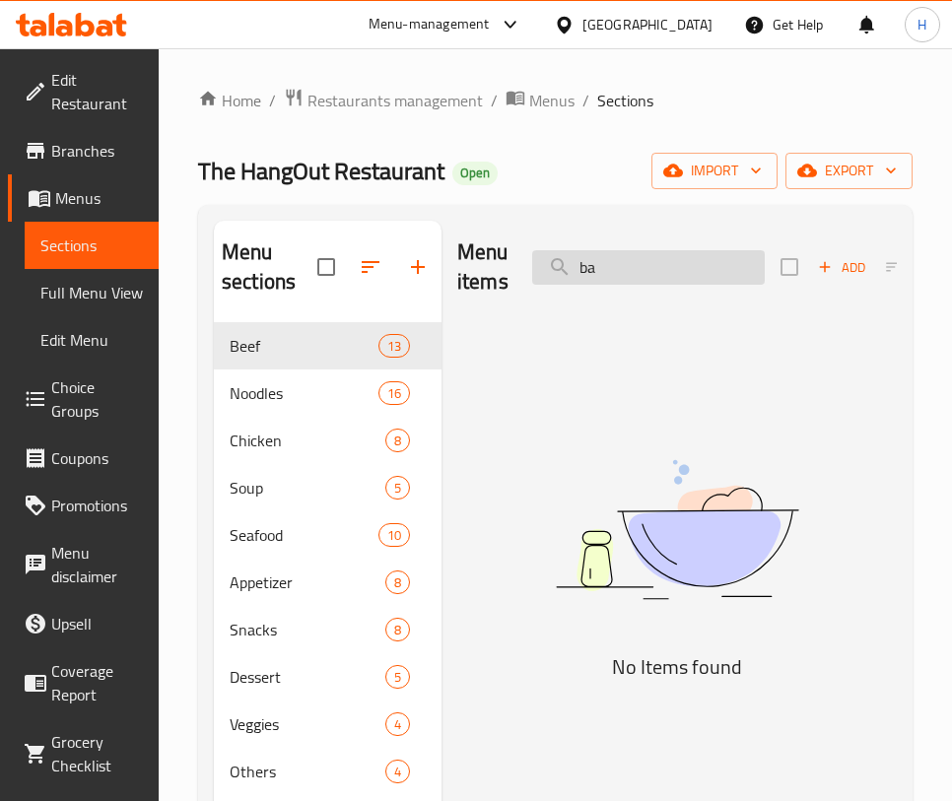
type input "b"
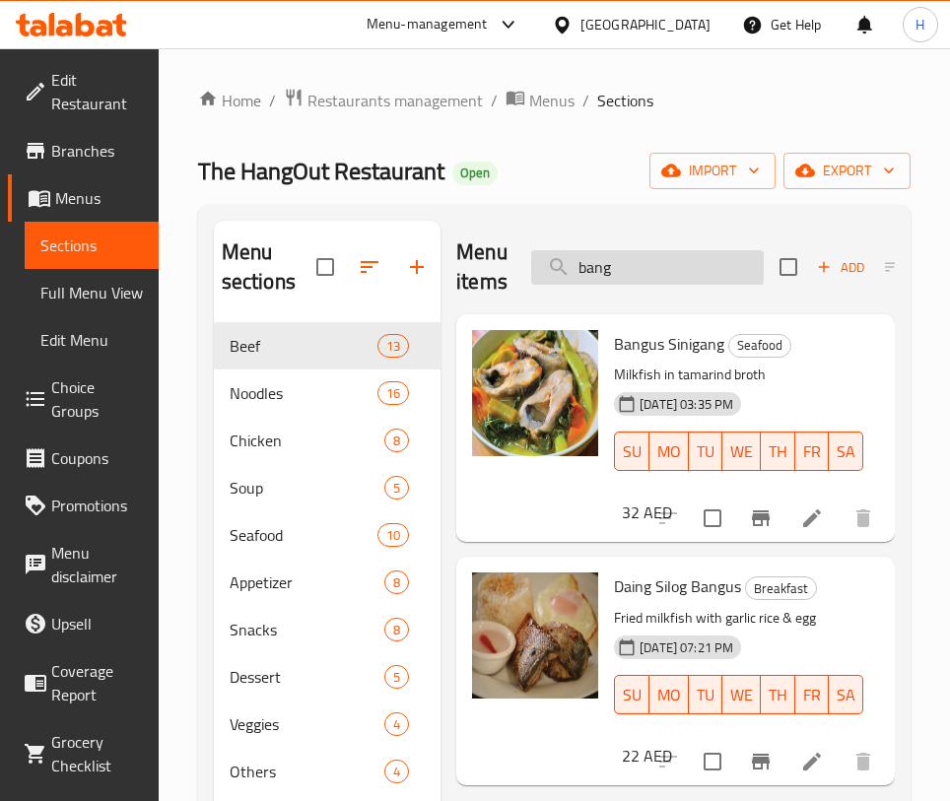
click at [593, 253] on input "bang" at bounding box center [647, 267] width 233 height 34
click at [594, 253] on input "bang" at bounding box center [647, 267] width 233 height 34
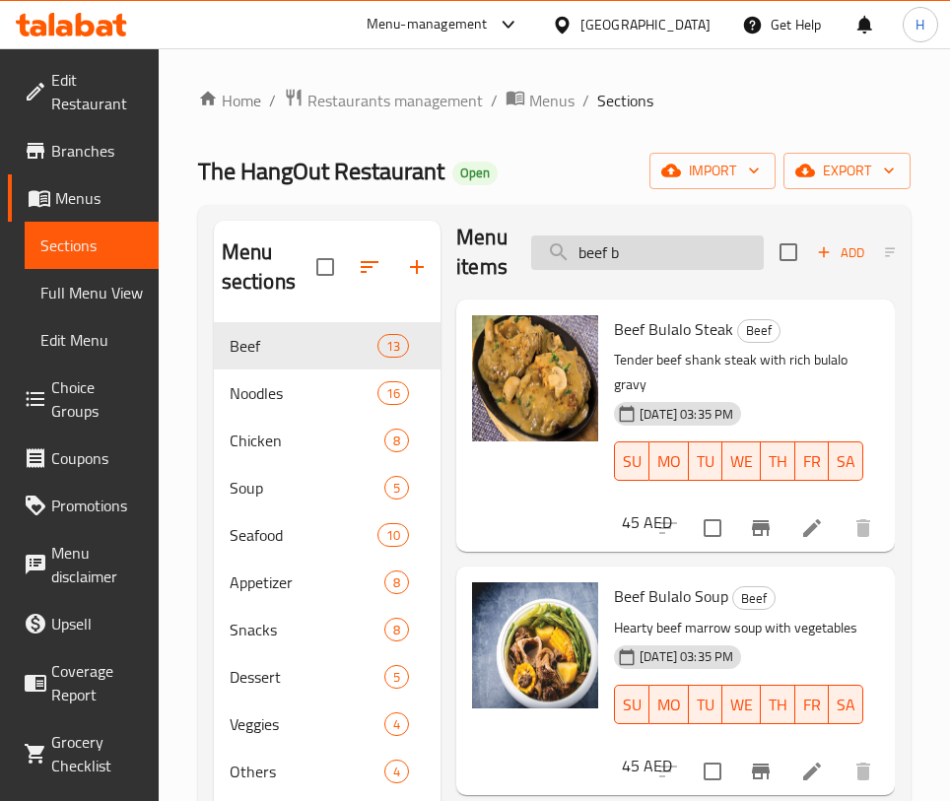
click at [688, 246] on input "beef b" at bounding box center [647, 253] width 233 height 34
click at [687, 245] on input "beef b" at bounding box center [647, 253] width 233 height 34
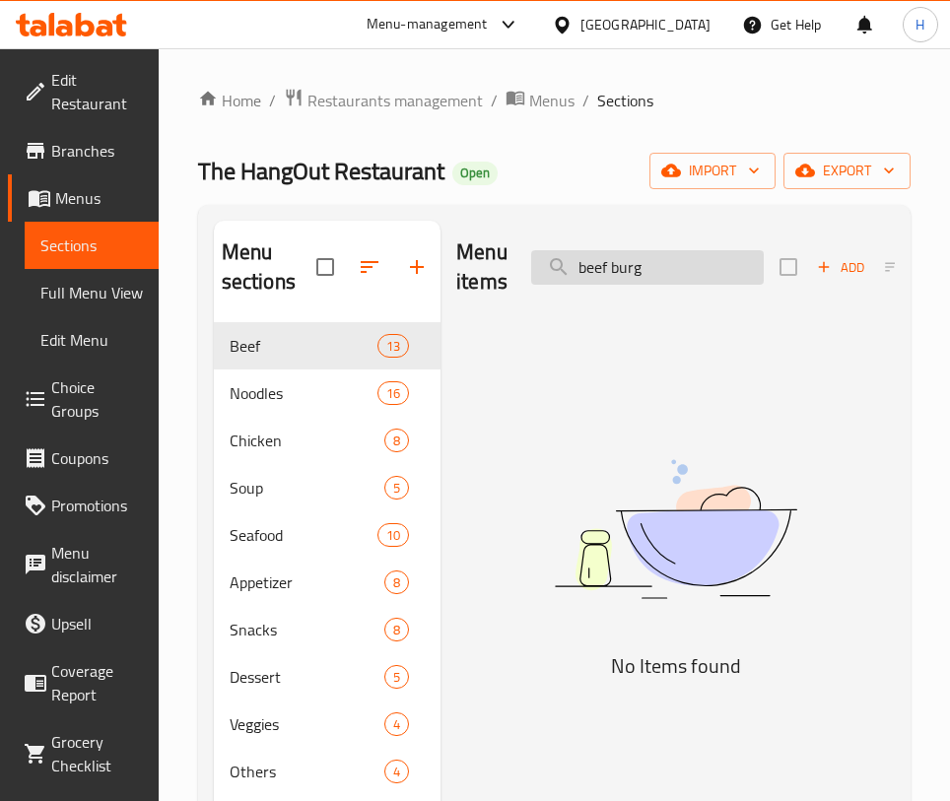
click at [691, 271] on input "beef burg" at bounding box center [647, 267] width 233 height 34
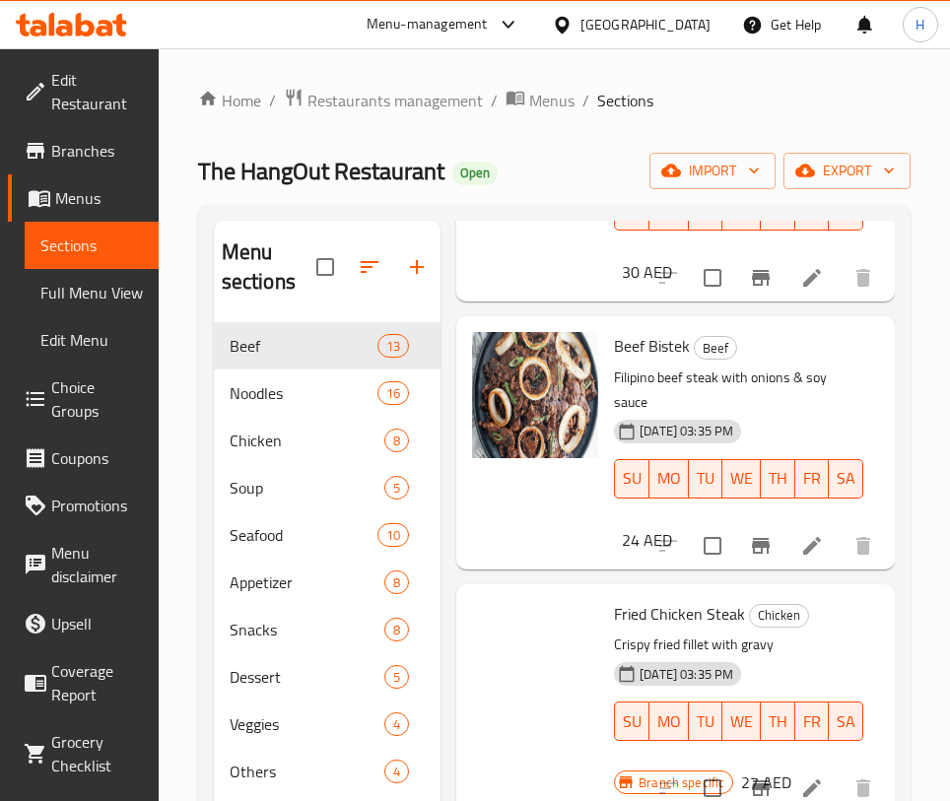
scroll to position [778, 0]
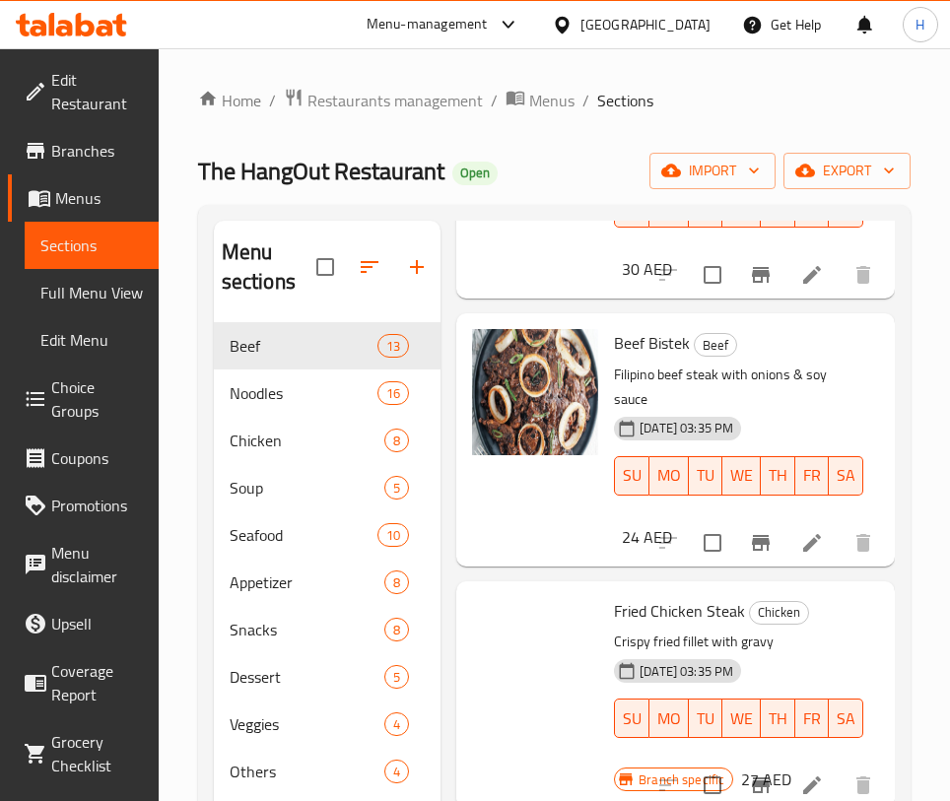
click at [871, 264] on div "Burger Steak Beef Pan-fried beef patties with mushroom gravy [DATE] 03:35 PM SU…" at bounding box center [675, 172] width 439 height 252
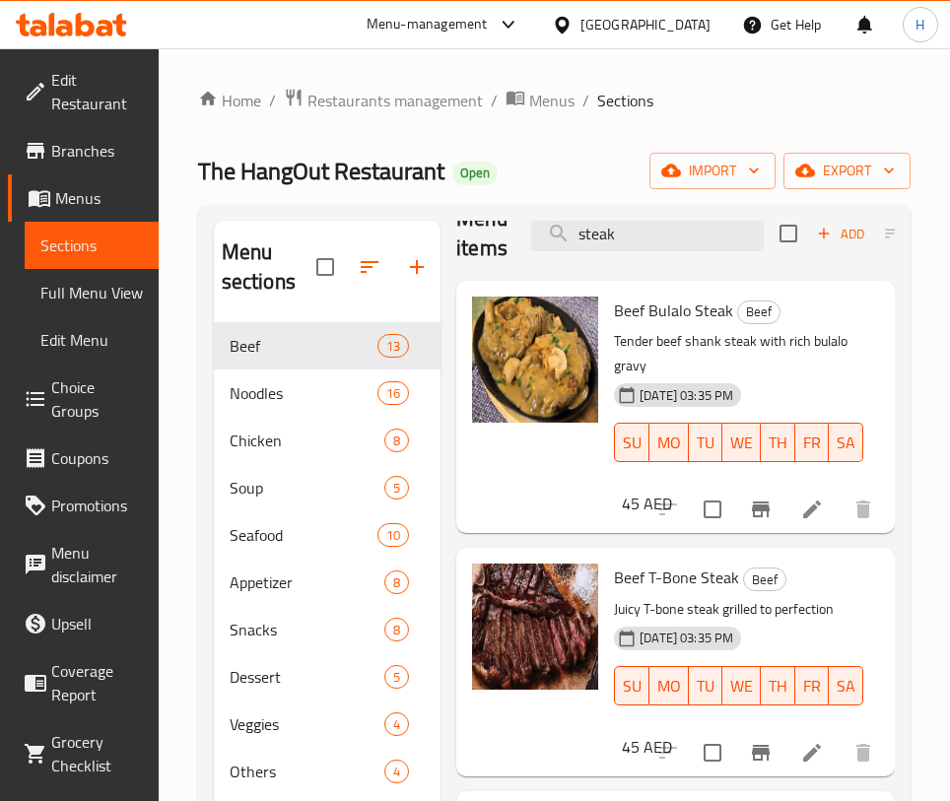
scroll to position [0, 0]
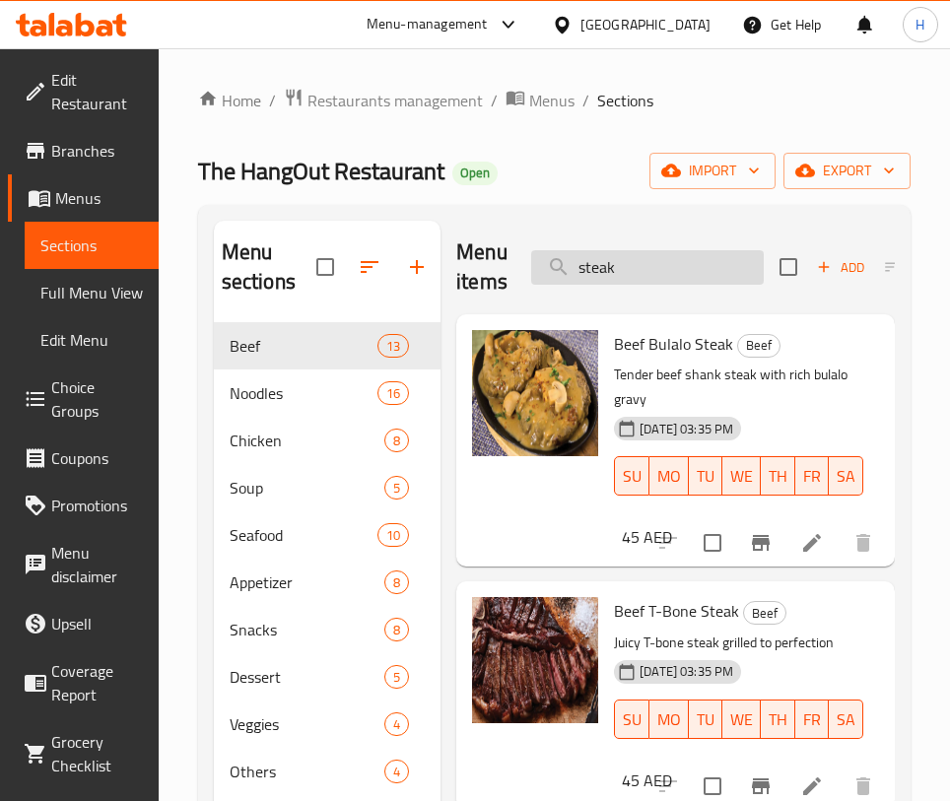
click at [678, 255] on input "steak" at bounding box center [647, 267] width 233 height 34
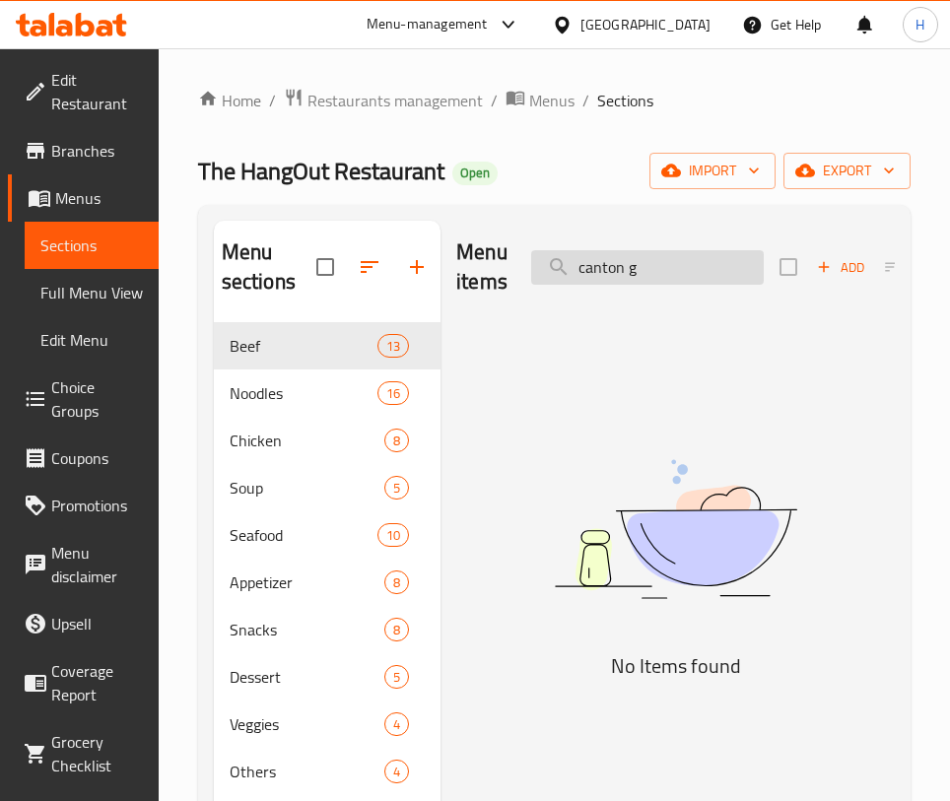
click at [653, 259] on input "canton g" at bounding box center [647, 267] width 233 height 34
click at [632, 269] on input "gui" at bounding box center [647, 267] width 233 height 34
click at [631, 268] on input "gui" at bounding box center [647, 267] width 233 height 34
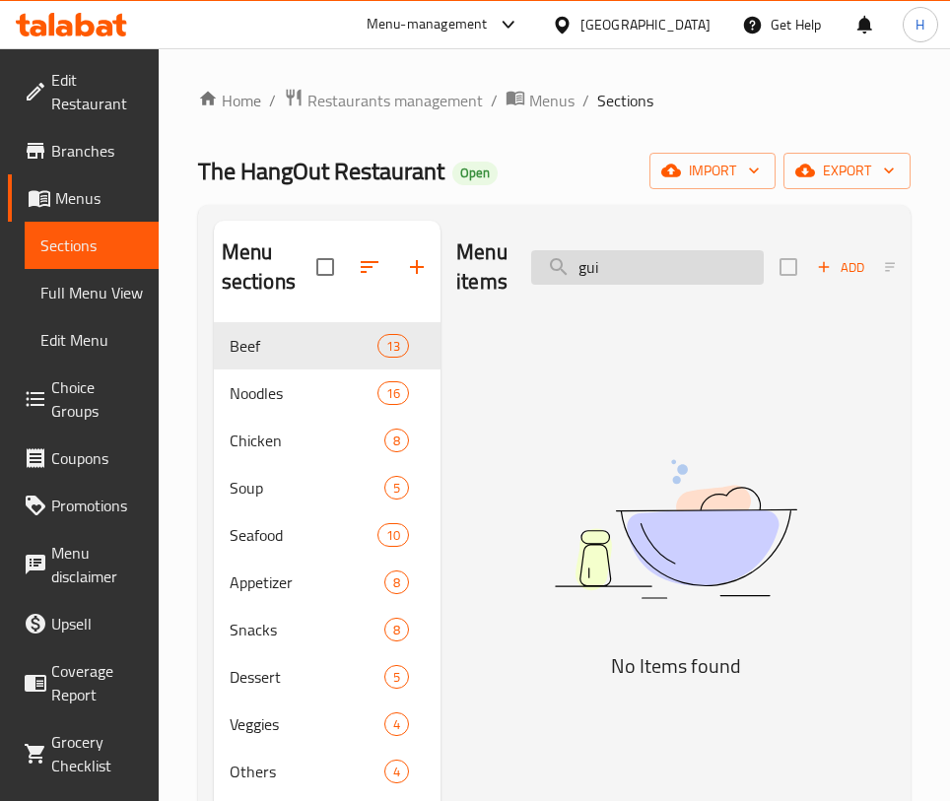
click at [631, 268] on input "gui" at bounding box center [647, 267] width 233 height 34
click at [657, 259] on input "cheeseb" at bounding box center [647, 267] width 233 height 34
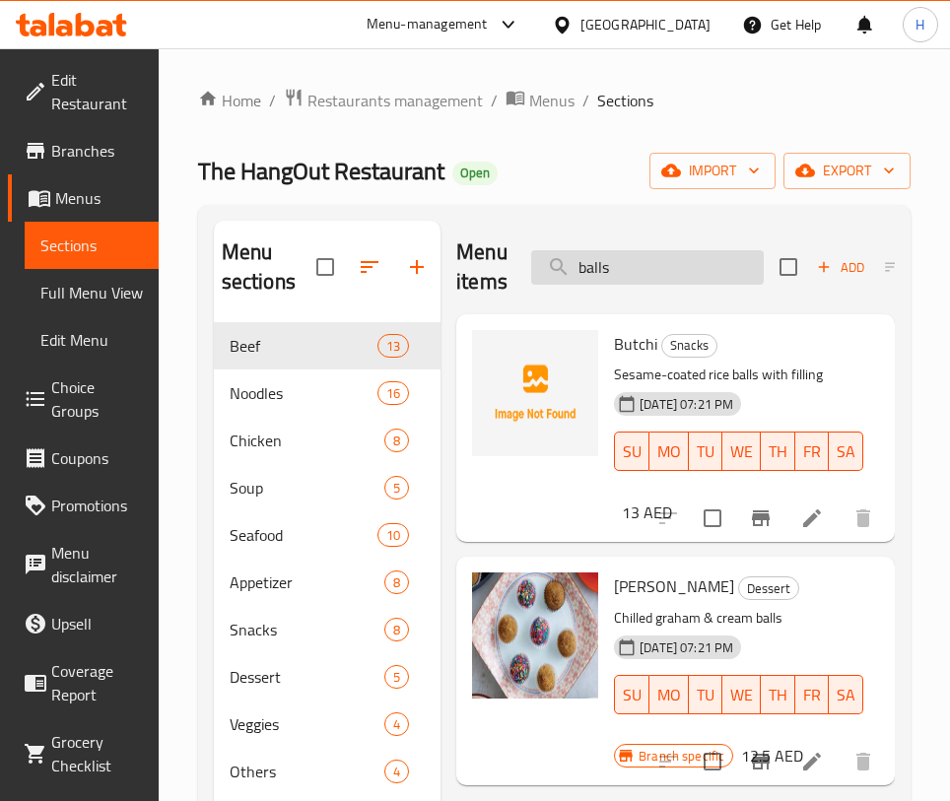
click at [645, 250] on input "balls" at bounding box center [647, 267] width 233 height 34
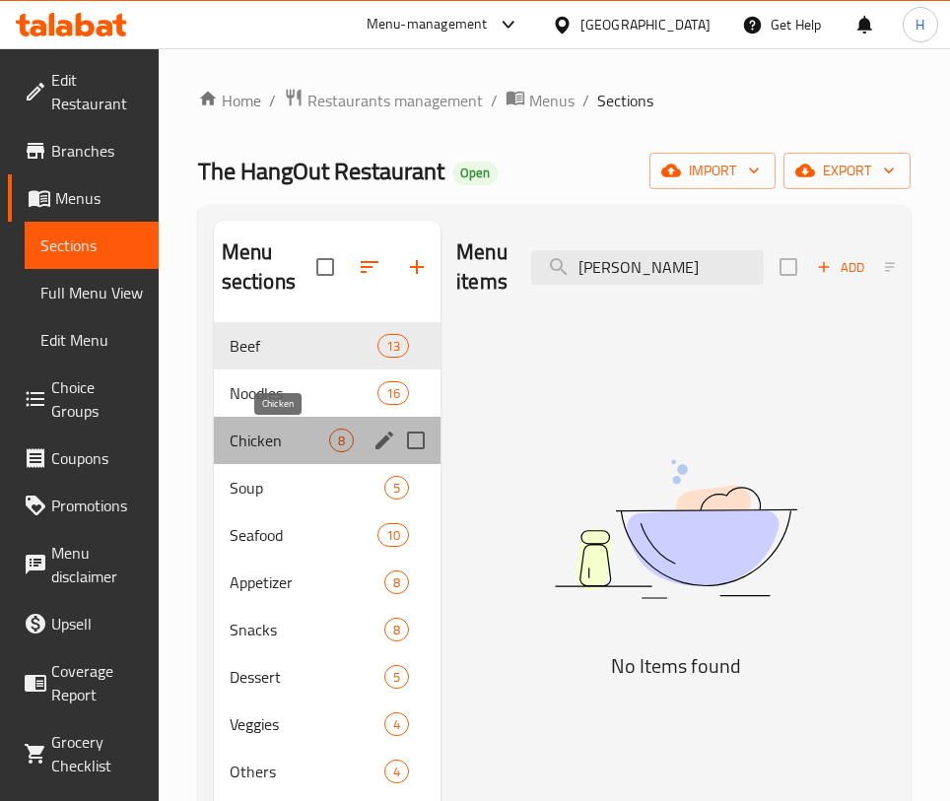
click at [275, 434] on span "Chicken" at bounding box center [280, 441] width 100 height 24
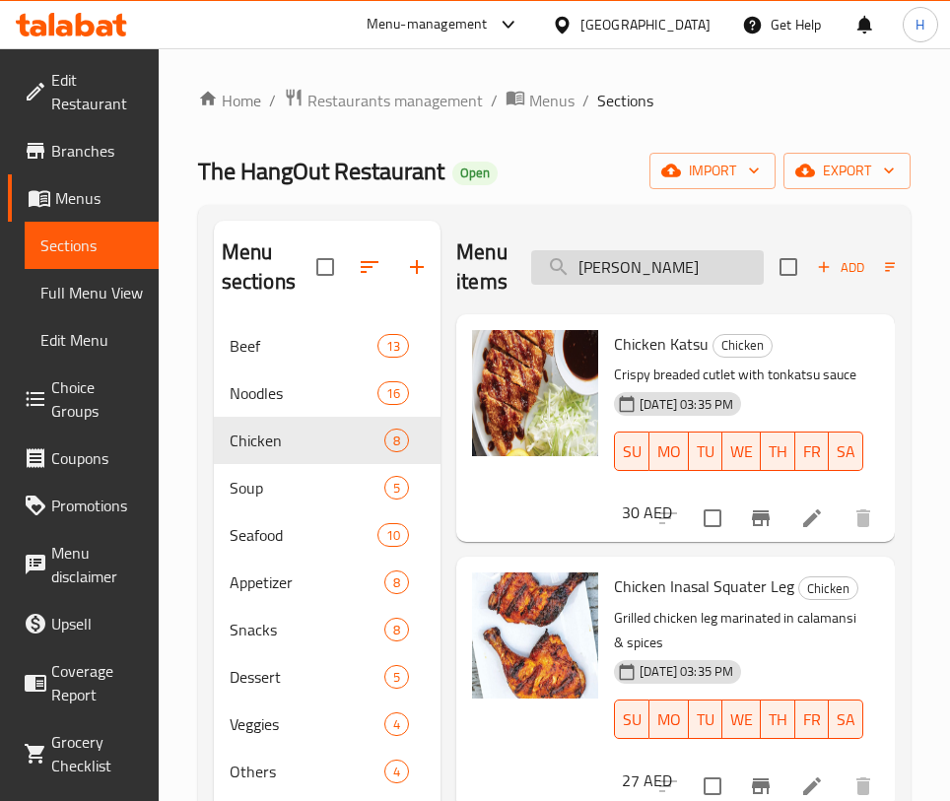
click at [673, 260] on input "[PERSON_NAME]" at bounding box center [647, 267] width 233 height 34
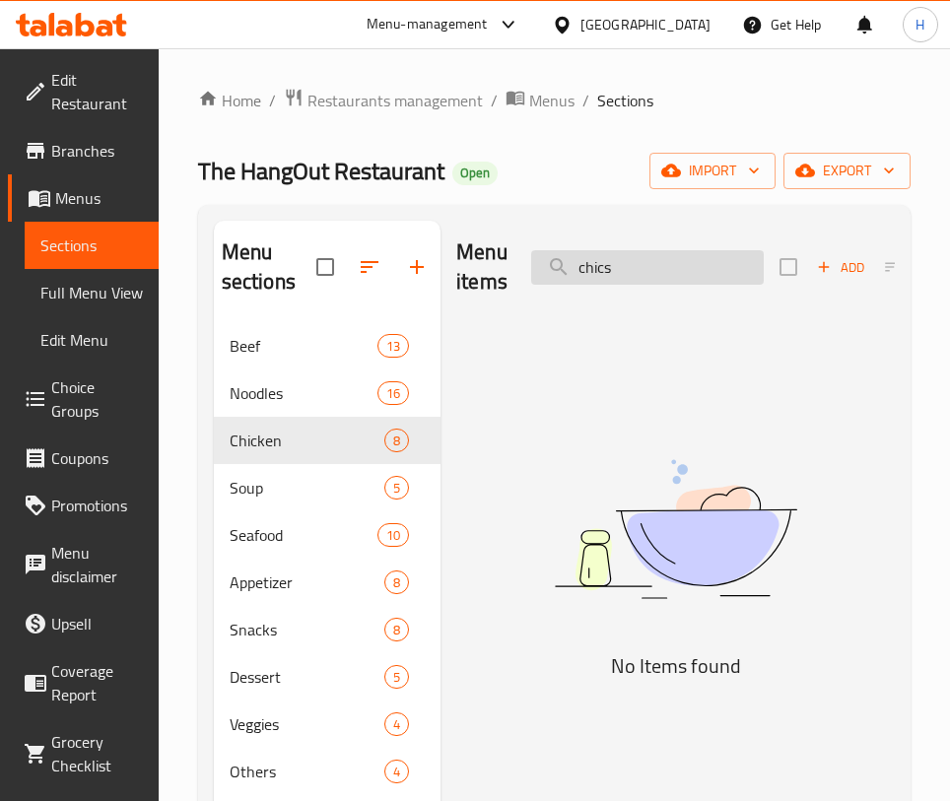
click at [679, 258] on input "chics" at bounding box center [647, 267] width 233 height 34
click at [679, 259] on input "chics" at bounding box center [647, 267] width 233 height 34
click at [680, 260] on input "chics" at bounding box center [647, 267] width 233 height 34
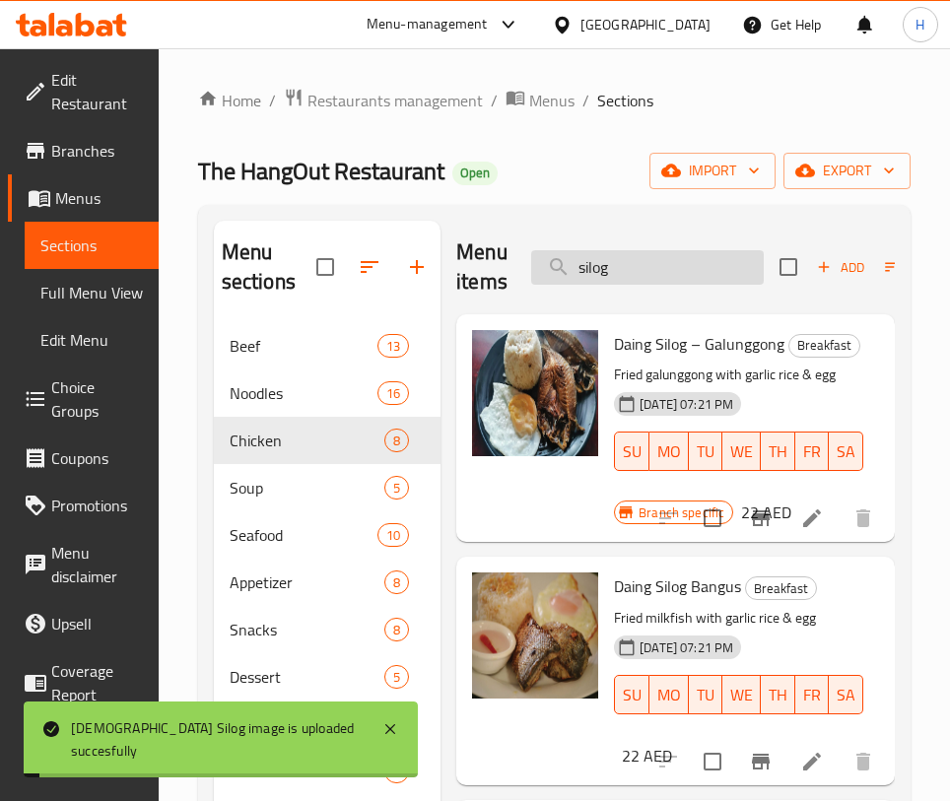
click at [674, 263] on input "silog" at bounding box center [647, 267] width 233 height 34
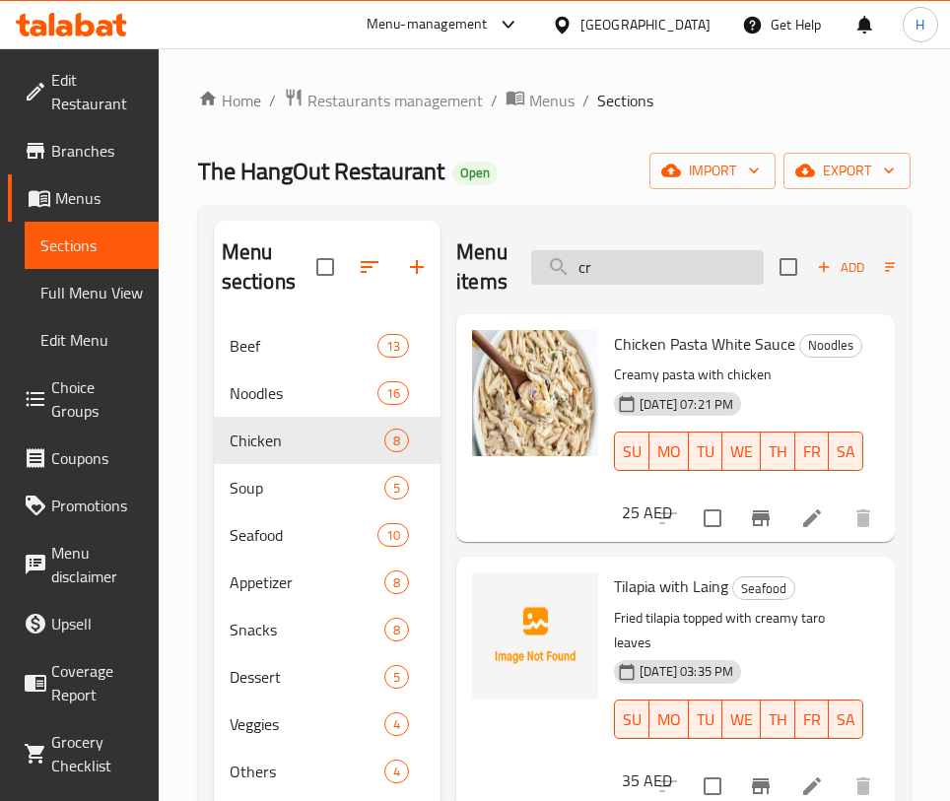
type input "c"
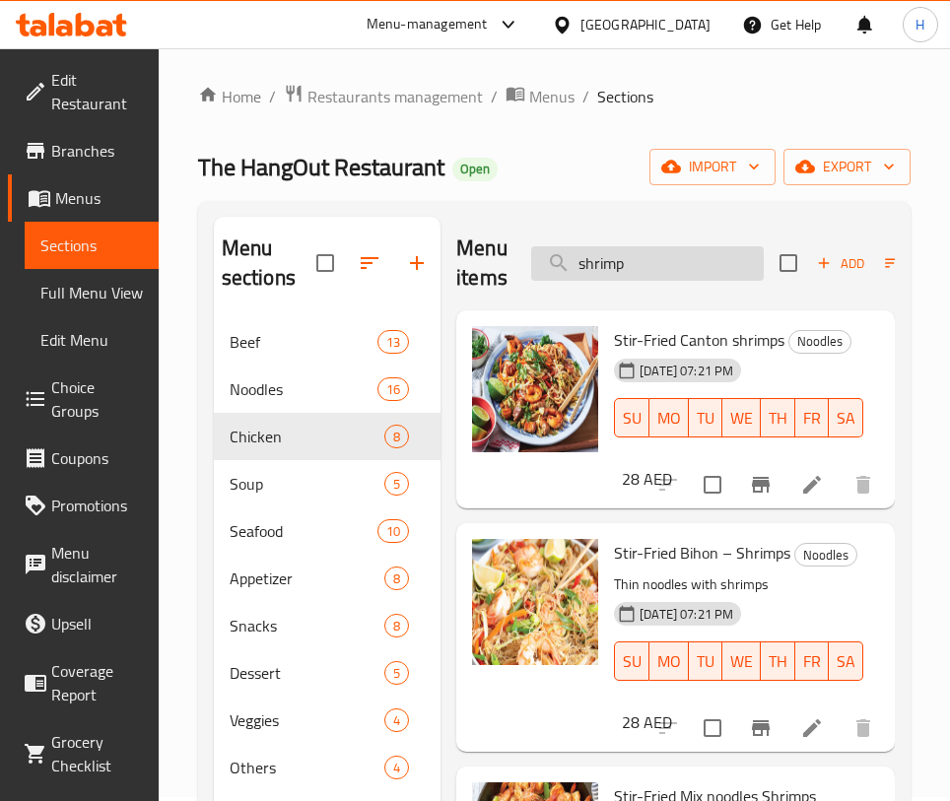
click at [640, 262] on input "shrimp" at bounding box center [647, 263] width 233 height 34
click at [641, 262] on input "shrimp" at bounding box center [647, 263] width 233 height 34
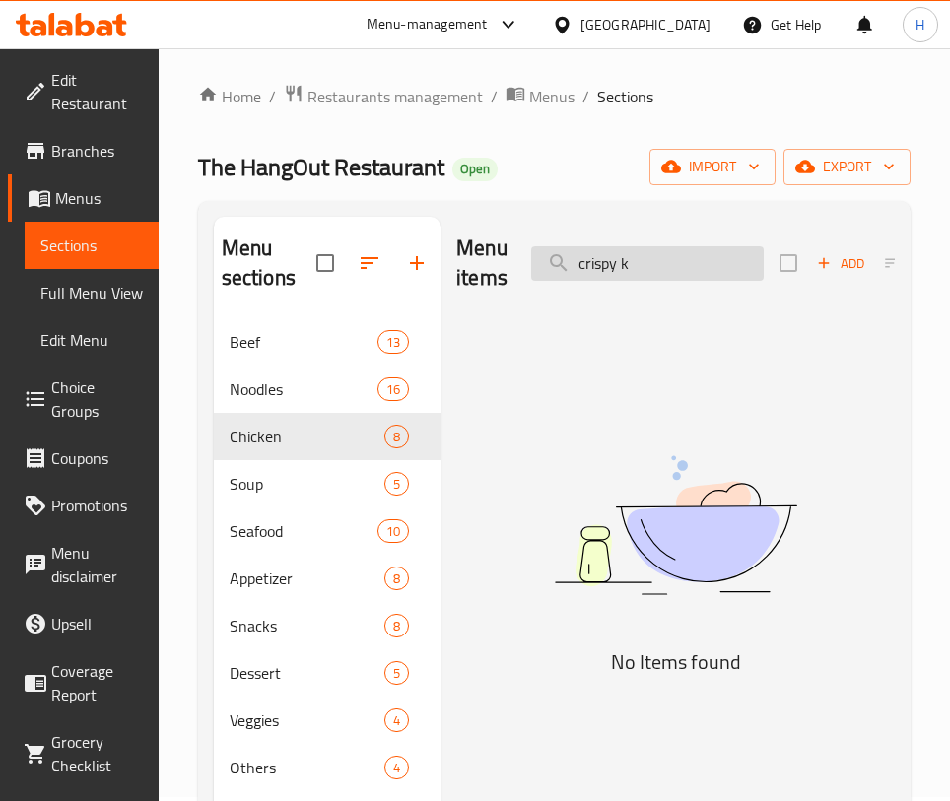
click at [639, 260] on input "crispy k" at bounding box center [647, 263] width 233 height 34
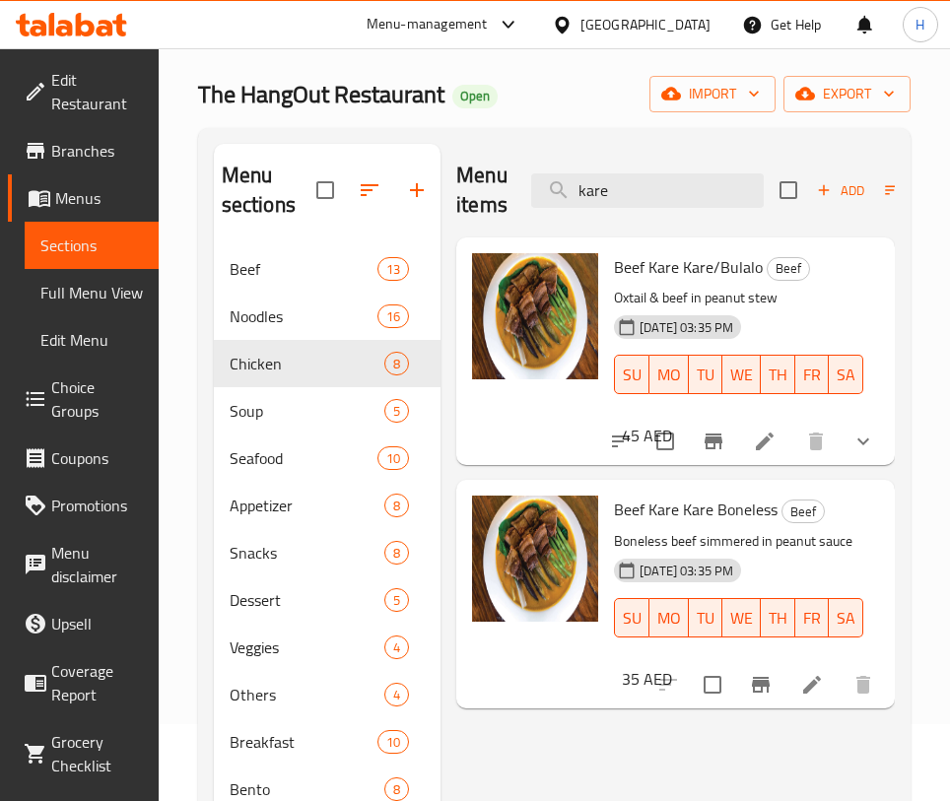
scroll to position [15, 0]
click at [628, 173] on input "kare" at bounding box center [647, 190] width 233 height 34
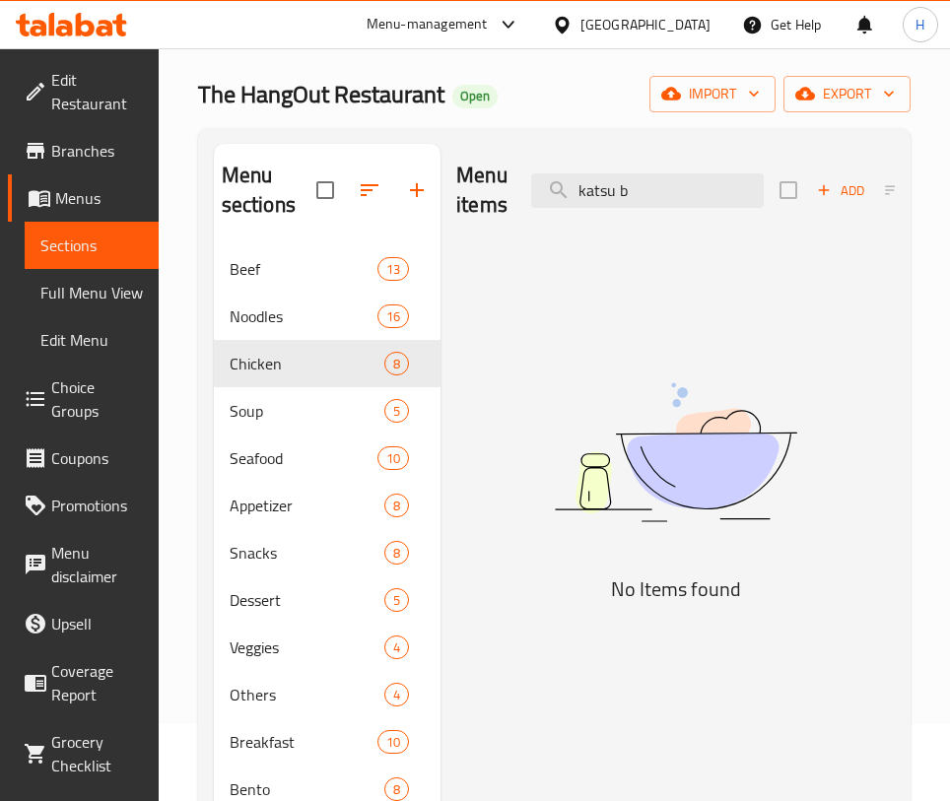
scroll to position [0, 0]
click at [660, 195] on input "katsu b" at bounding box center [647, 190] width 233 height 34
click at [631, 192] on input "bico" at bounding box center [647, 190] width 233 height 34
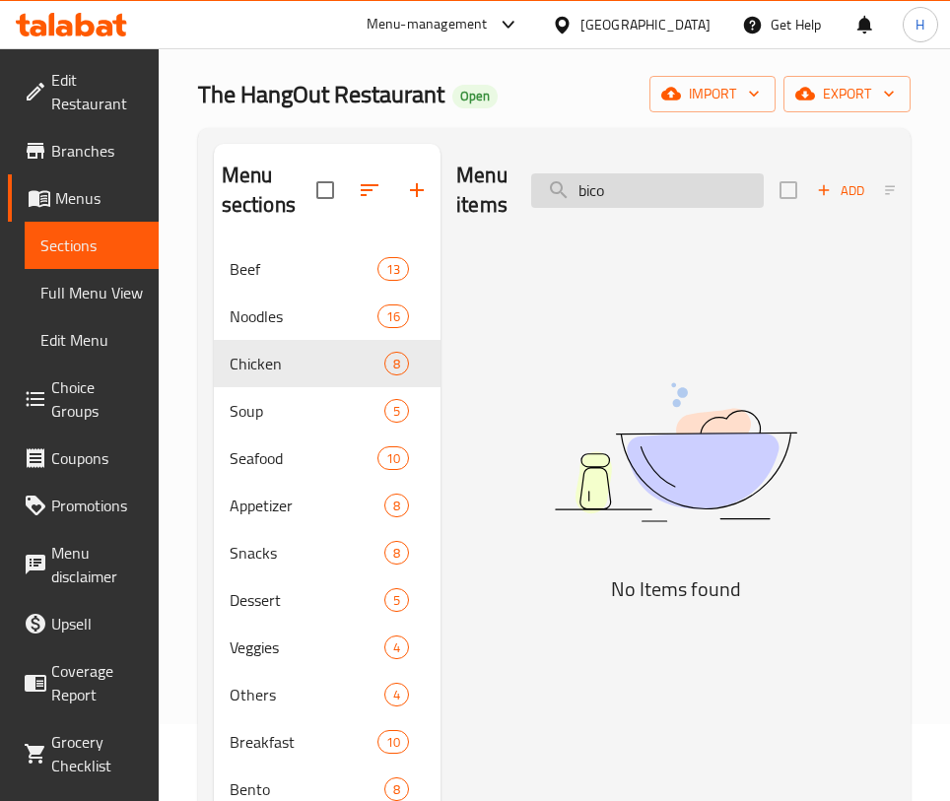
click at [631, 192] on input "bico" at bounding box center [647, 190] width 233 height 34
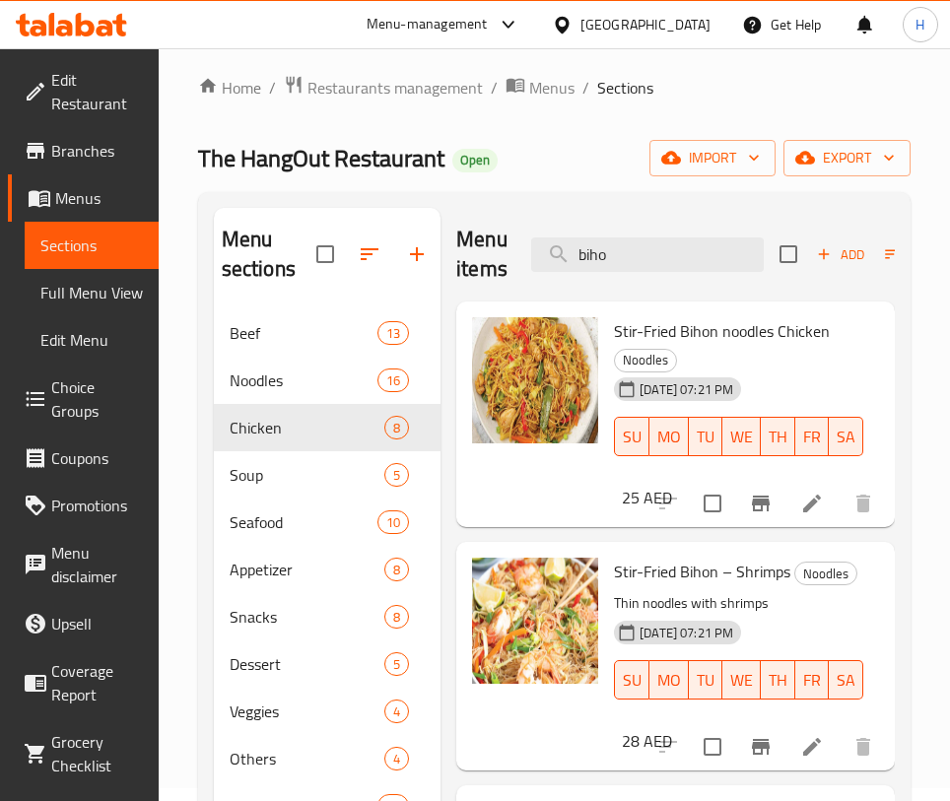
scroll to position [11, 0]
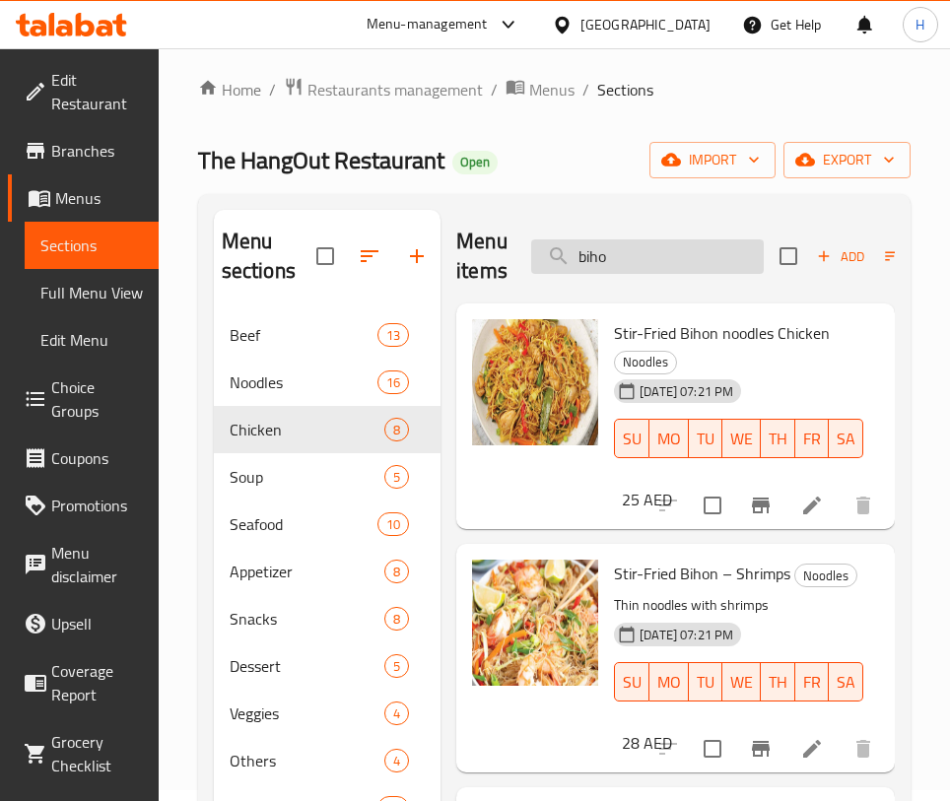
click at [675, 256] on input "biho" at bounding box center [647, 256] width 233 height 34
click at [674, 256] on input "biho" at bounding box center [647, 256] width 233 height 34
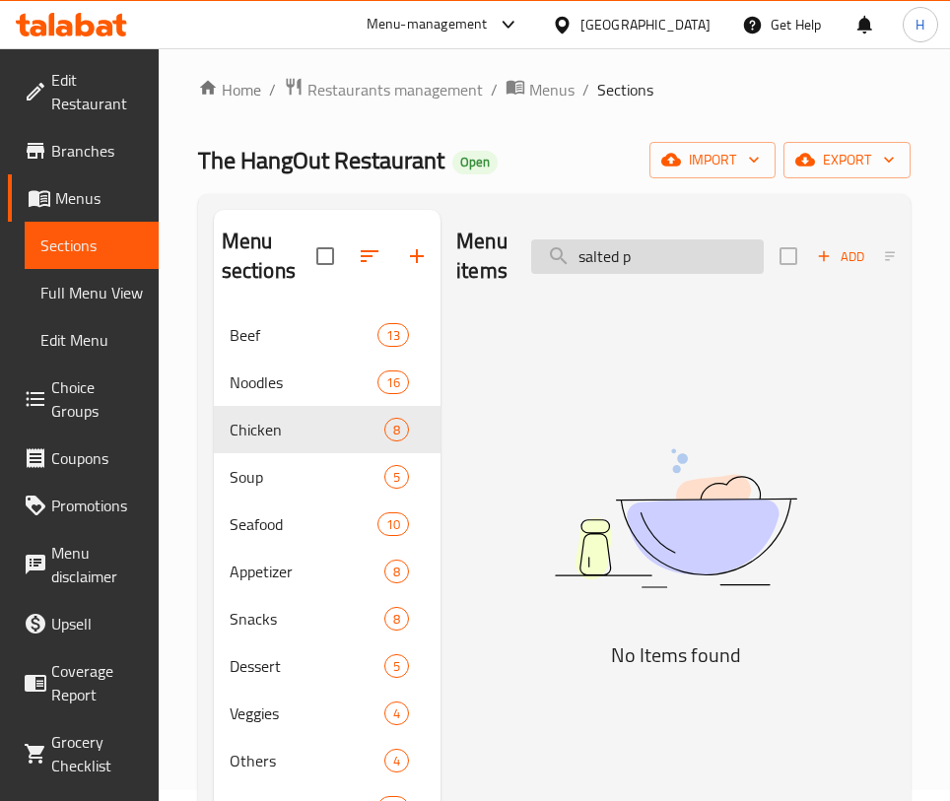
click at [669, 259] on input "salted p" at bounding box center [647, 256] width 233 height 34
click at [667, 261] on input "salted p" at bounding box center [647, 256] width 233 height 34
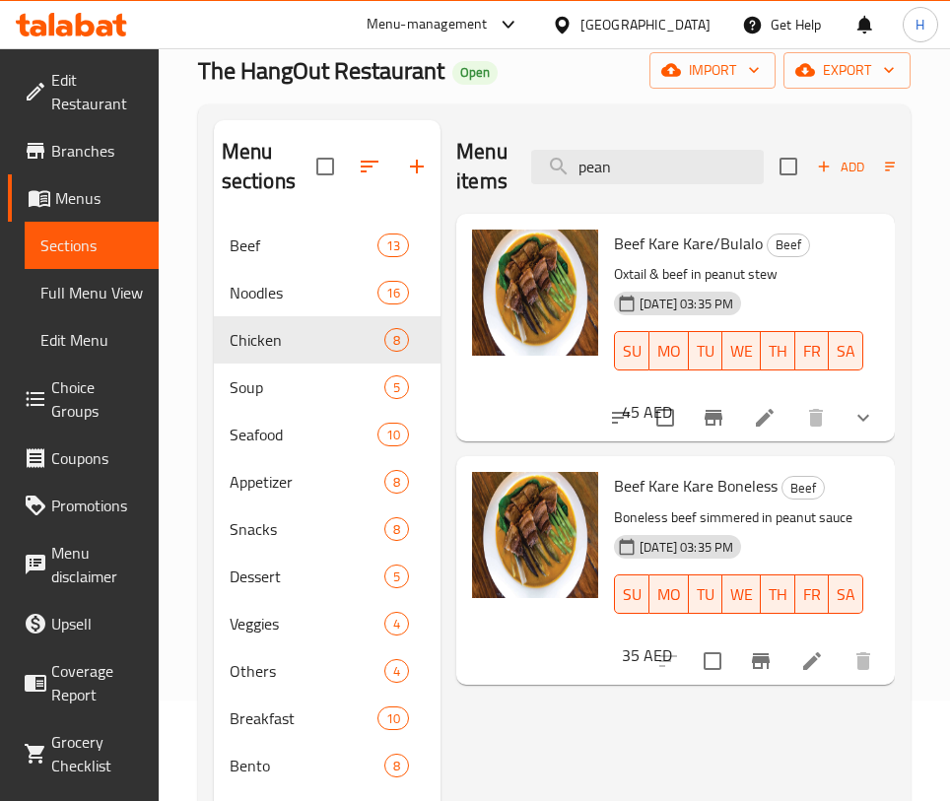
scroll to position [99, 0]
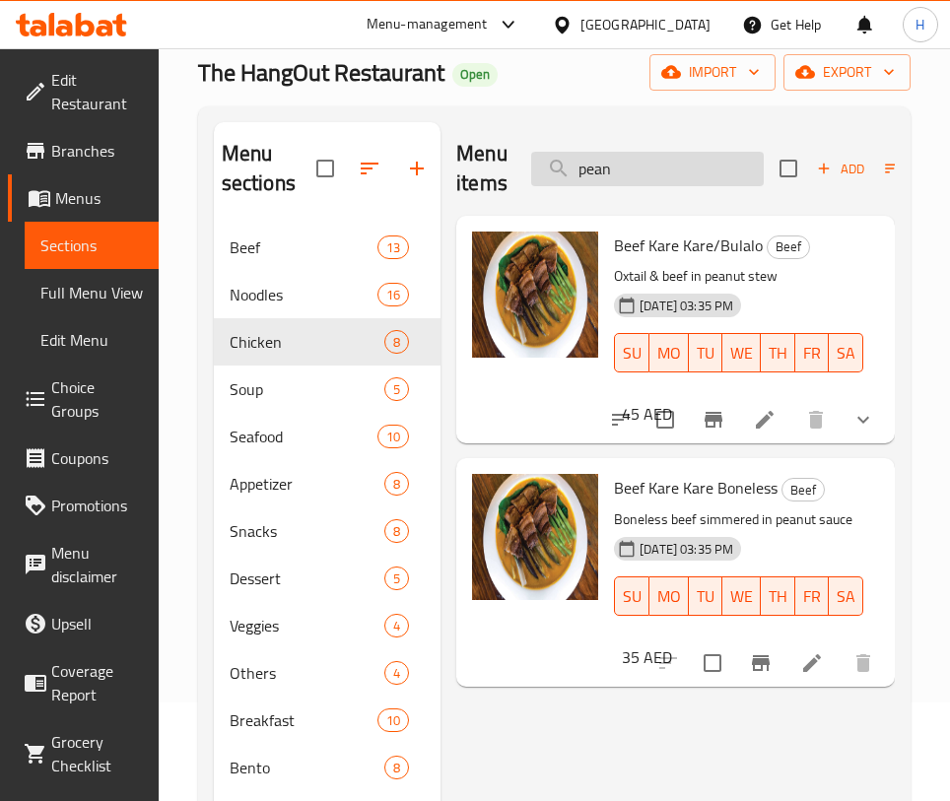
click at [691, 175] on input "pean" at bounding box center [647, 169] width 233 height 34
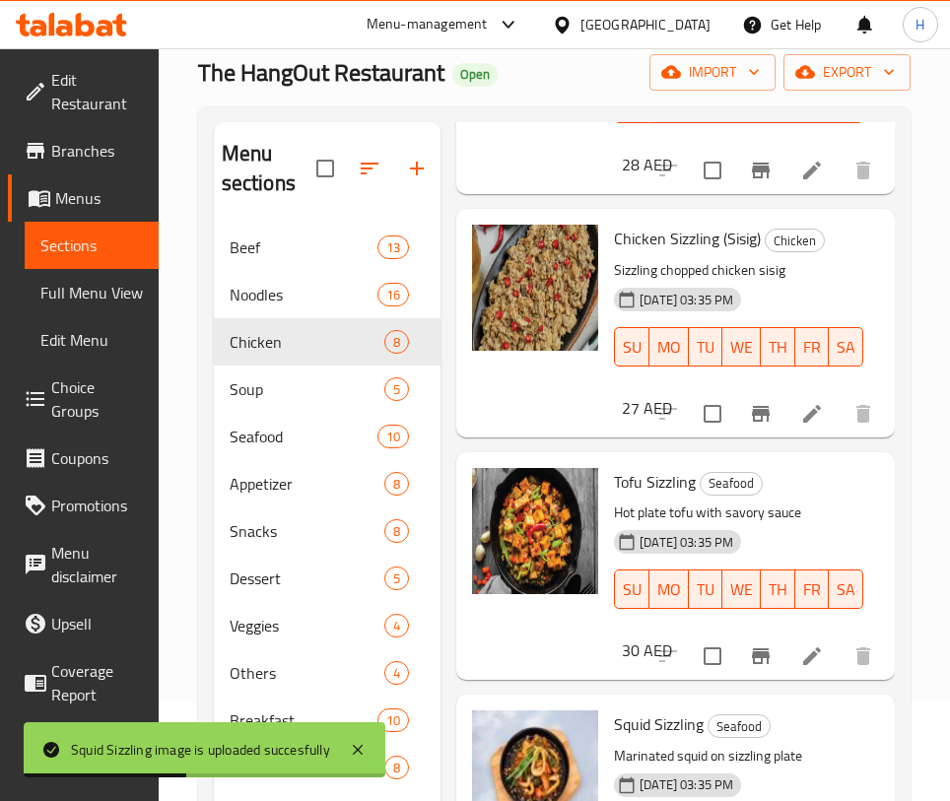
scroll to position [48, 0]
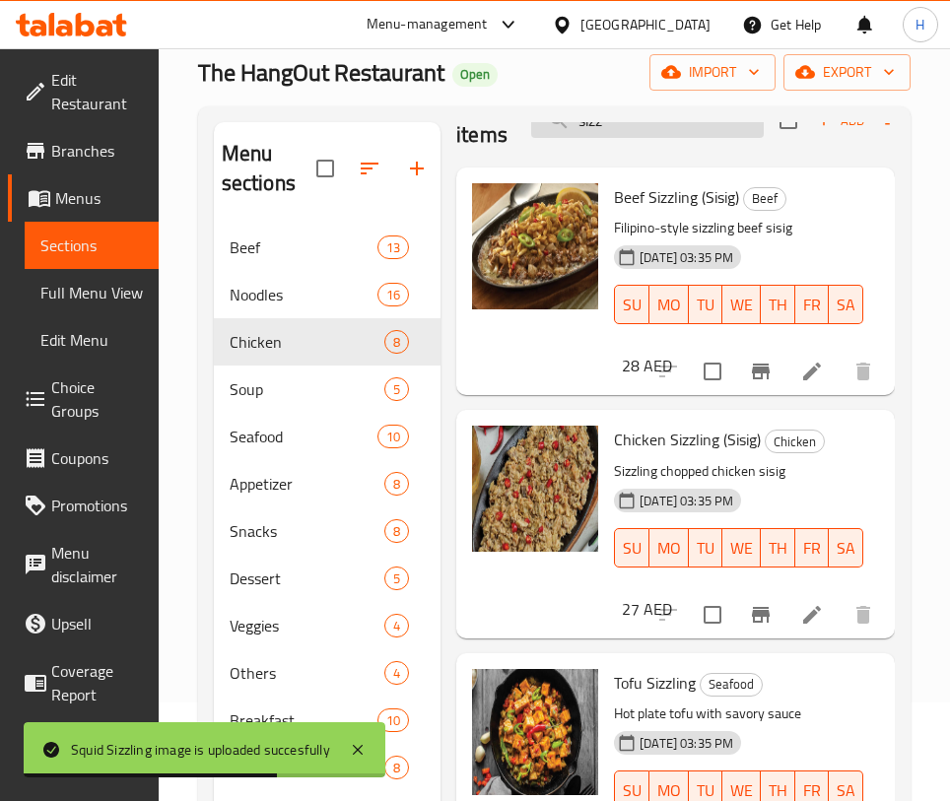
click at [686, 123] on input "sizz" at bounding box center [647, 120] width 233 height 34
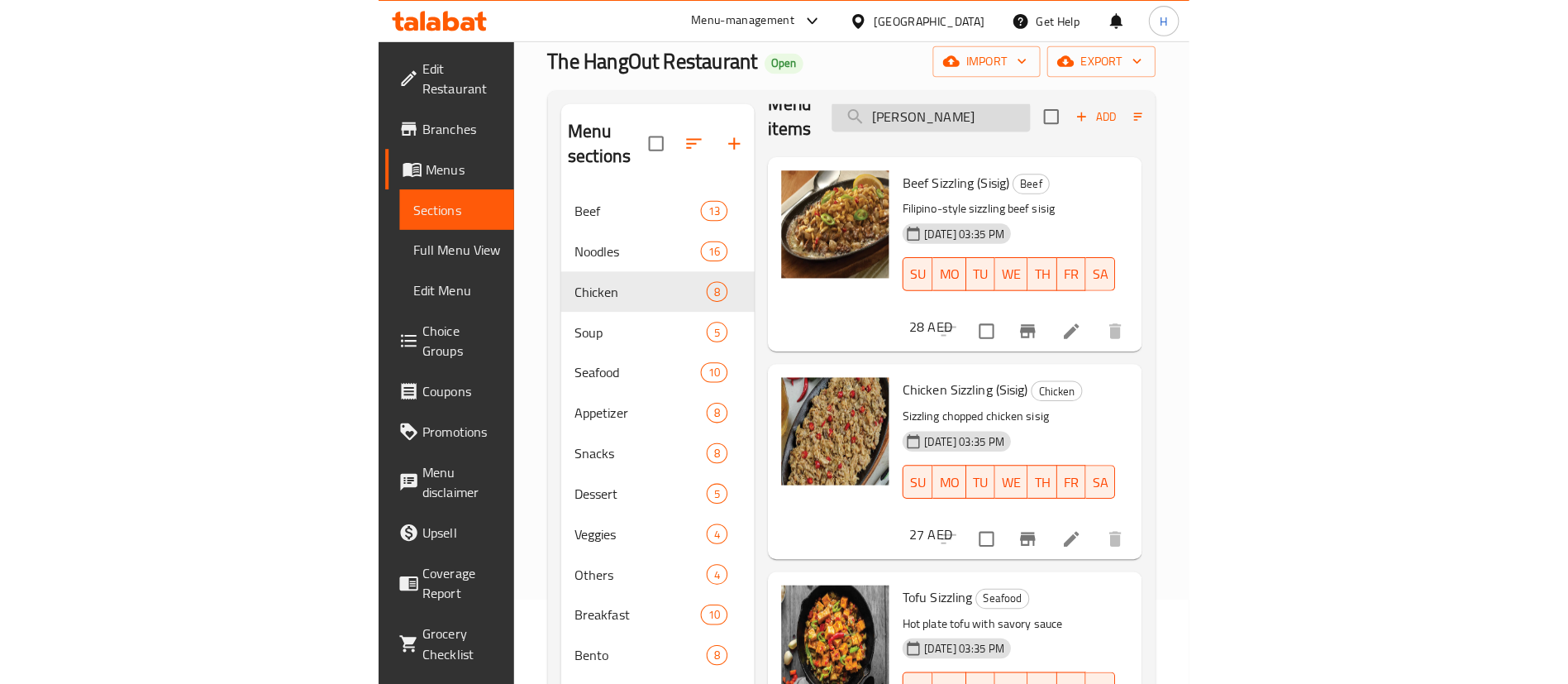
scroll to position [0, 0]
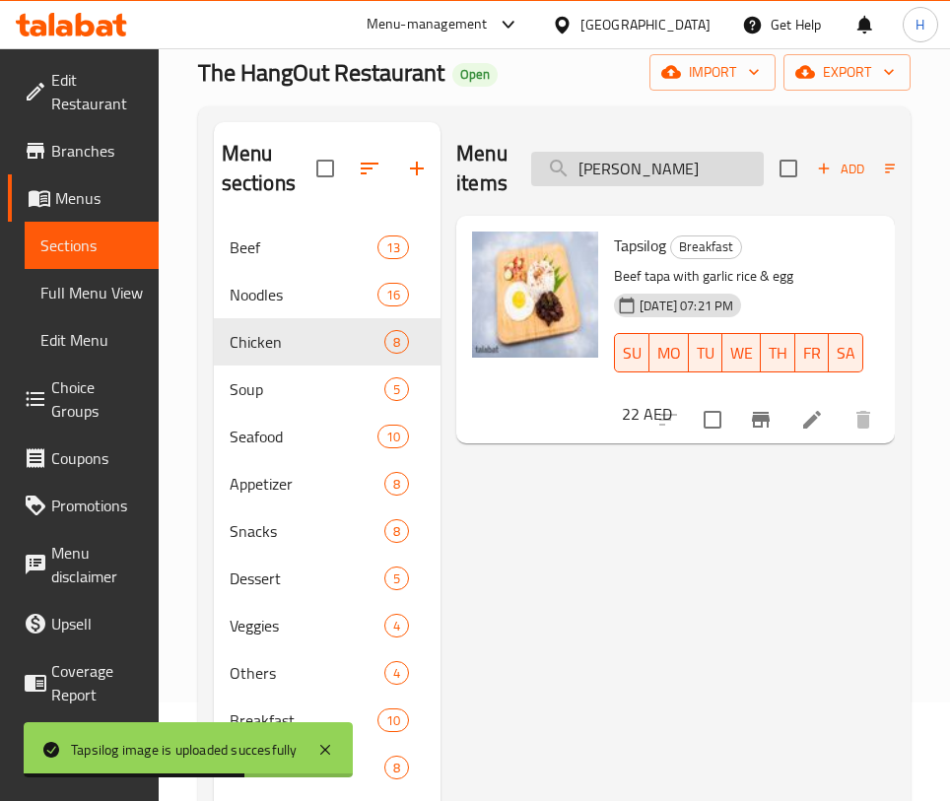
click at [633, 162] on input "[PERSON_NAME]" at bounding box center [647, 169] width 233 height 34
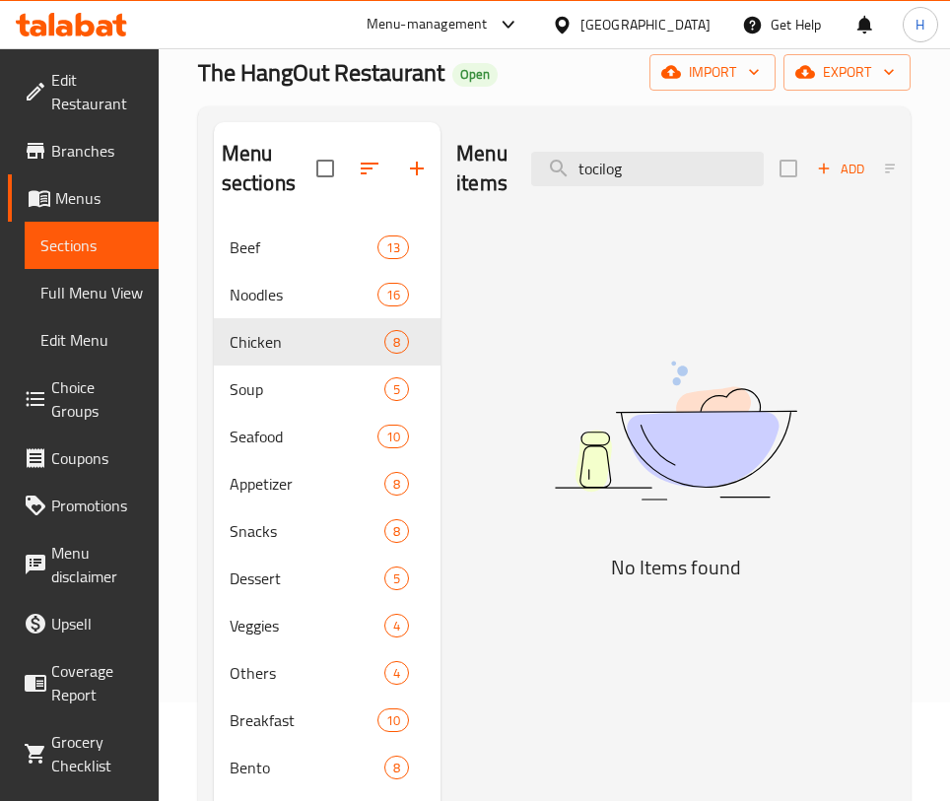
type input "tocilog"
click at [755, 512] on img at bounding box center [675, 430] width 439 height 233
